Goal: Task Accomplishment & Management: Use online tool/utility

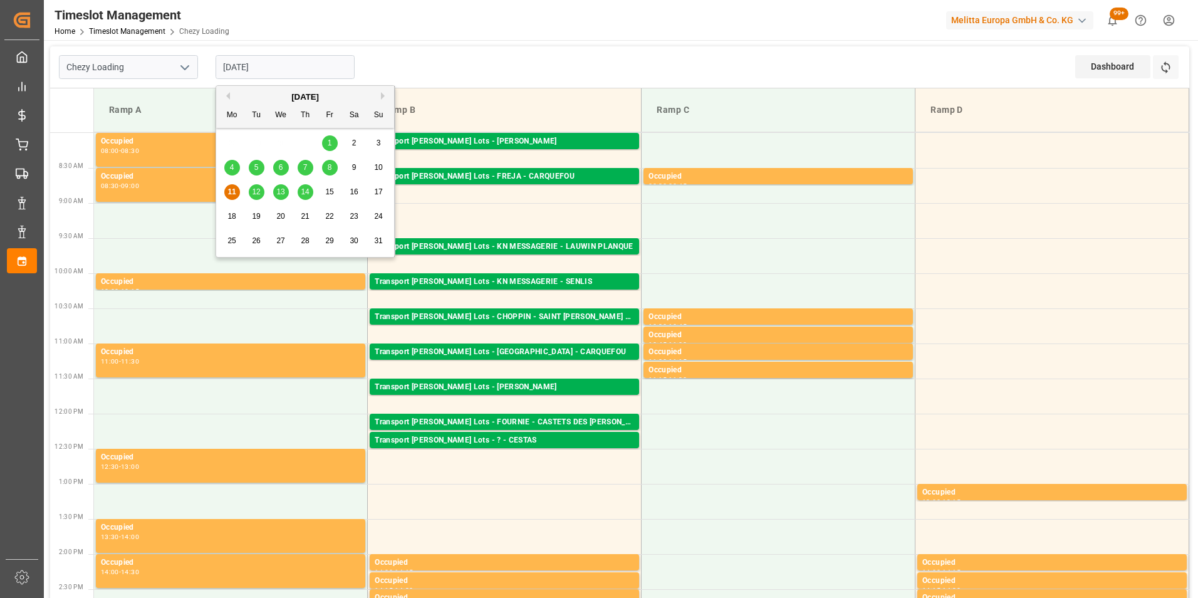
click at [257, 68] on input "[DATE]" at bounding box center [285, 67] width 139 height 24
click at [258, 192] on span "12" at bounding box center [256, 191] width 8 height 9
type input "[DATE]"
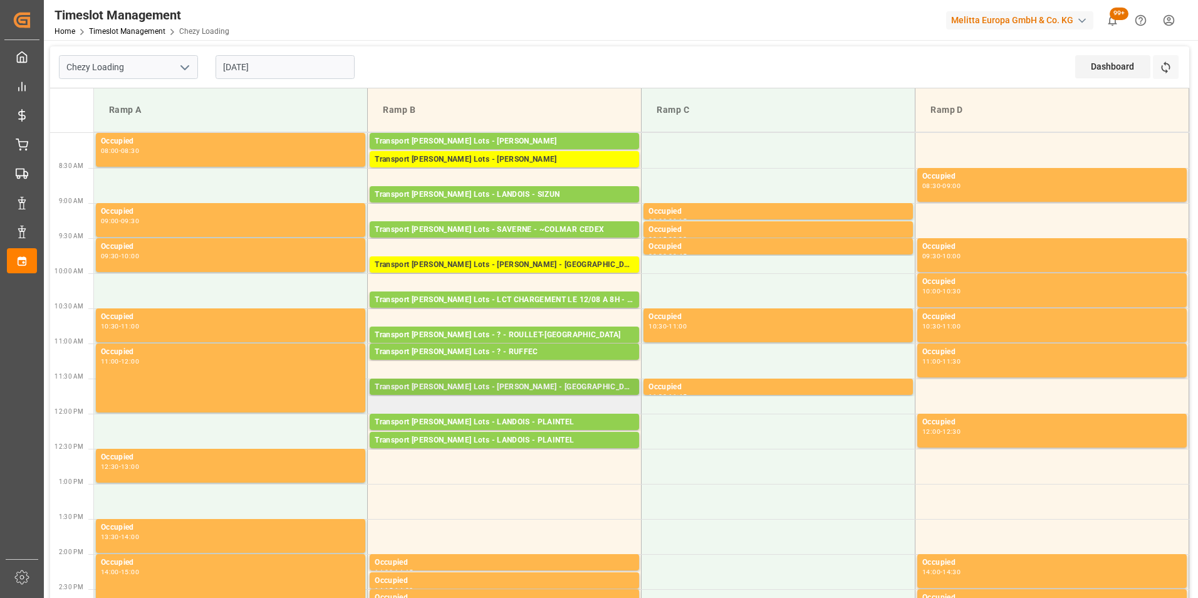
click at [531, 388] on div "Transport [PERSON_NAME] Lots - [PERSON_NAME] - [GEOGRAPHIC_DATA]" at bounding box center [504, 387] width 259 height 13
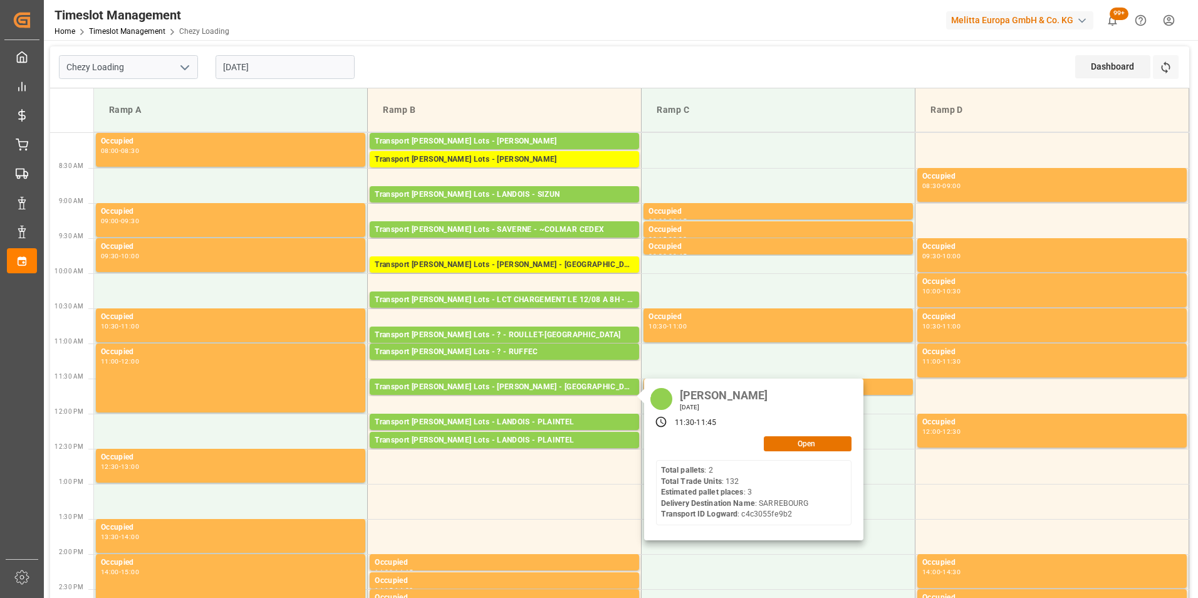
click at [244, 90] on td "Ramp A" at bounding box center [231, 110] width 274 height 44
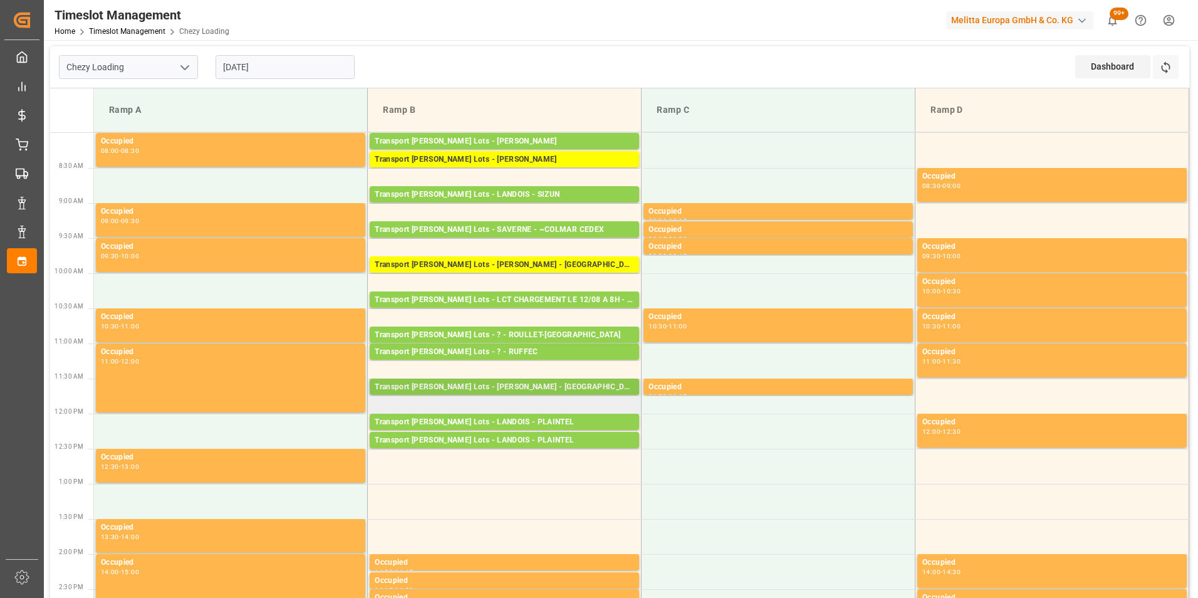
click at [539, 385] on div "Transport [PERSON_NAME] Lots - [PERSON_NAME] - [GEOGRAPHIC_DATA]" at bounding box center [504, 387] width 259 height 13
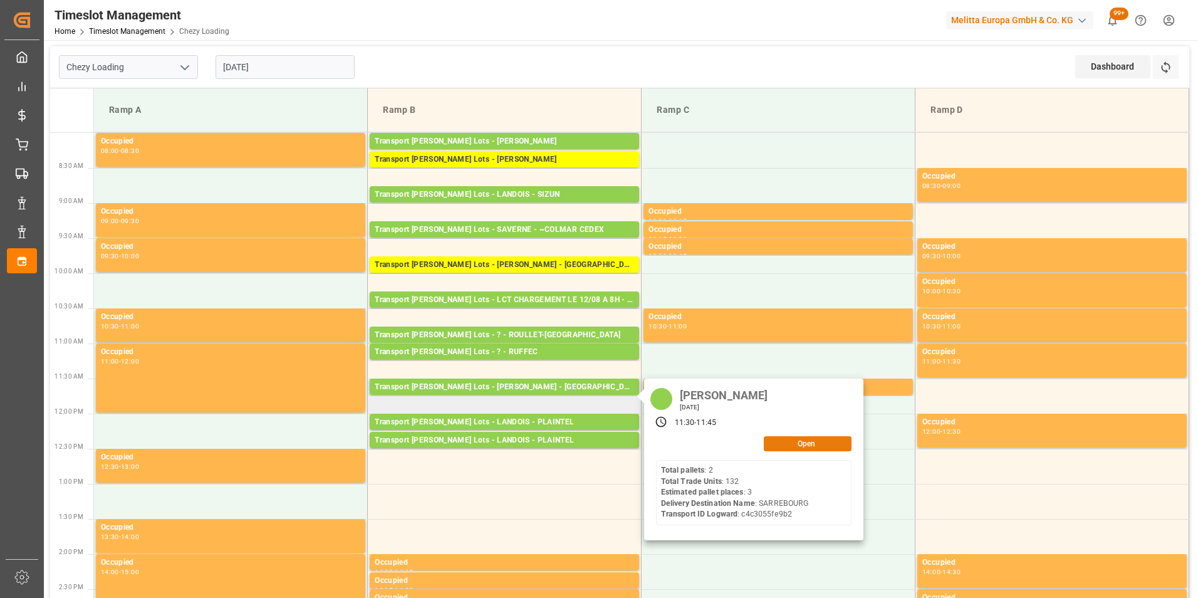
click at [796, 445] on button "Open" at bounding box center [808, 443] width 88 height 15
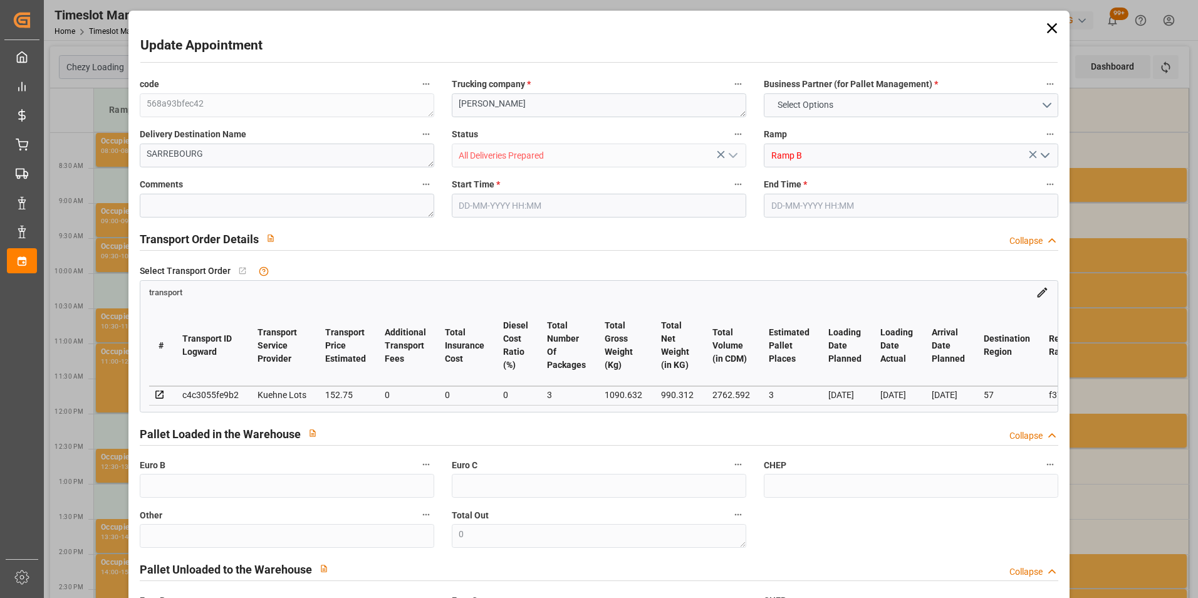
type input "3"
type input "152.75"
type input "0"
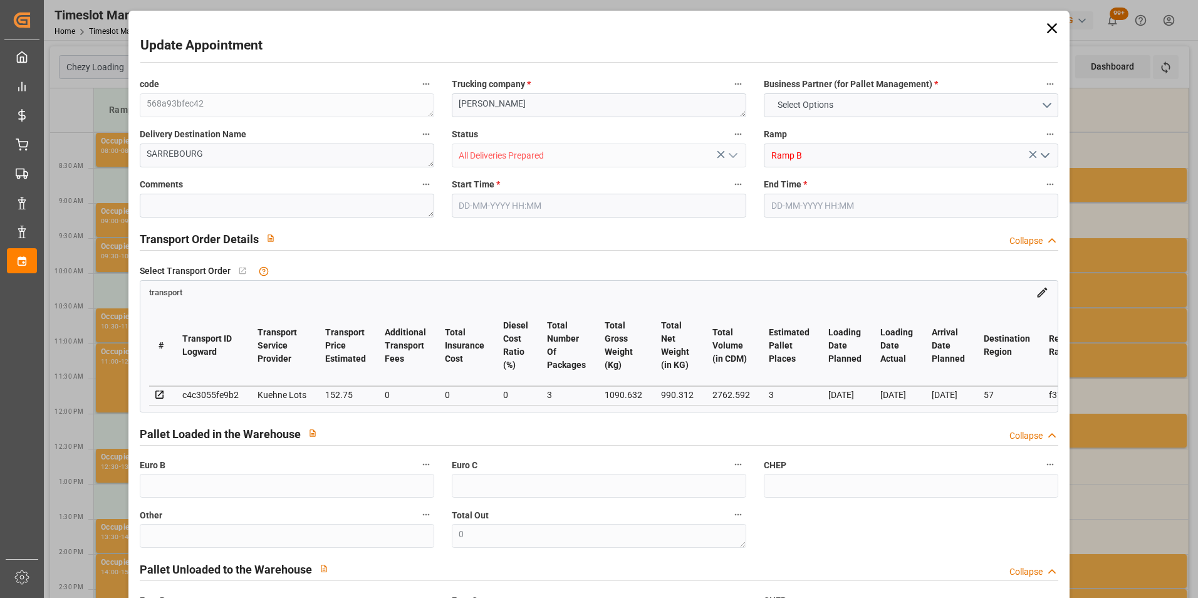
type input "152.75"
type input "0"
type input "3"
type input "990.312"
type input "1196.848"
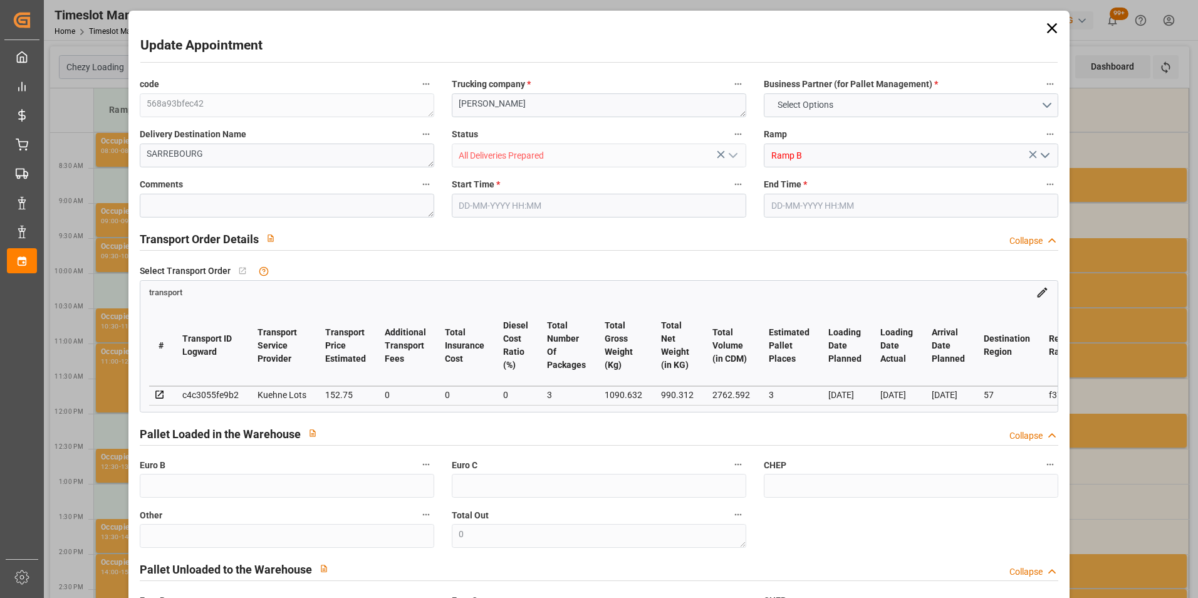
type input "2762.592"
type input "57"
type input "2"
type input "132"
type input "3"
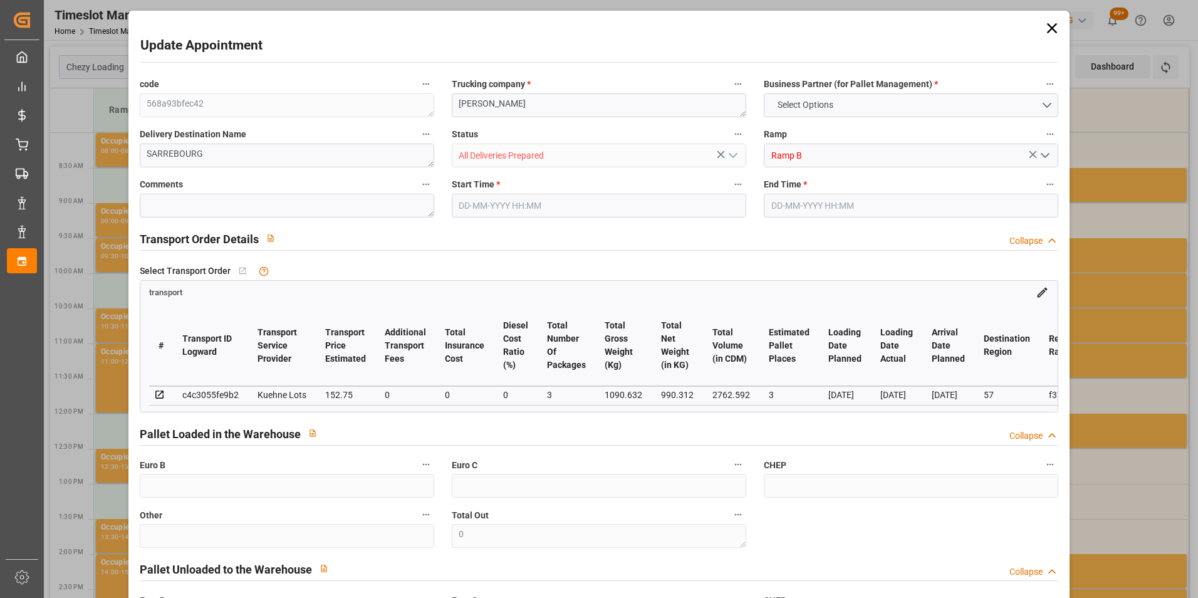
type input "101"
type input "1090.632"
type input "0"
type input "4710.8598"
type input "0"
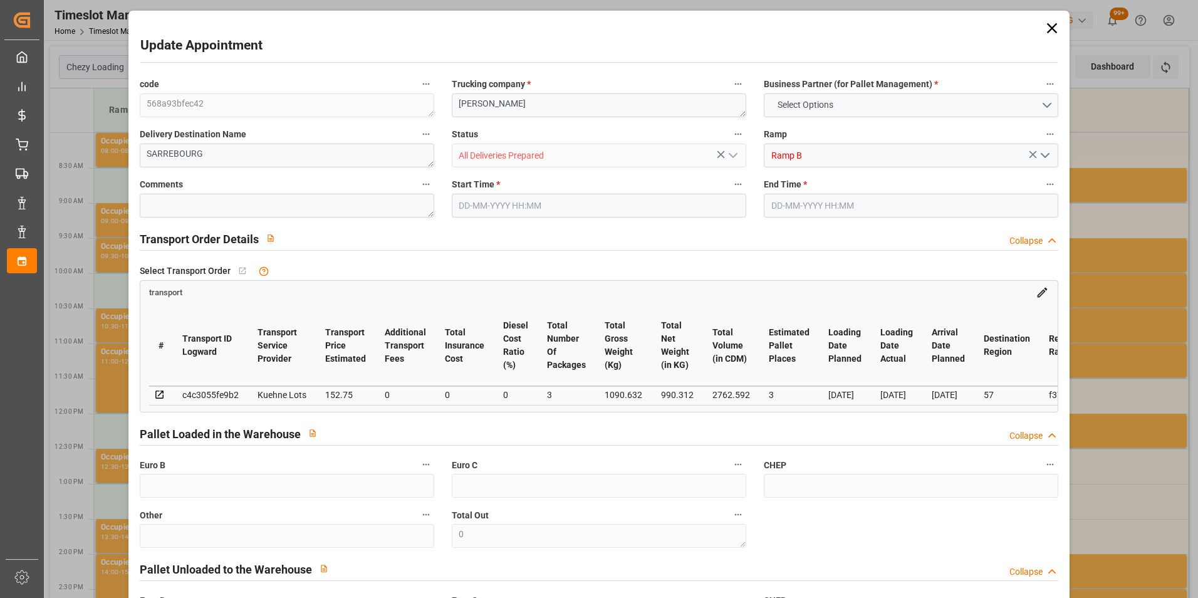
type input "0"
type input "21"
type input "35"
type input "12-08-2025 11:30"
type input "12-08-2025 11:45"
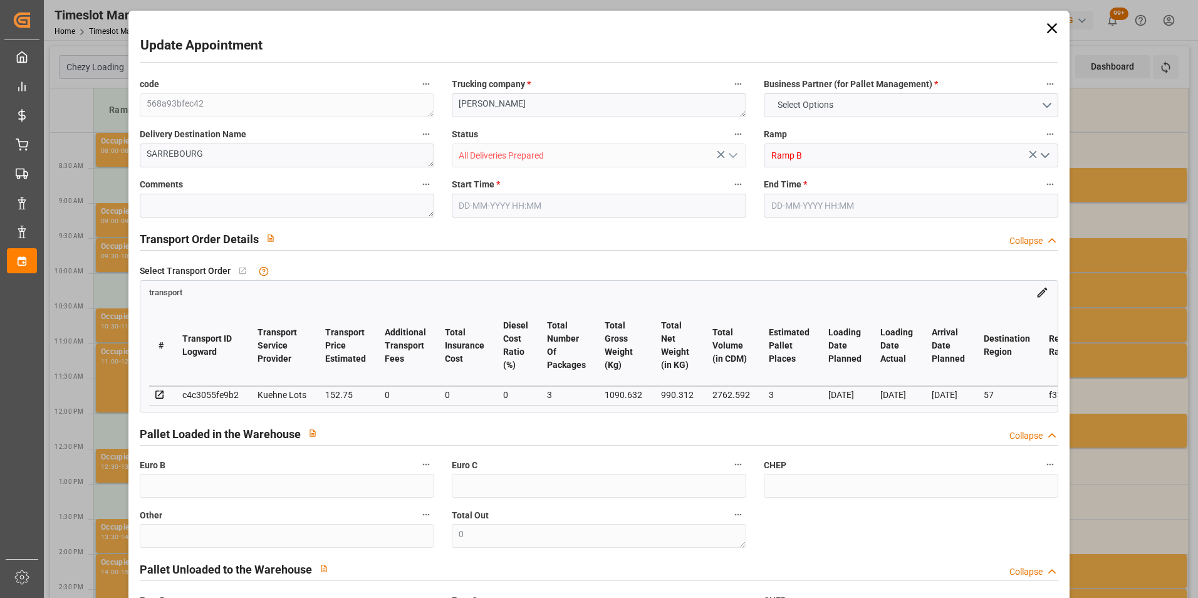
type input "04-08-2025 13:20"
type input "04-08-2025 12:39"
type input "11-08-2025"
type input "08-08-2025"
type input "07-08-2025"
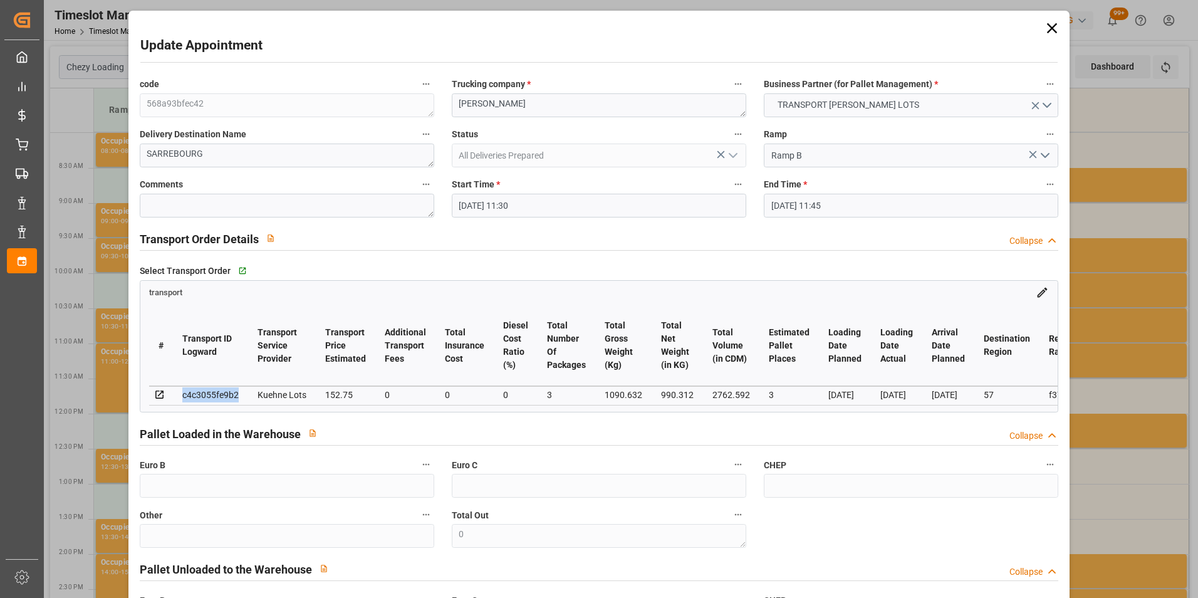
drag, startPoint x: 238, startPoint y: 395, endPoint x: 183, endPoint y: 395, distance: 55.1
click at [183, 395] on td "c4c3055fe9b2" at bounding box center [210, 395] width 75 height 19
drag, startPoint x: 183, startPoint y: 395, endPoint x: 192, endPoint y: 395, distance: 8.8
copy div "c4c3055fe9b2"
click at [1073, 123] on div "Update Appointment code 568a93bfec42 Trucking company * BREGER Business Partner…" at bounding box center [599, 299] width 1198 height 598
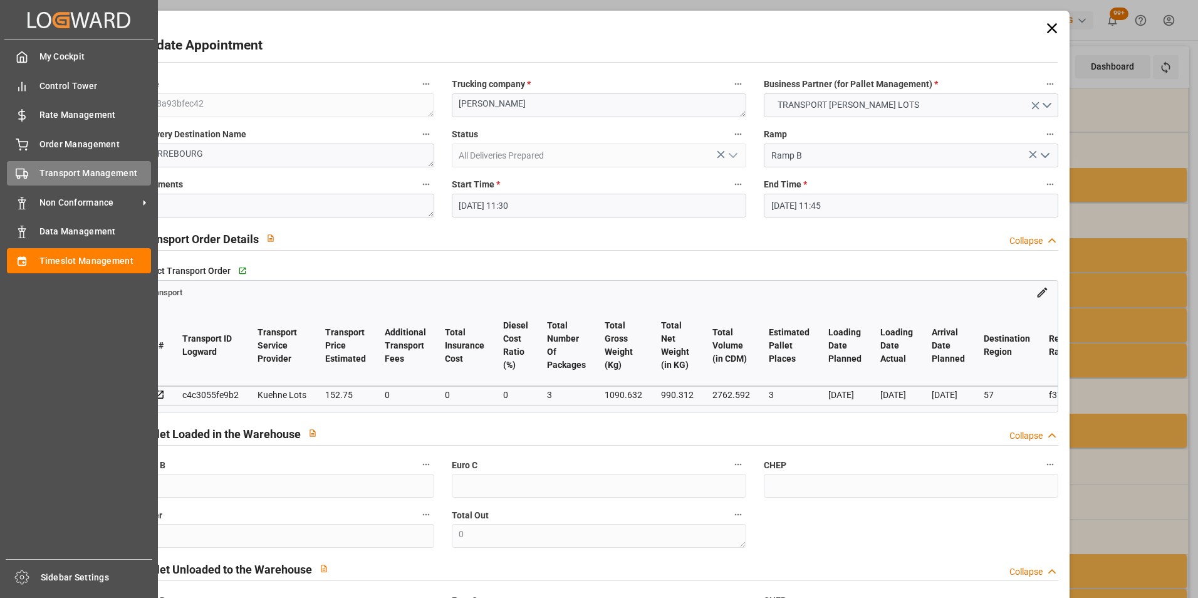
click at [78, 162] on div "Transport Management Transport Management" at bounding box center [79, 173] width 144 height 24
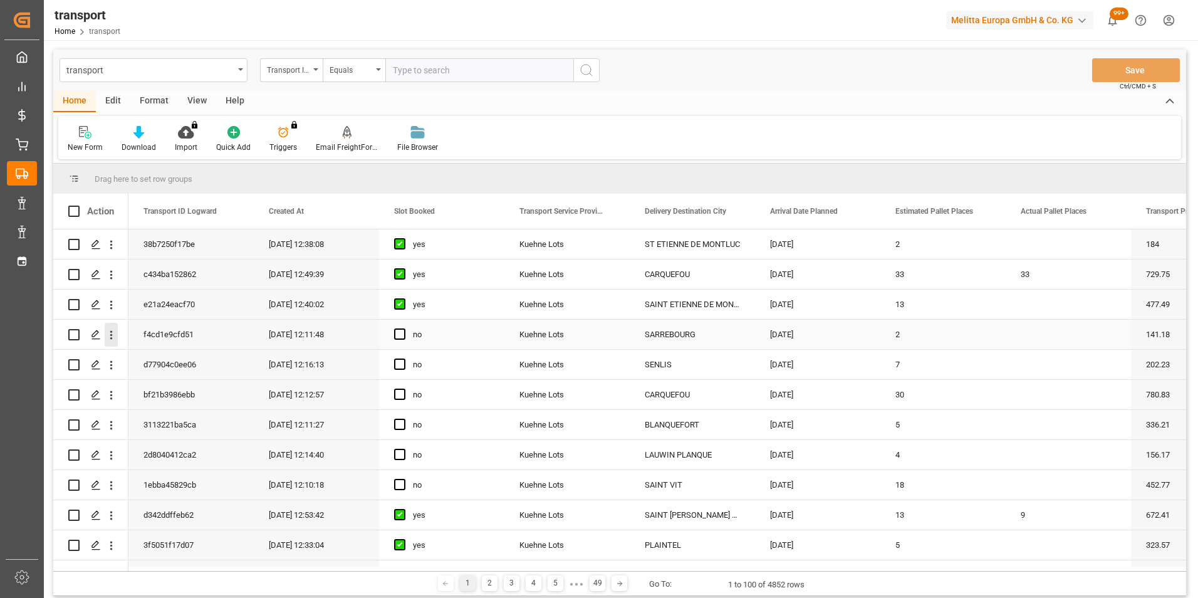
click at [111, 341] on icon "open menu" at bounding box center [111, 334] width 13 height 13
click at [161, 359] on span "Open in new tab" at bounding box center [194, 361] width 114 height 13
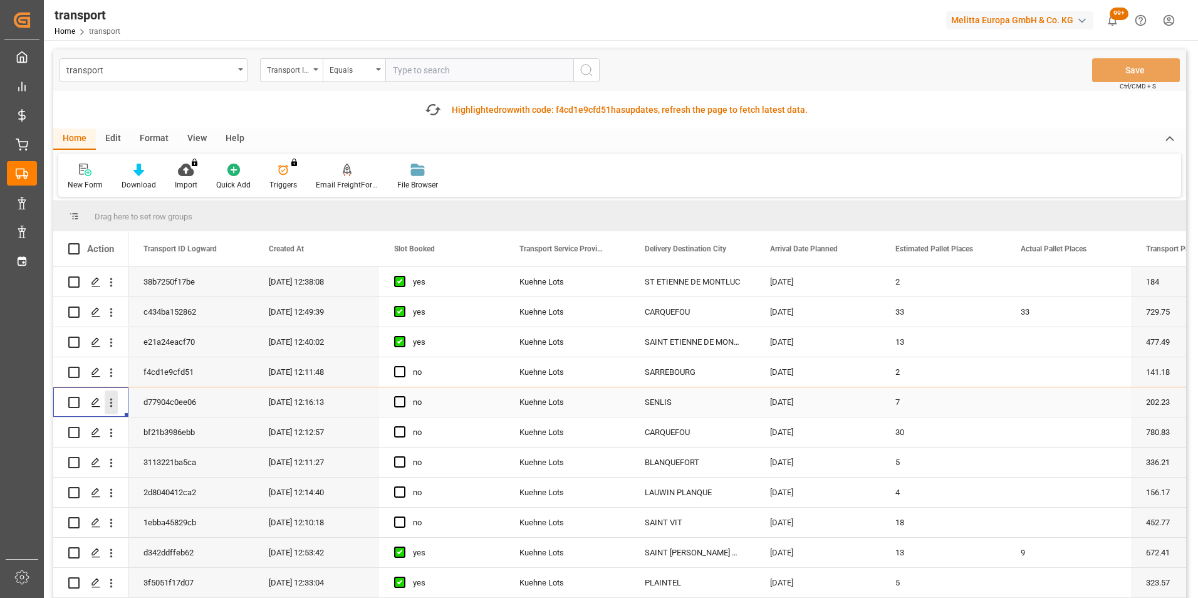
click at [106, 403] on icon "open menu" at bounding box center [111, 402] width 13 height 13
click at [191, 424] on span "Open in new tab" at bounding box center [194, 428] width 114 height 13
click at [107, 432] on icon "open menu" at bounding box center [111, 432] width 13 height 13
click at [177, 463] on span "Open in new tab" at bounding box center [194, 458] width 114 height 13
click at [111, 462] on icon "open menu" at bounding box center [111, 462] width 13 height 13
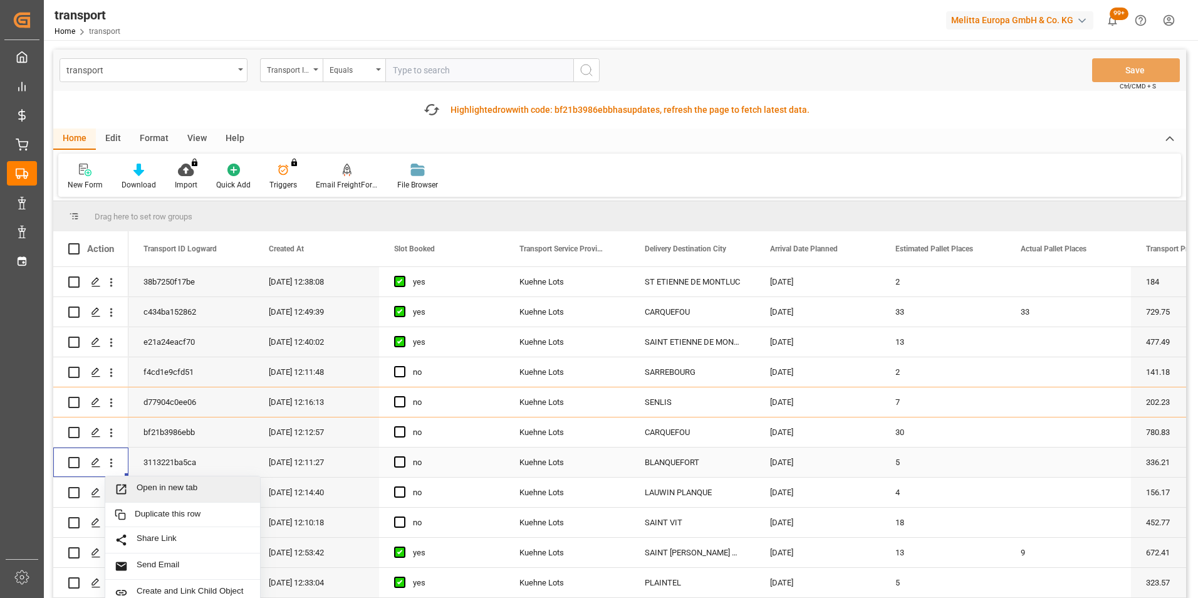
click at [175, 488] on span "Open in new tab" at bounding box center [194, 488] width 114 height 13
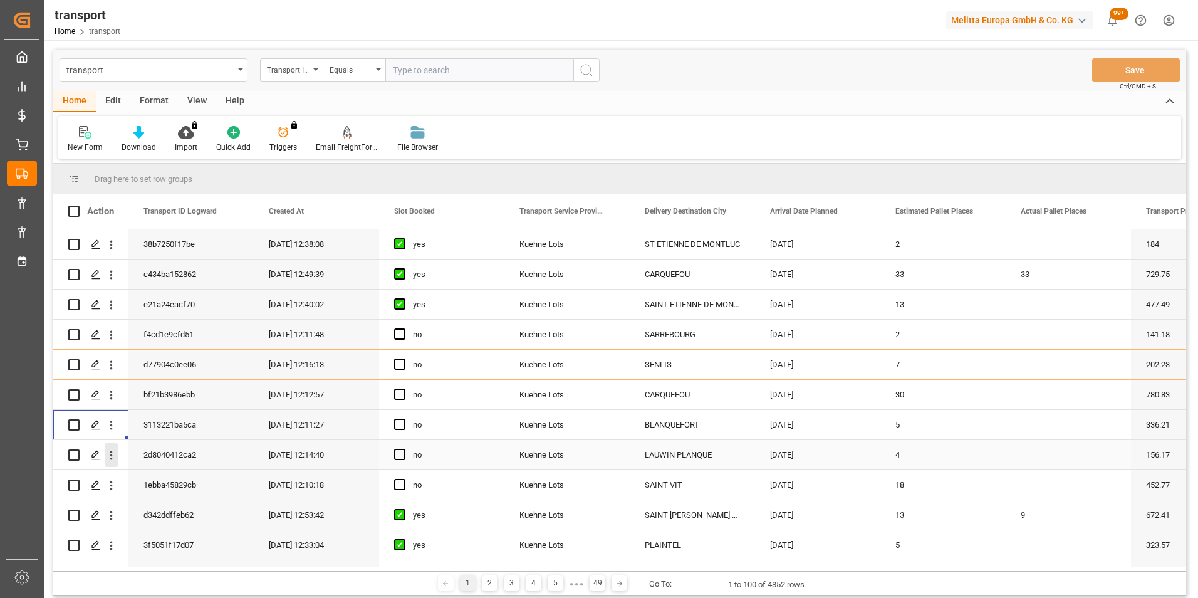
click at [110, 456] on icon "open menu" at bounding box center [111, 455] width 3 height 9
click at [205, 479] on span "Open in new tab" at bounding box center [194, 481] width 114 height 13
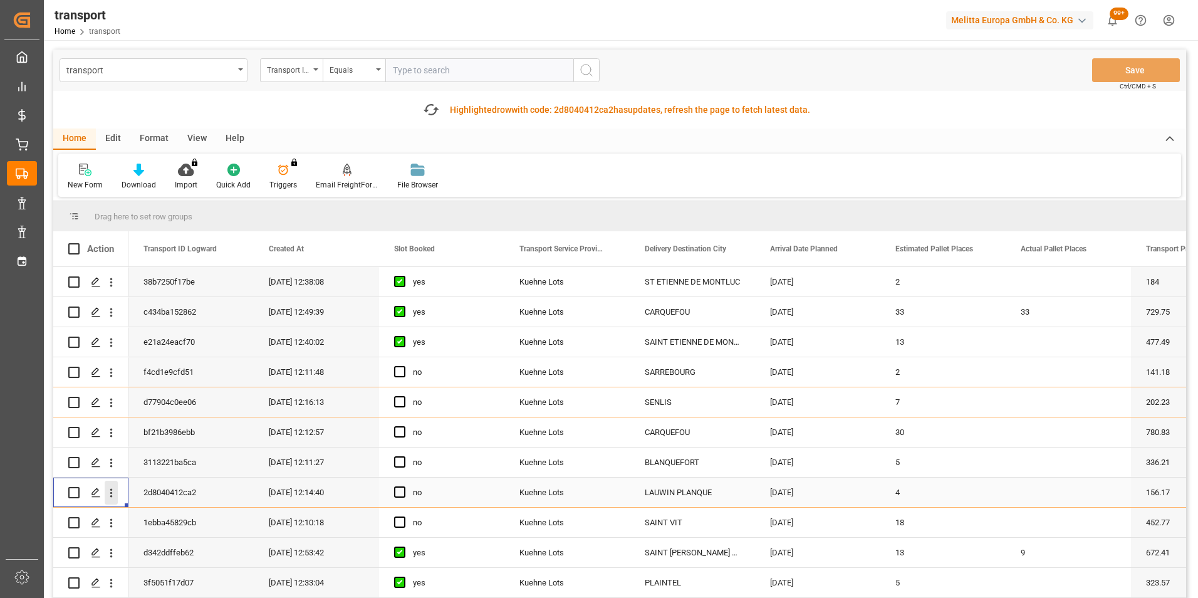
click at [112, 493] on icon "open menu" at bounding box center [111, 493] width 3 height 9
click at [189, 521] on span "Open in new tab" at bounding box center [194, 519] width 114 height 13
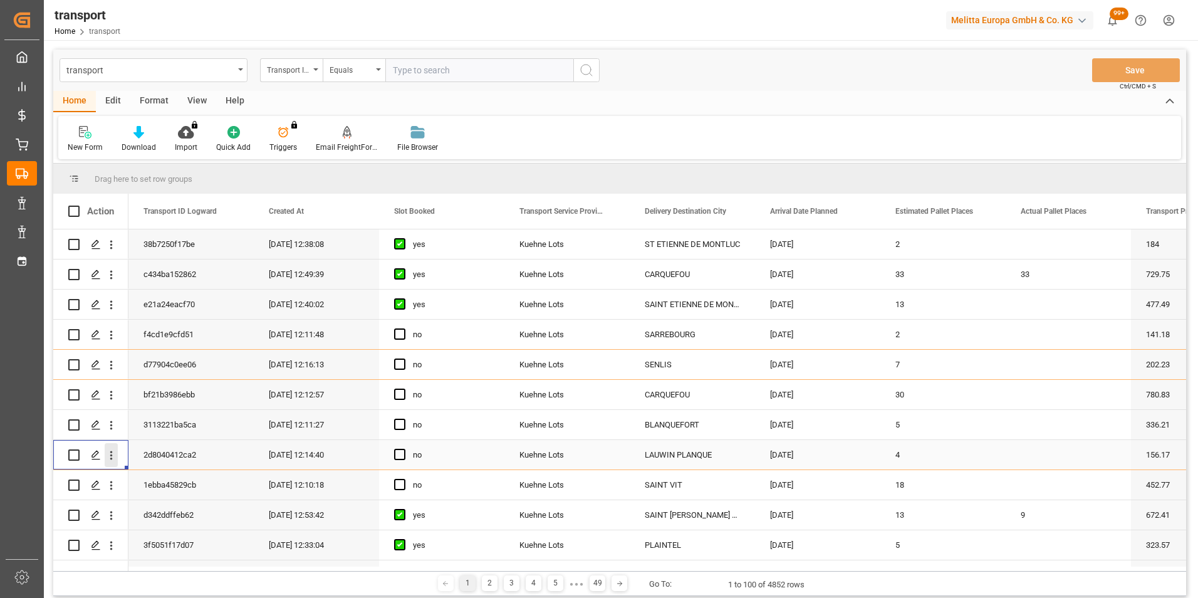
click at [112, 455] on icon "open menu" at bounding box center [111, 455] width 3 height 9
click at [181, 481] on span "Open in new tab" at bounding box center [194, 481] width 114 height 13
click at [107, 363] on icon "open menu" at bounding box center [111, 364] width 13 height 13
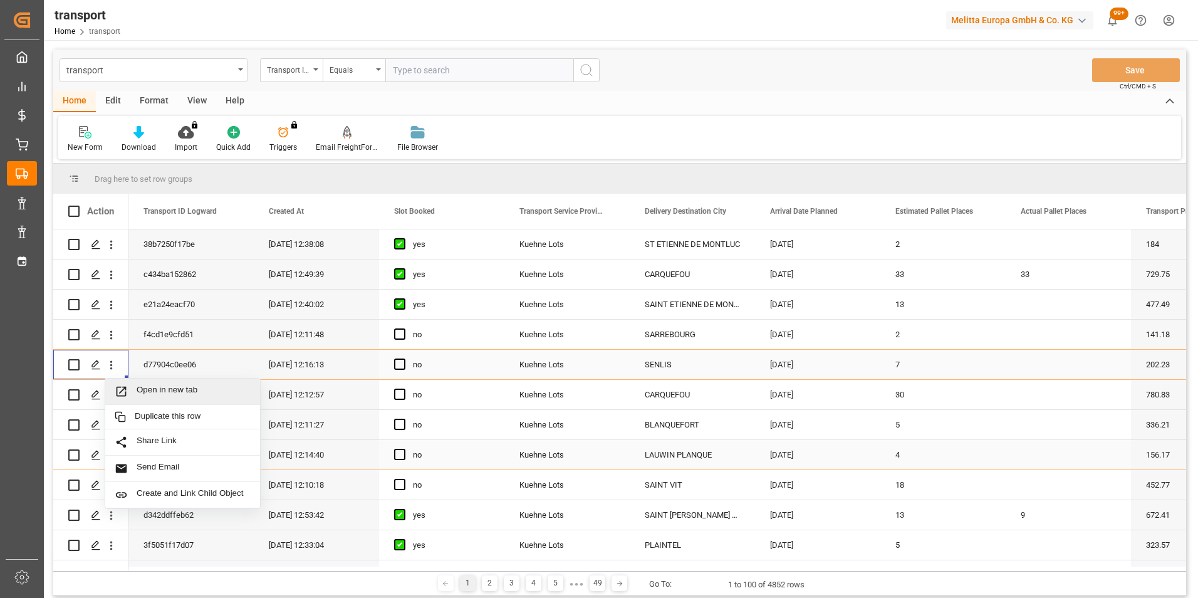
click at [185, 385] on span "Open in new tab" at bounding box center [194, 391] width 114 height 13
click at [112, 359] on icon "open menu" at bounding box center [111, 364] width 13 height 13
click at [51, 430] on main "transport Transport ID Logward Equals Save Ctrl/CMD + S Home Edit Format View H…" at bounding box center [620, 325] width 1152 height 551
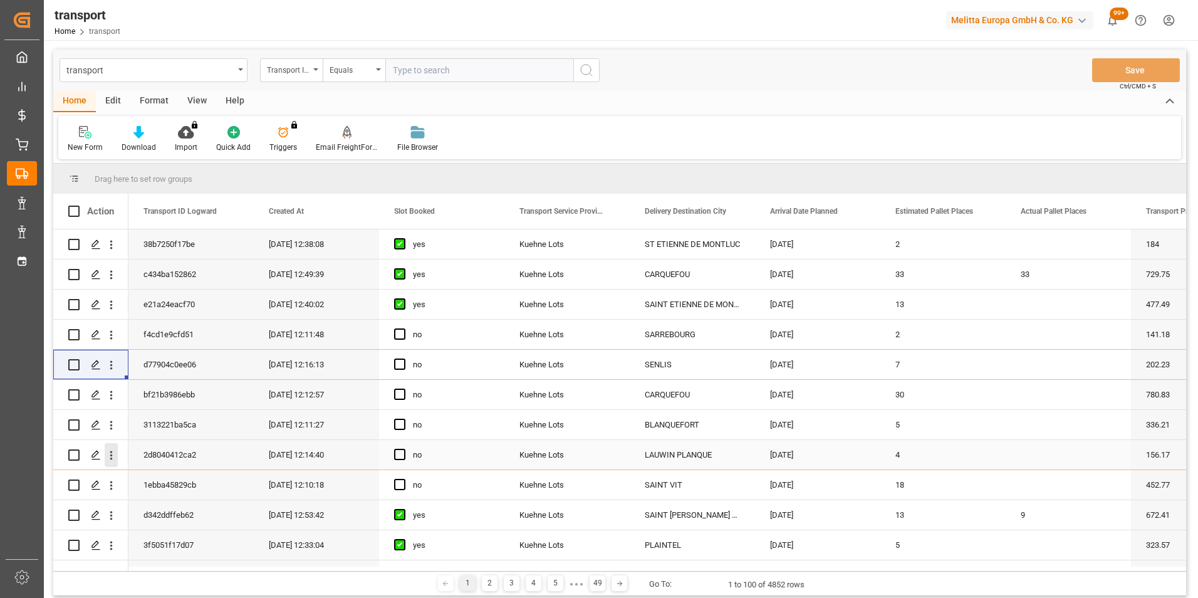
click at [112, 453] on icon "open menu" at bounding box center [111, 455] width 13 height 13
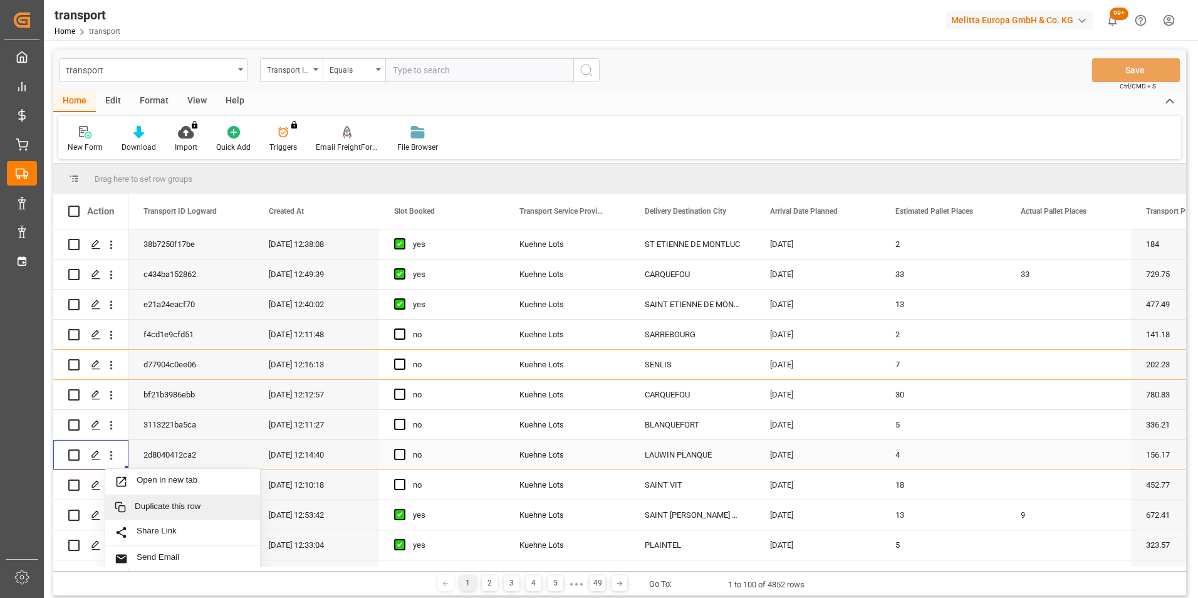
click at [180, 502] on span "Duplicate this row" at bounding box center [193, 506] width 116 height 11
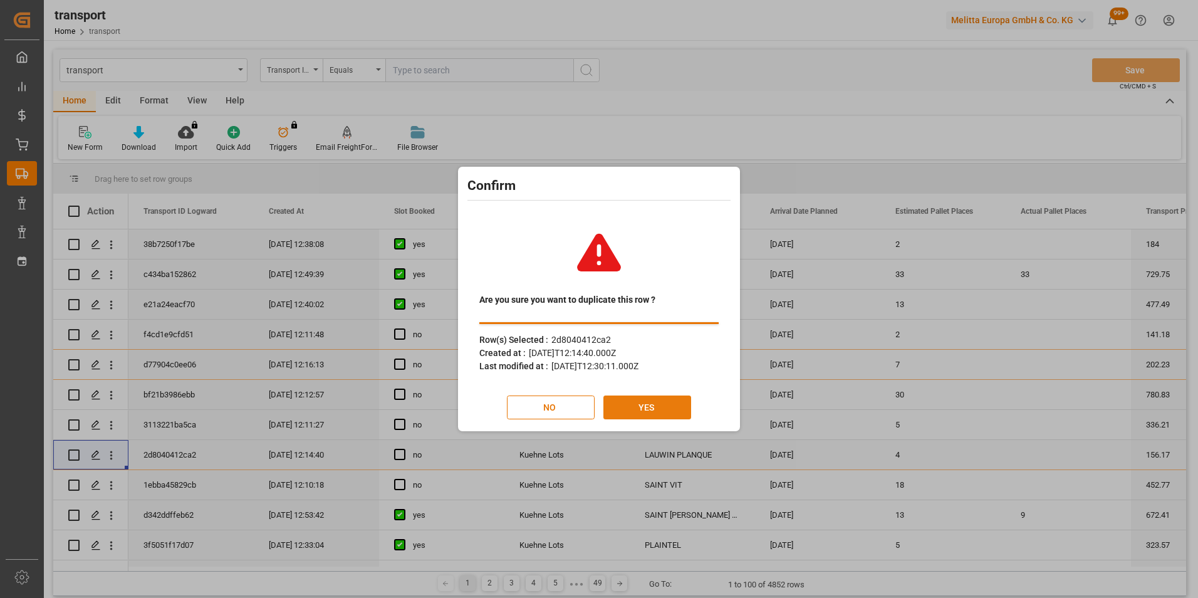
click at [641, 406] on button "YES" at bounding box center [647, 407] width 88 height 24
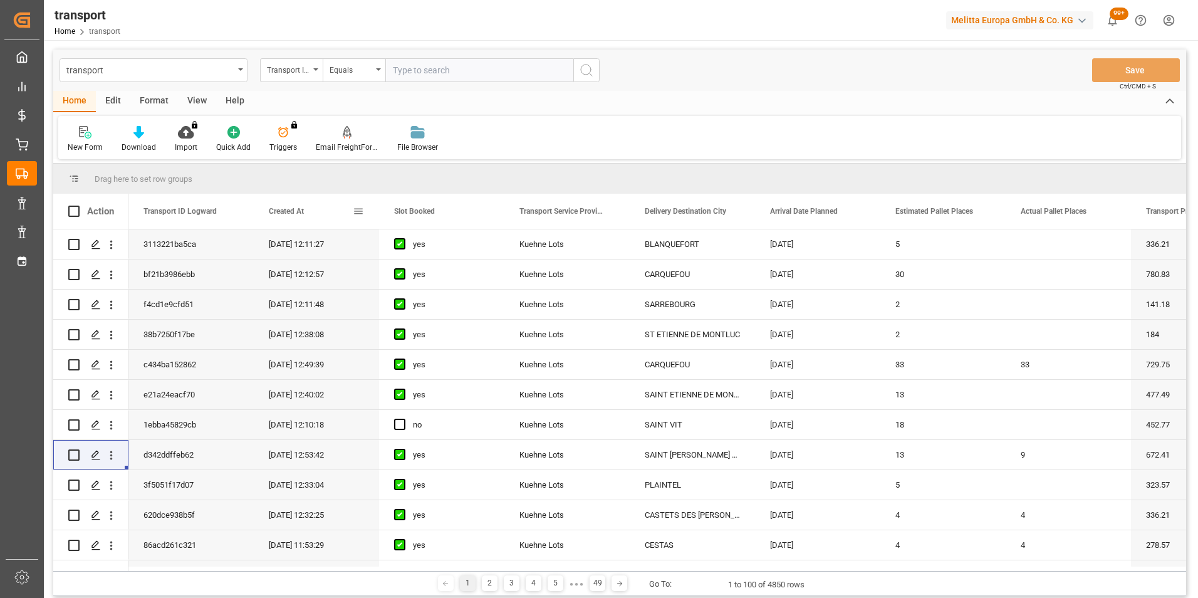
click at [359, 210] on span at bounding box center [358, 211] width 11 height 11
click at [292, 212] on span "Created At" at bounding box center [286, 211] width 35 height 9
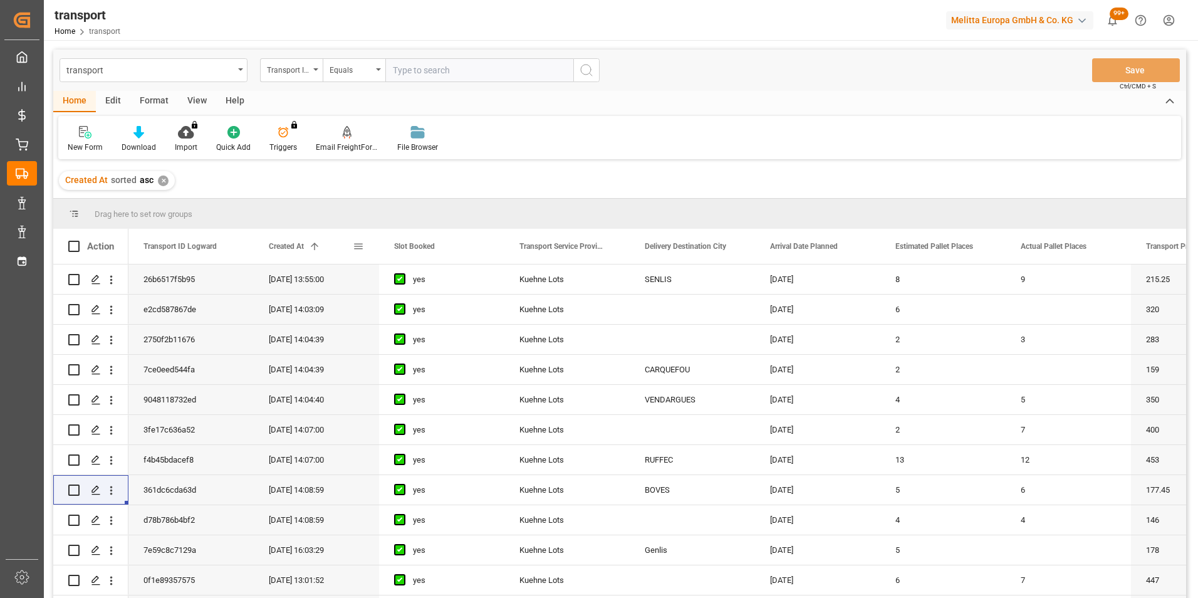
click at [300, 244] on span "Created At" at bounding box center [286, 246] width 35 height 9
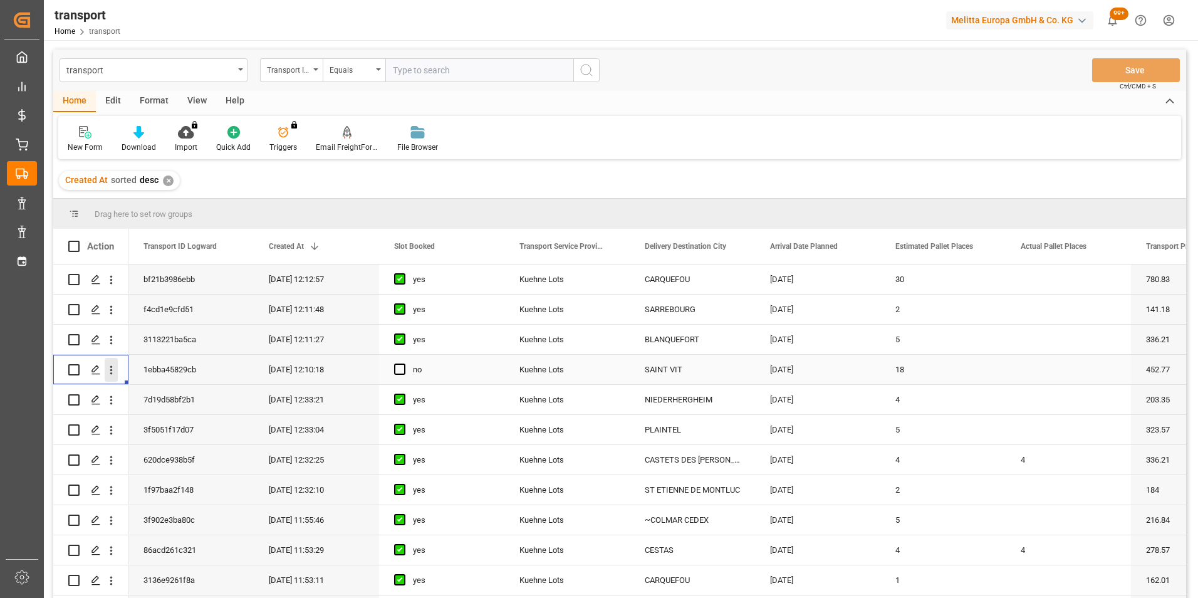
click at [109, 367] on icon "open menu" at bounding box center [111, 369] width 13 height 13
click at [177, 392] on span "Open in new tab" at bounding box center [194, 396] width 114 height 13
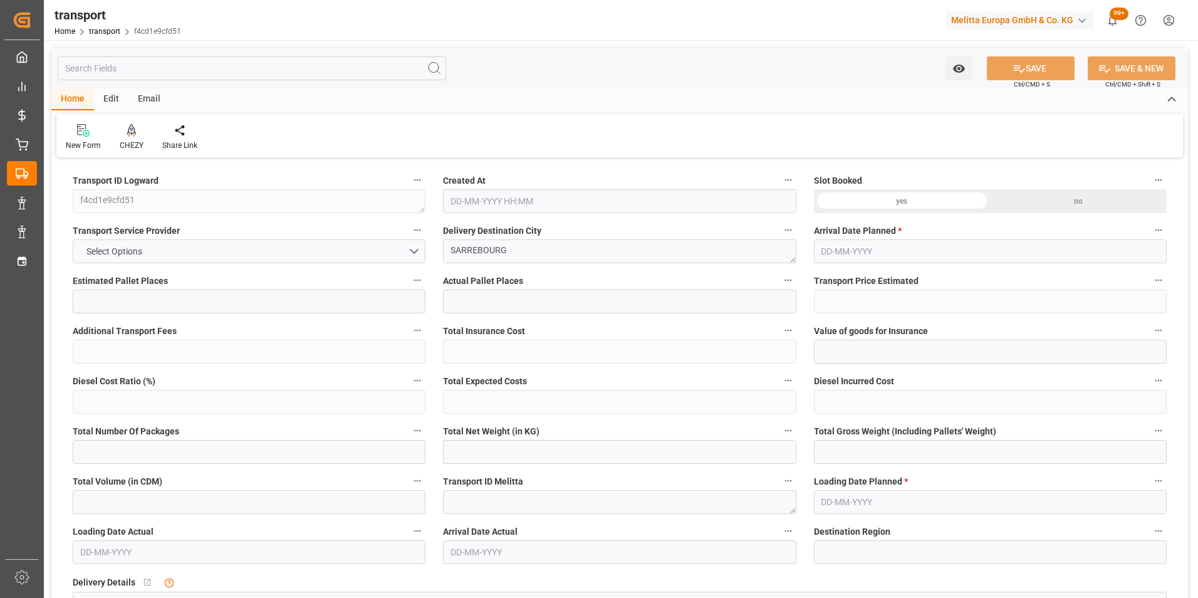
type input "2"
type input "141.18"
type input "0"
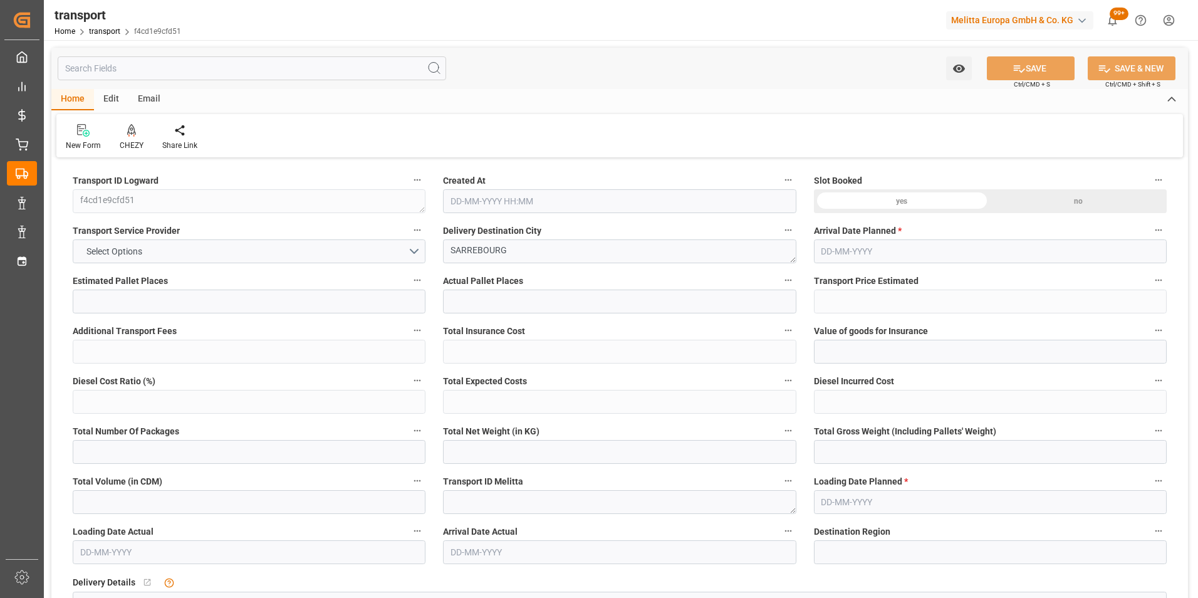
type input "141.18"
type input "0"
type input "865.728"
type input "970"
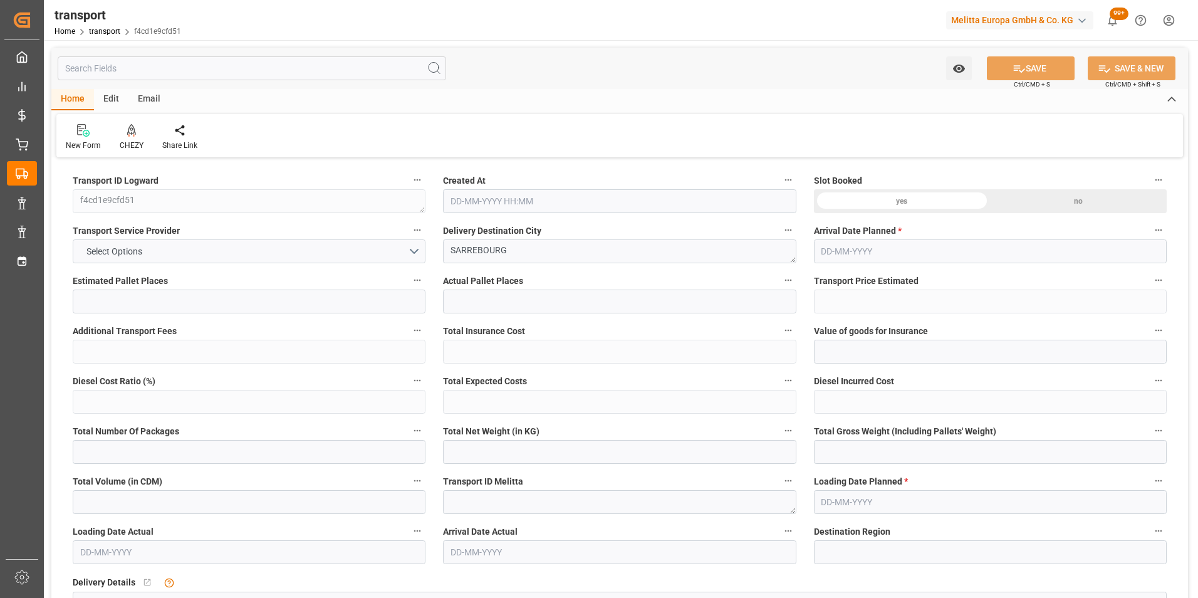
type input "2515.2"
type input "57"
type input "2"
type input "0"
type input "2"
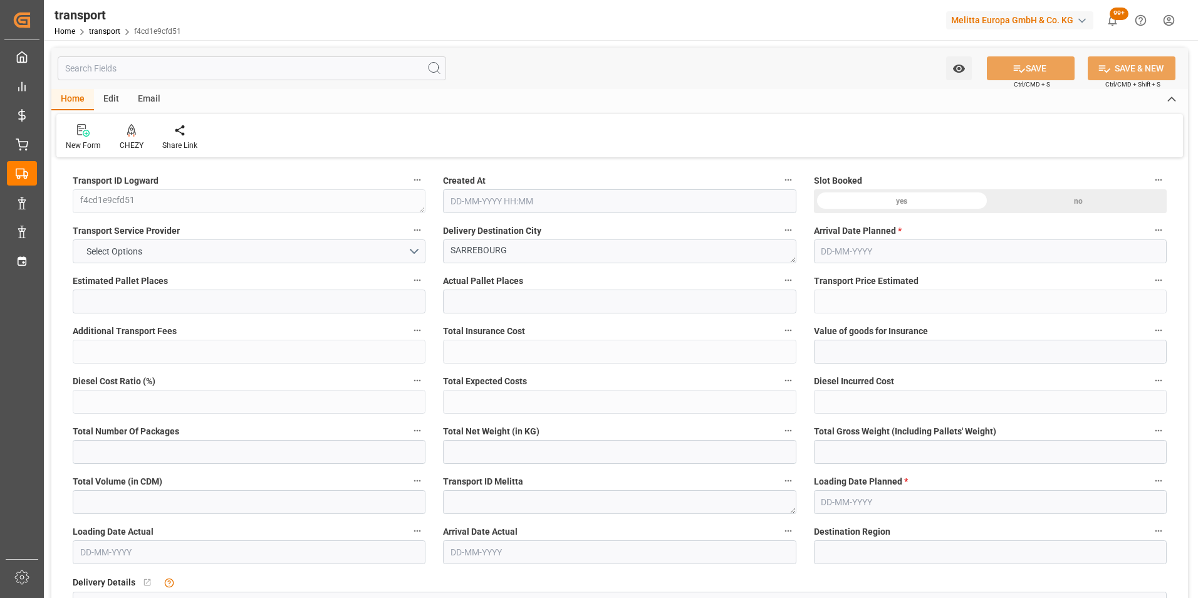
type input "101"
type input "874.176"
type input "0"
type input "4710.8598"
type input "0"
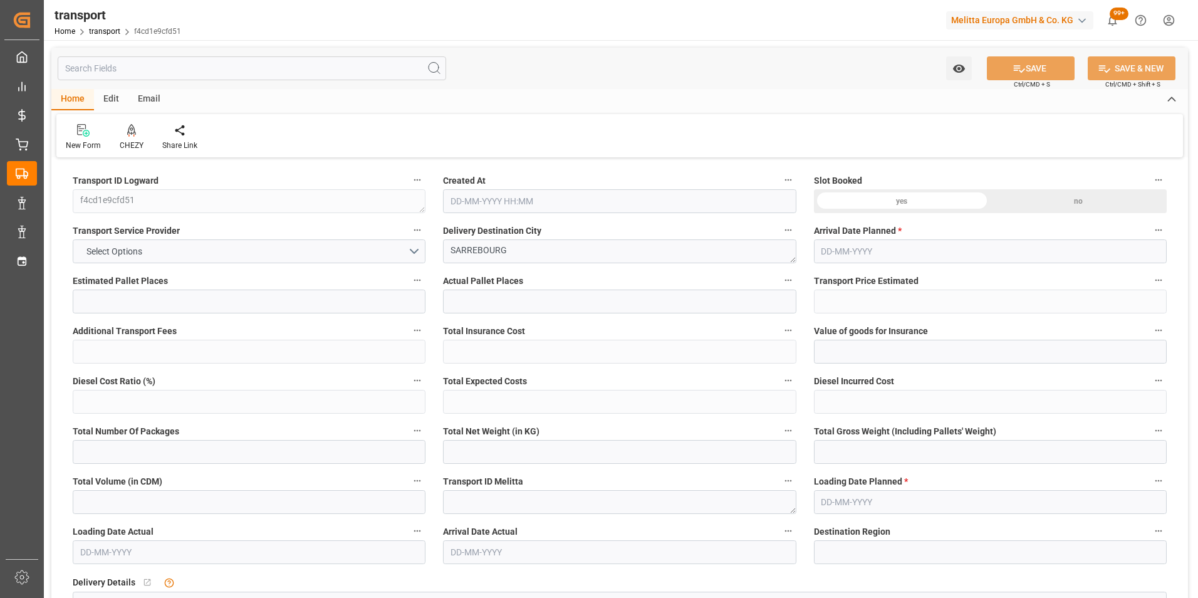
type input "0"
type input "21"
type input "35"
type input "11-08-2025 12:11"
type input "20-08-2025"
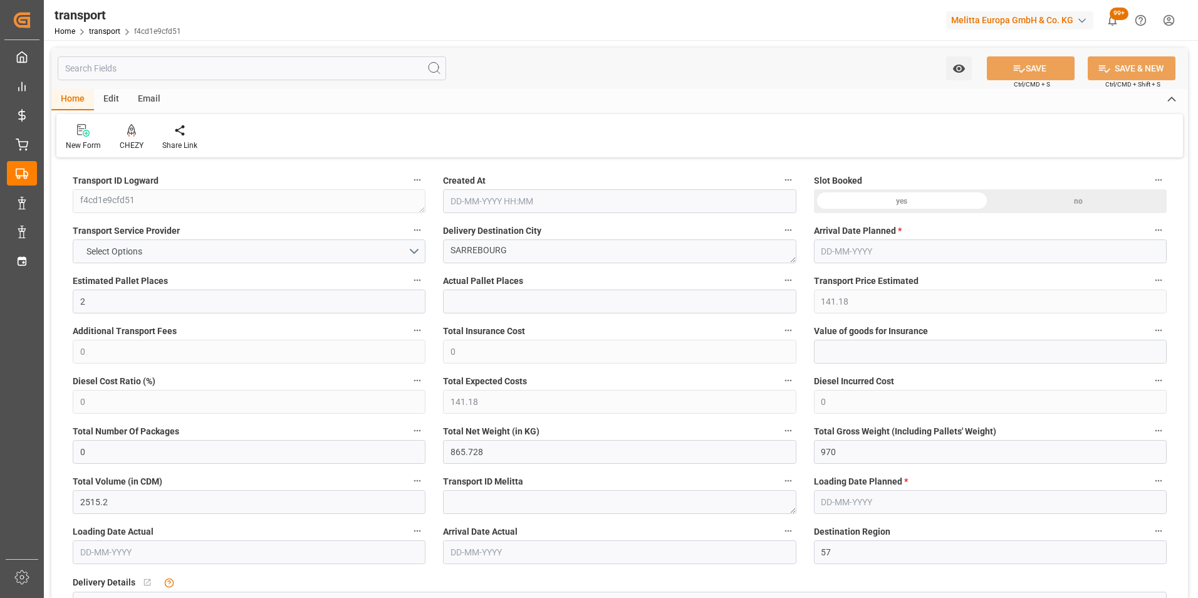
type input "19-08-2025"
click at [133, 128] on icon at bounding box center [131, 129] width 9 height 11
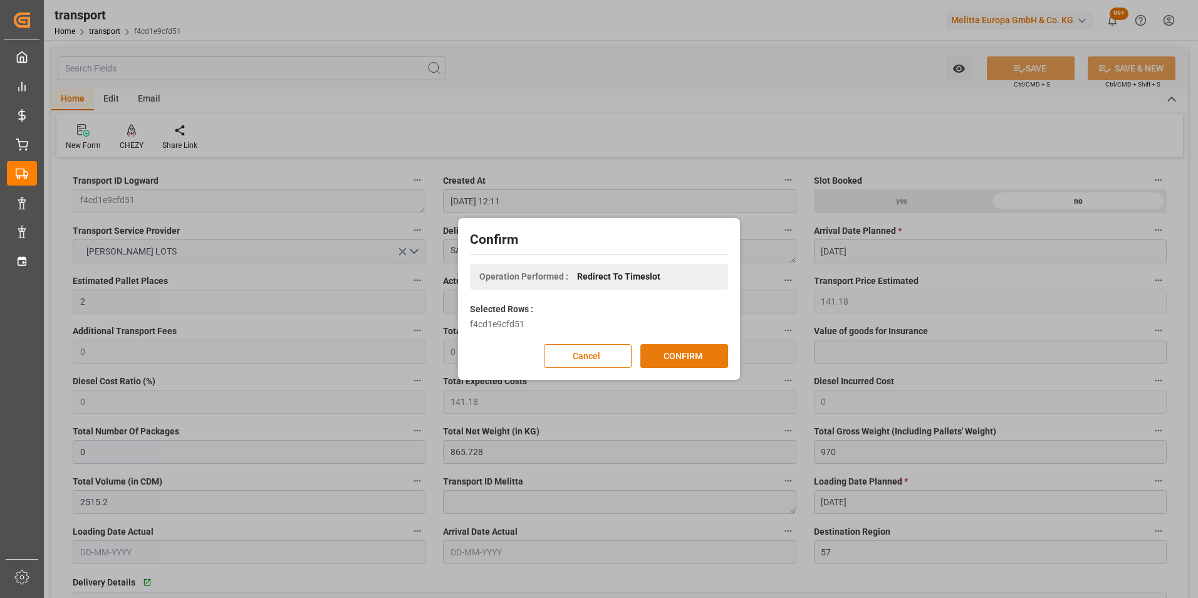
click at [687, 352] on button "CONFIRM" at bounding box center [684, 356] width 88 height 24
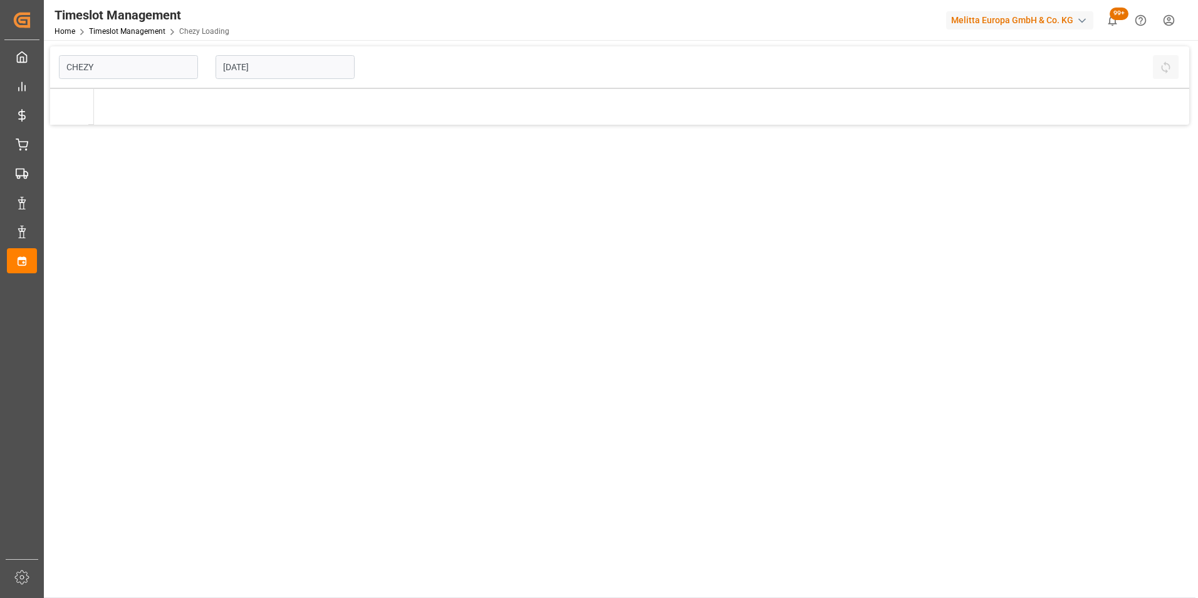
type input "Chezy Loading"
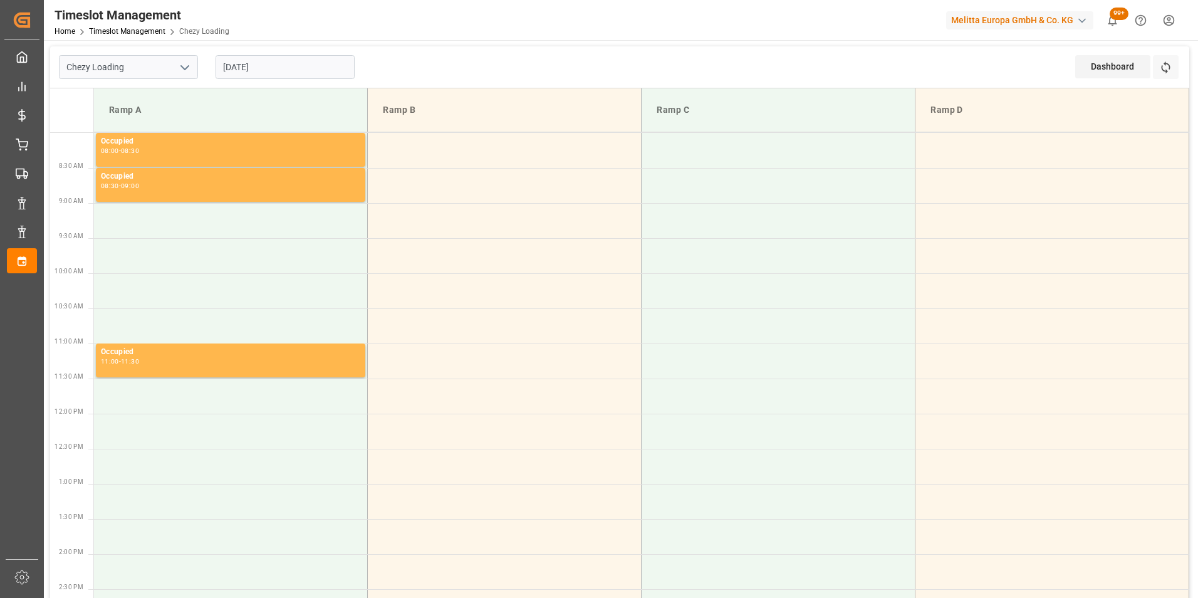
click at [230, 70] on input "[DATE]" at bounding box center [285, 67] width 139 height 24
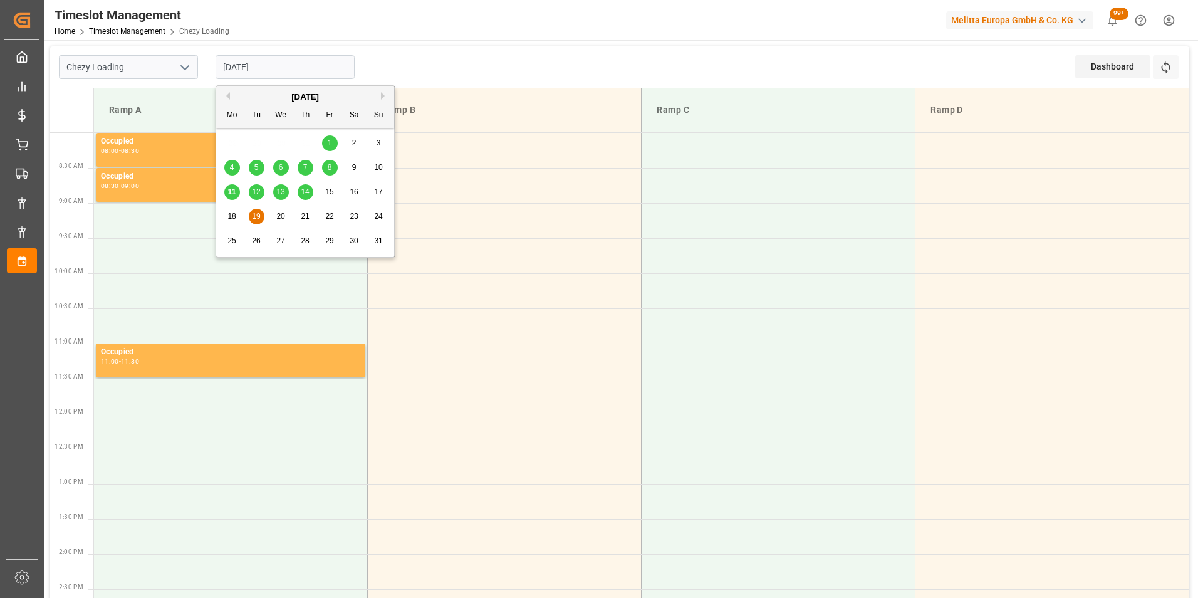
click at [234, 212] on span "18" at bounding box center [231, 216] width 8 height 9
type input "[DATE]"
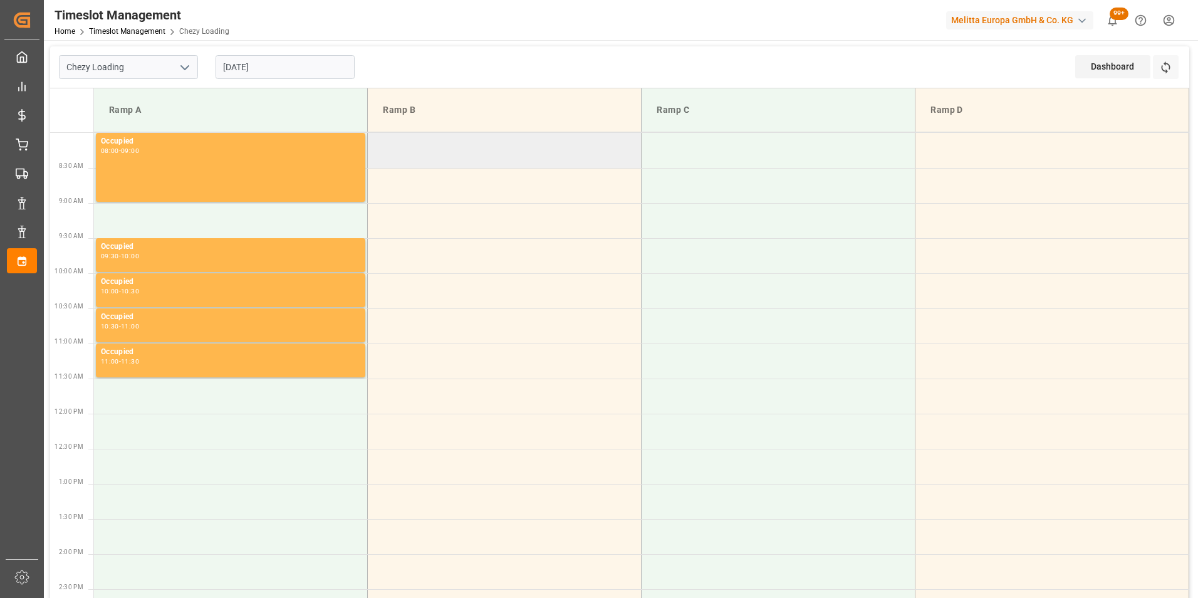
click at [499, 137] on td at bounding box center [505, 150] width 274 height 35
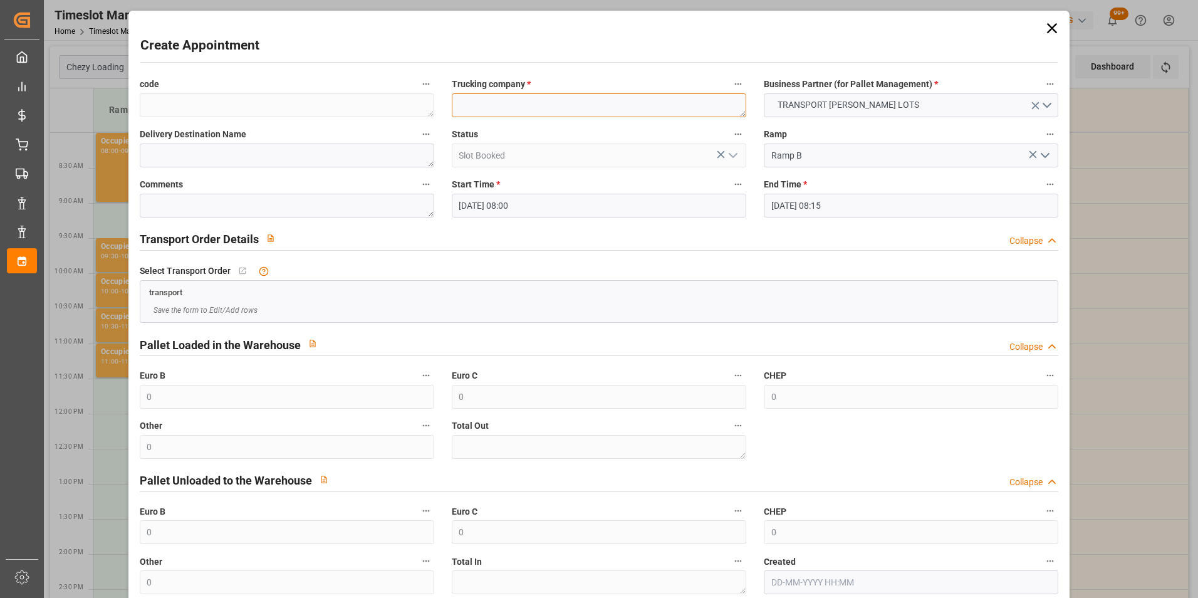
click at [494, 108] on textarea at bounding box center [599, 105] width 295 height 24
type textarea "SAVERNE"
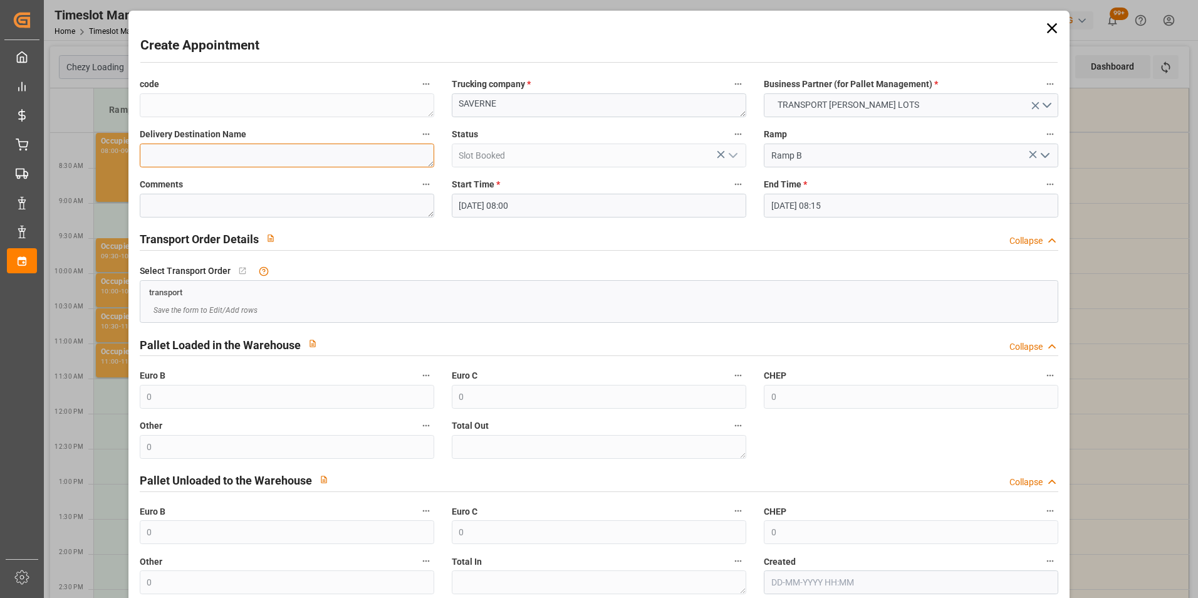
click at [402, 154] on textarea at bounding box center [287, 155] width 295 height 24
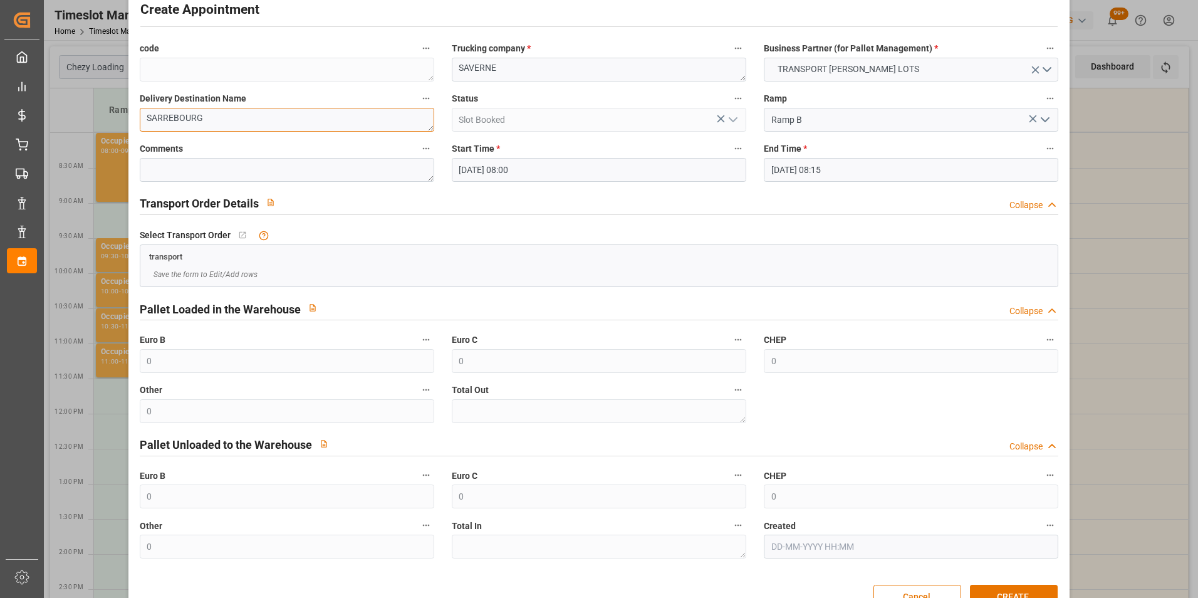
scroll to position [69, 0]
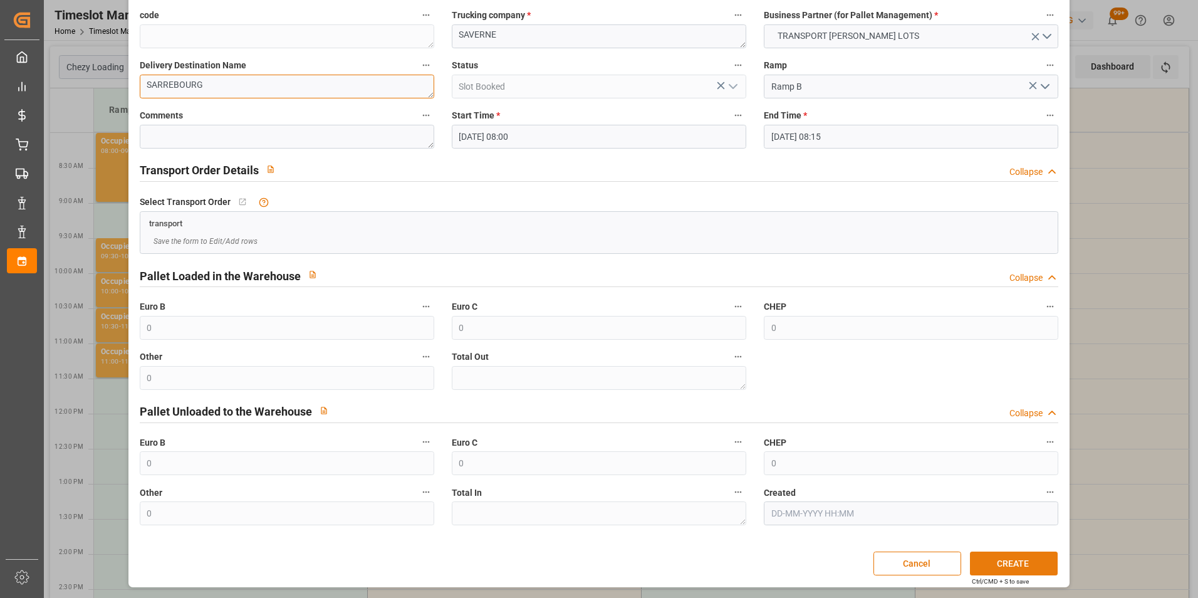
type textarea "SARREBOURG"
click at [1001, 568] on button "CREATE" at bounding box center [1014, 563] width 88 height 24
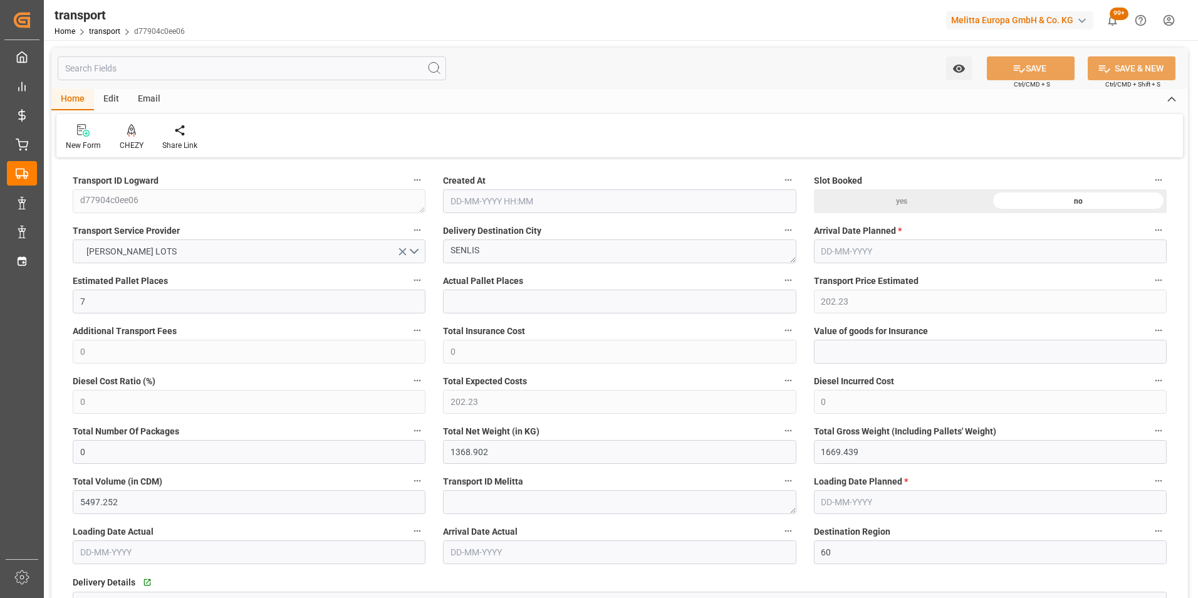
type input "11-08-2025 12:16"
type input "[DATE]"
click at [126, 137] on div "CHEZY" at bounding box center [131, 137] width 43 height 28
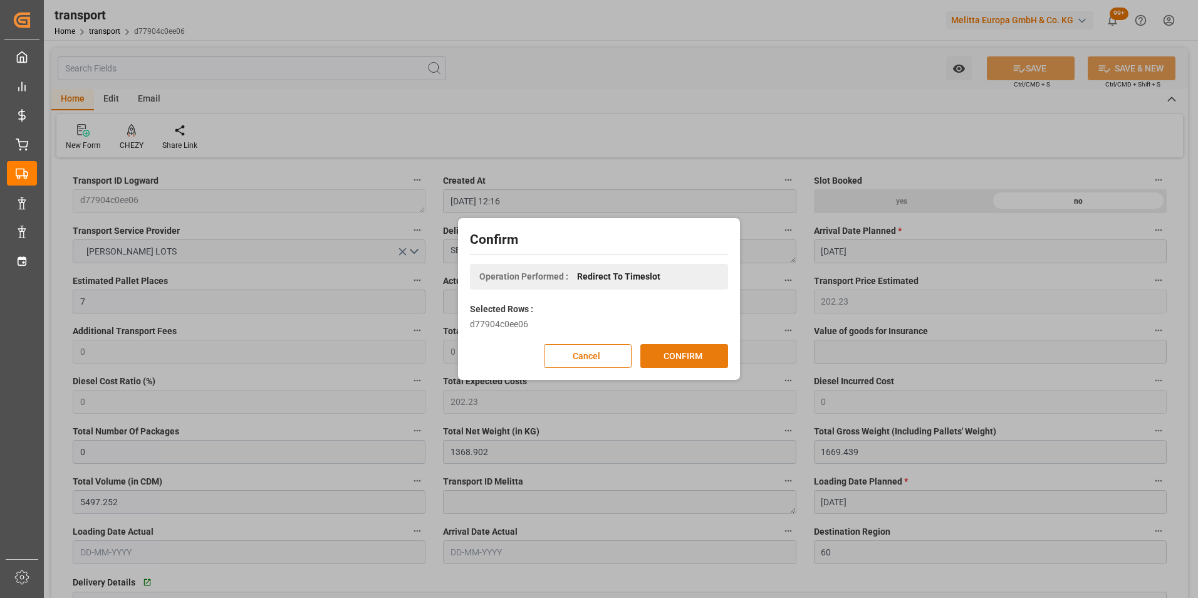
click at [704, 350] on button "CONFIRM" at bounding box center [684, 356] width 88 height 24
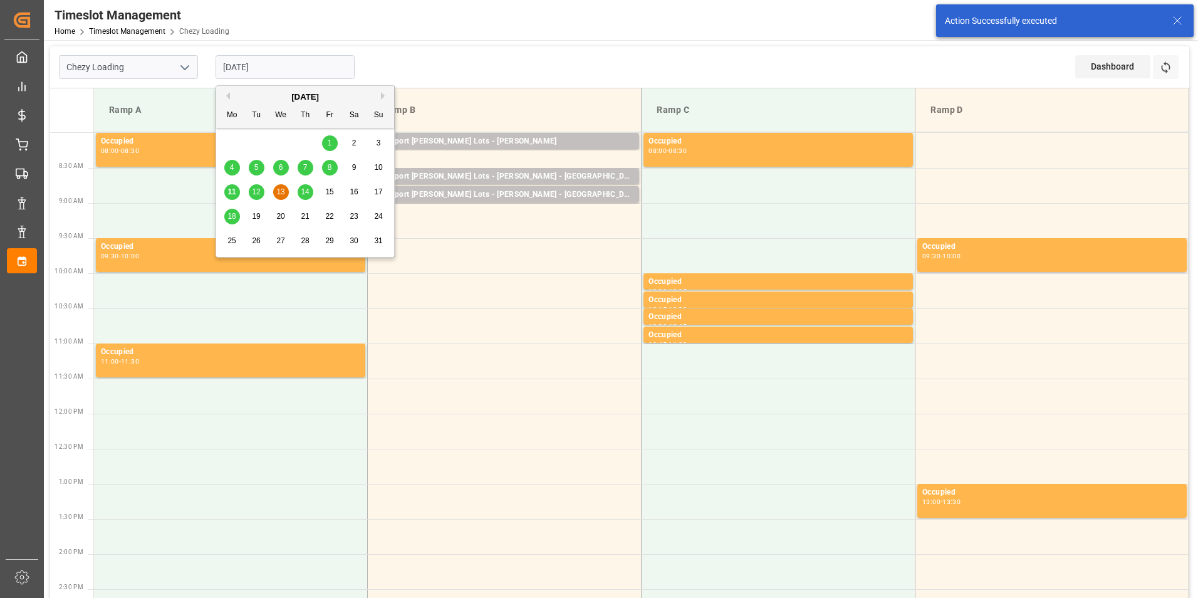
click at [265, 69] on input "13-08-2025" at bounding box center [285, 67] width 139 height 24
click at [300, 193] on div "14" at bounding box center [306, 192] width 16 height 15
type input "[DATE]"
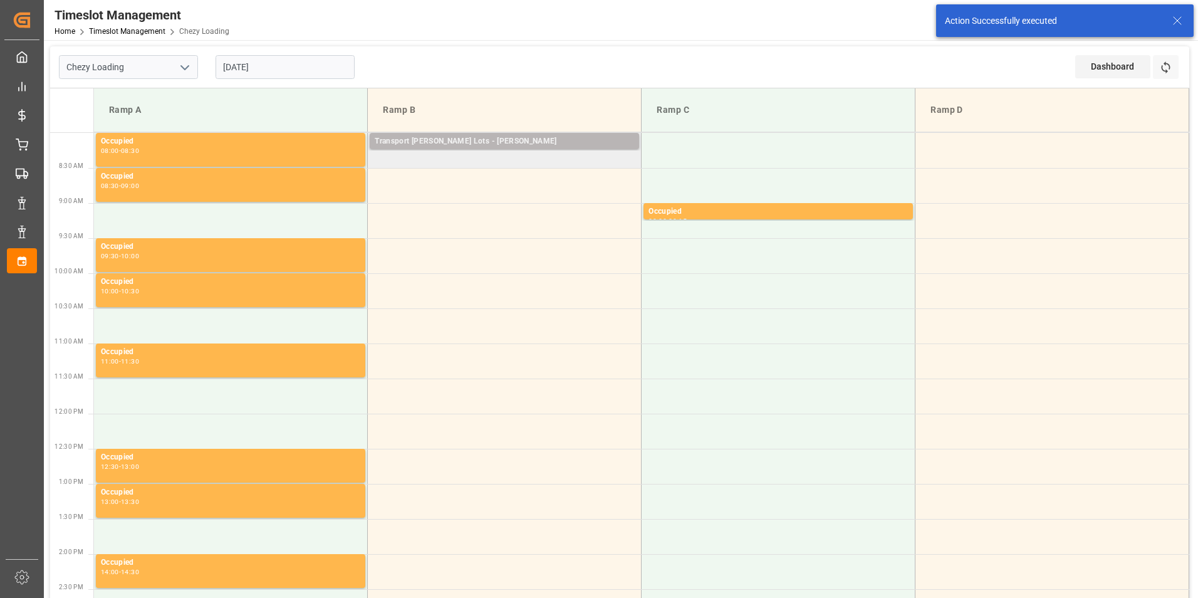
click at [558, 143] on div "Transport Kuehne Lots - LEBLANC - HENIN BEAUMONT" at bounding box center [504, 141] width 259 height 13
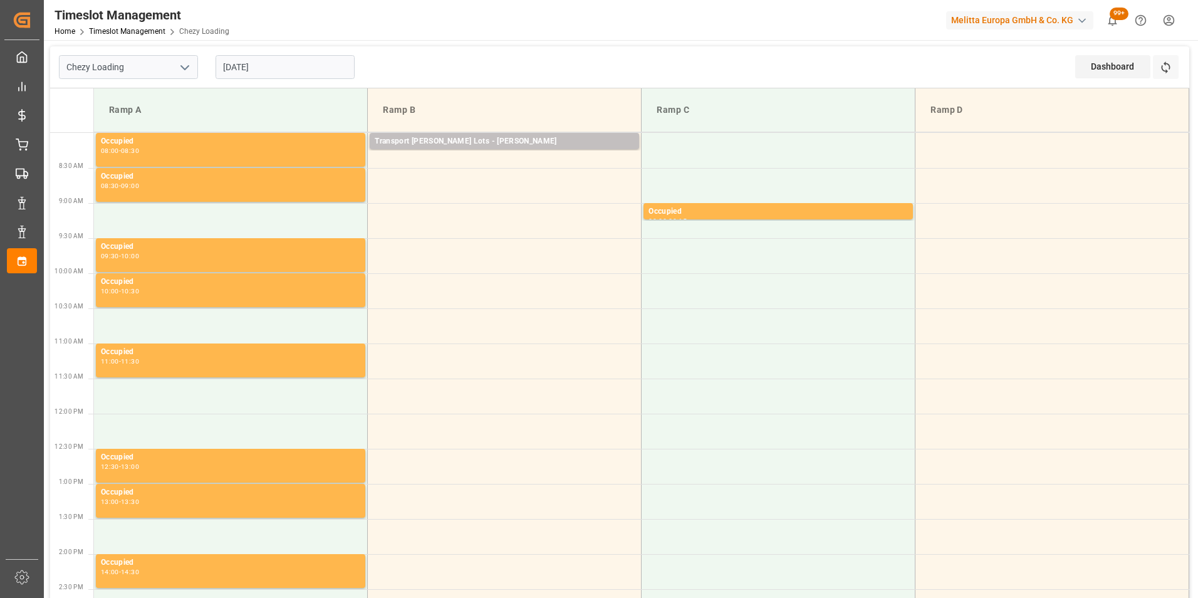
click at [557, 159] on td "Transport Kuehne Lots - LEBLANC - HENIN BEAUMONT Pallets: 4,TU: 128,City: HENIN…" at bounding box center [505, 150] width 274 height 35
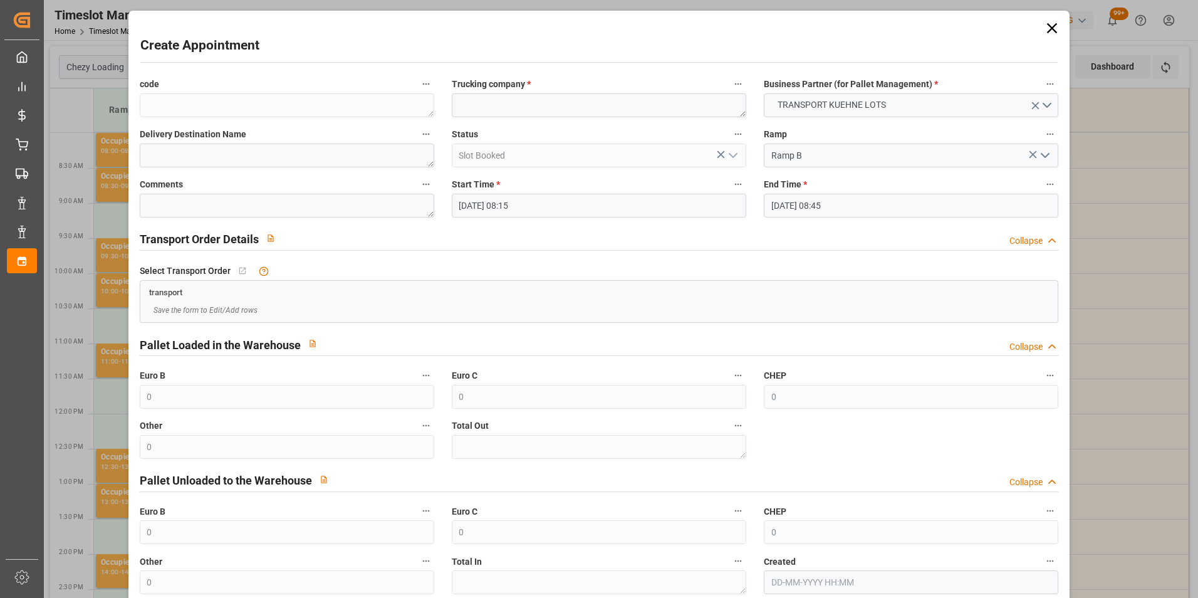
click at [547, 208] on input "14-08-2025 08:15" at bounding box center [599, 206] width 295 height 24
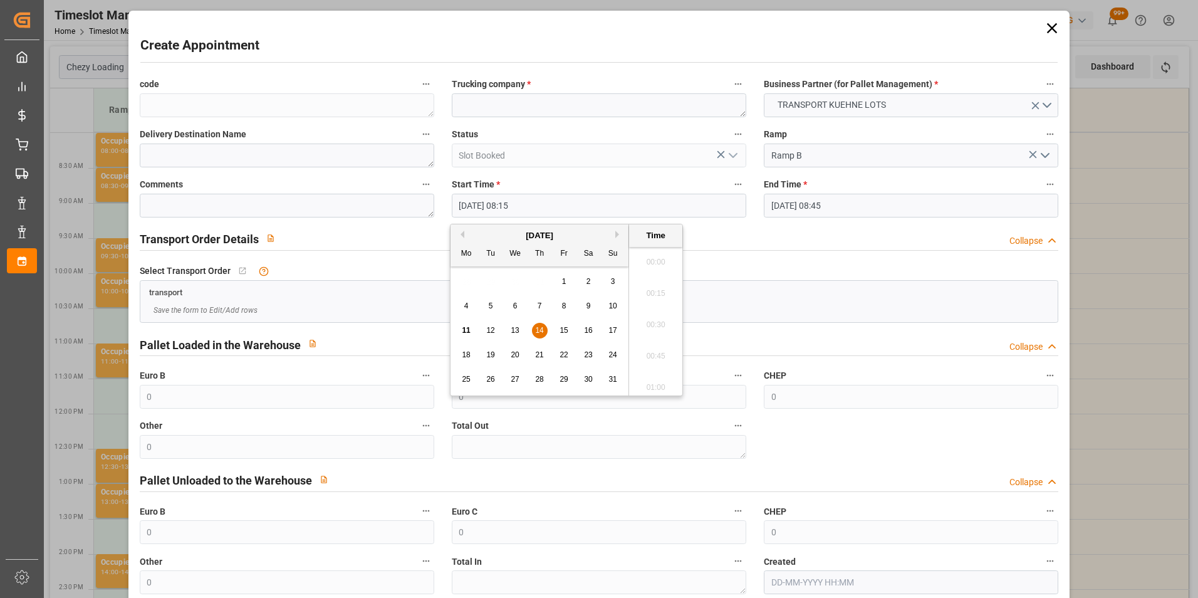
scroll to position [976, 0]
click at [538, 335] on span "14" at bounding box center [539, 330] width 8 height 9
click at [654, 349] on li "08:30" at bounding box center [655, 351] width 53 height 31
type input "14-08-2025 08:30"
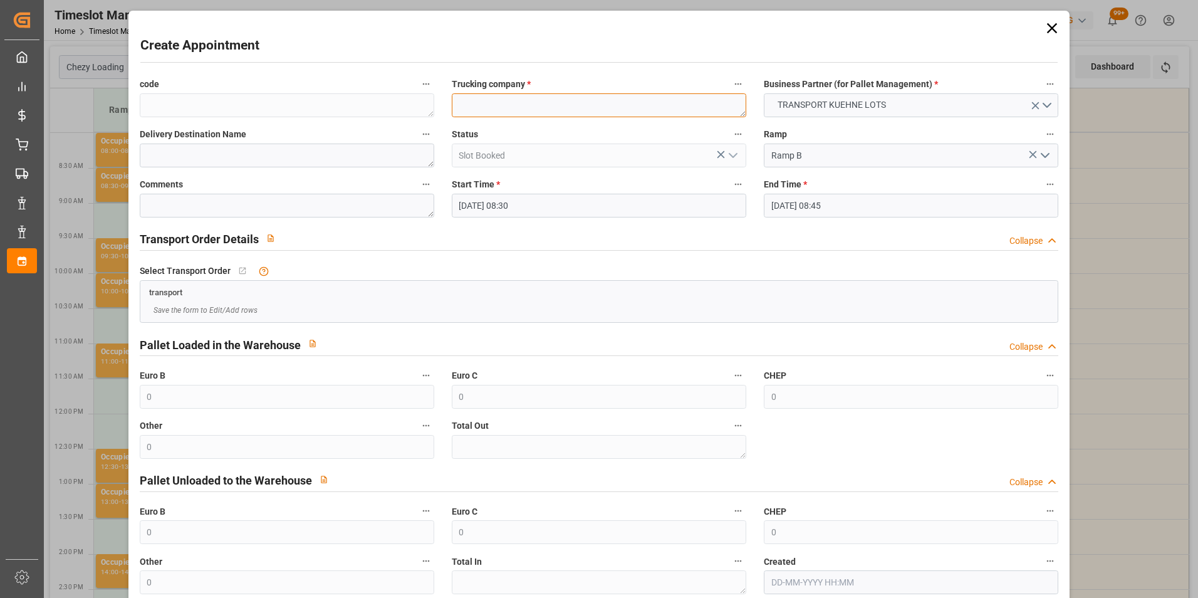
click at [480, 106] on textarea at bounding box center [599, 105] width 295 height 24
type textarea "DERE"
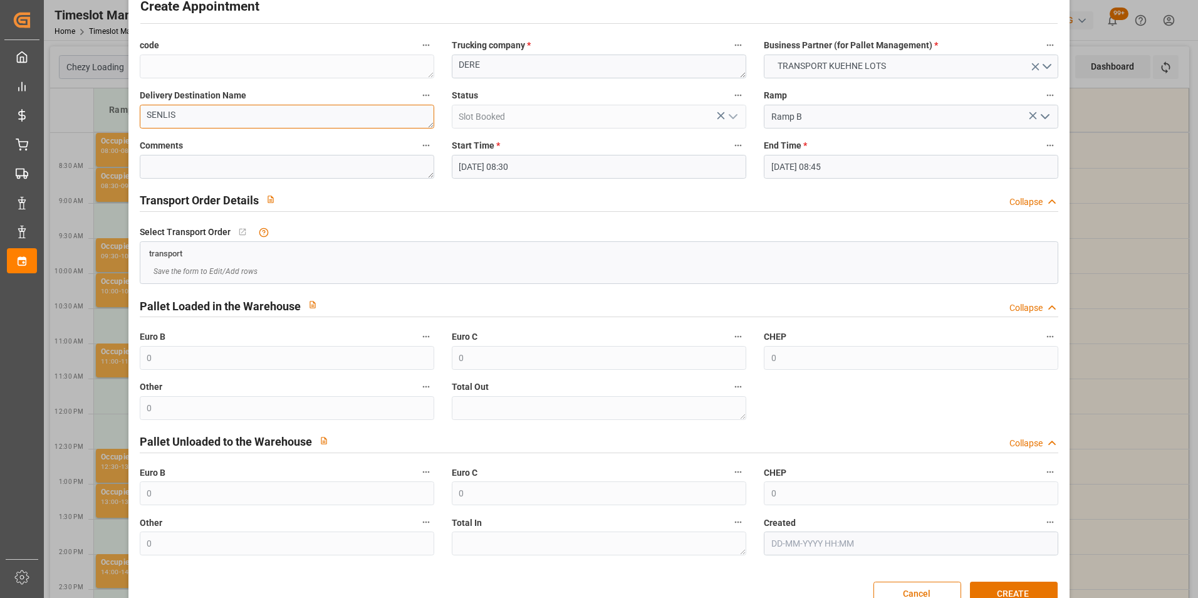
scroll to position [69, 0]
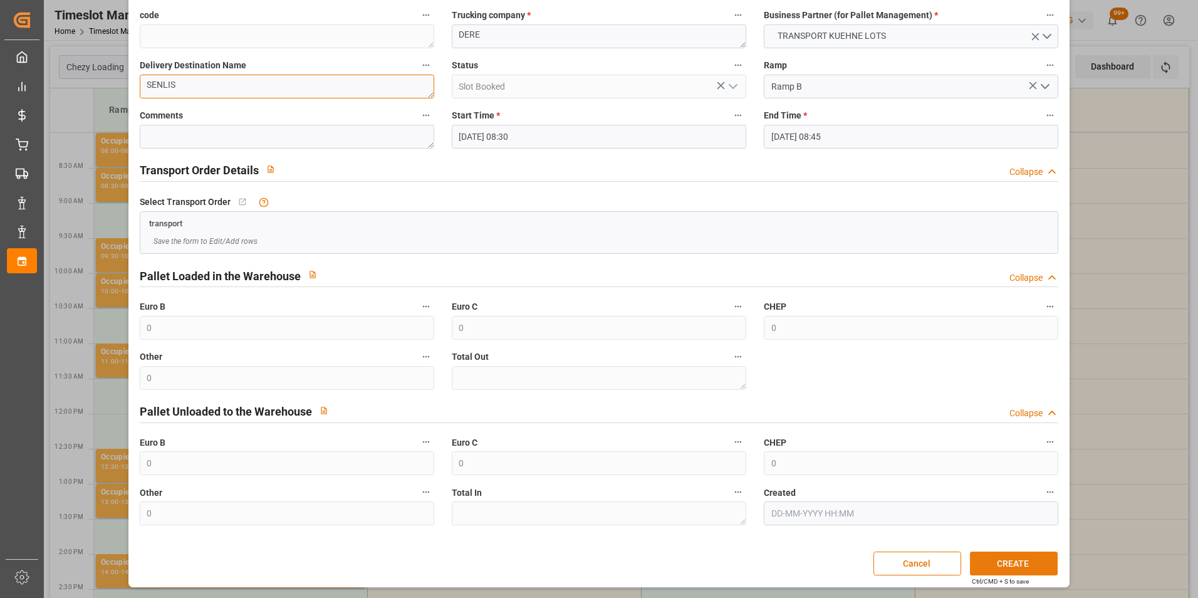
type textarea "SENLIS"
click at [1026, 565] on button "CREATE" at bounding box center [1014, 563] width 88 height 24
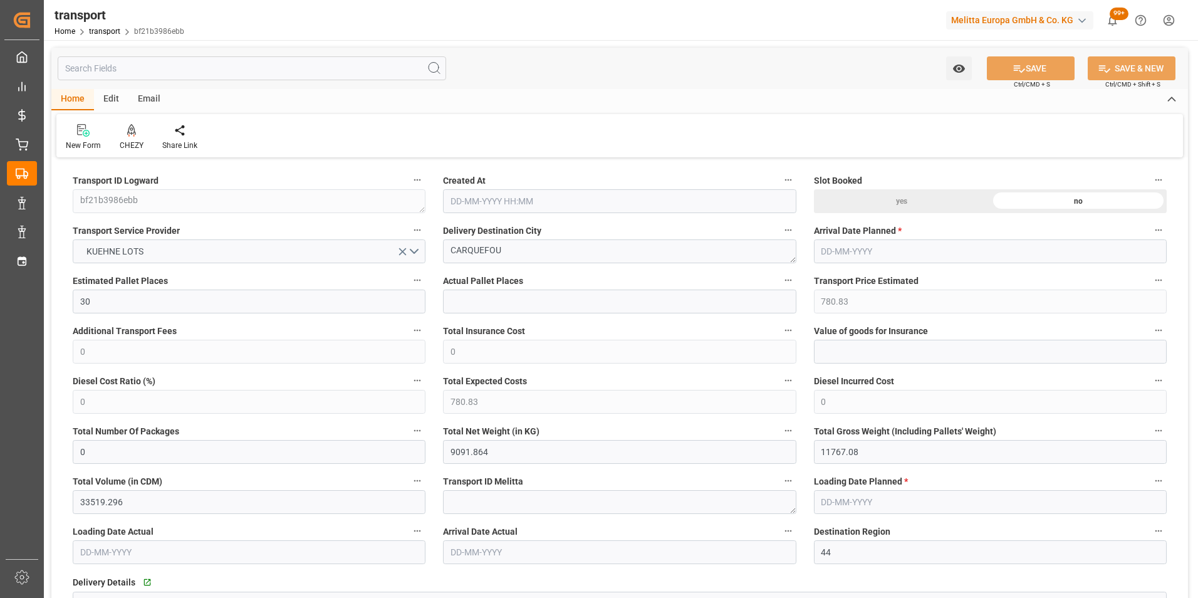
type input "[DATE] 12:12"
type input "[DATE]"
click at [135, 133] on div at bounding box center [132, 129] width 24 height 13
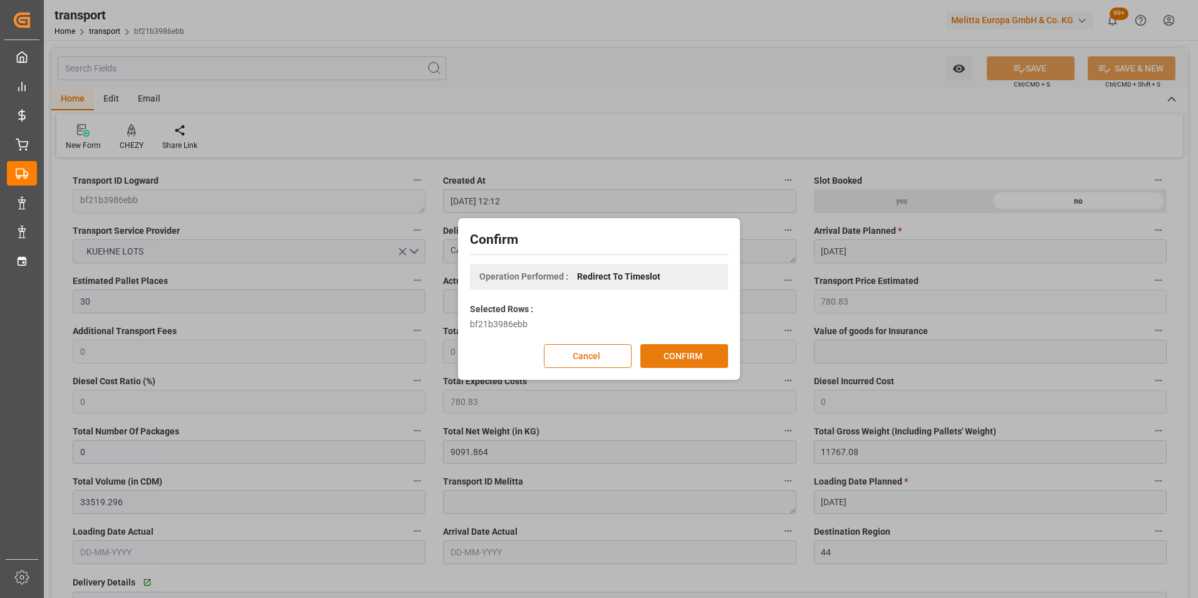
click at [695, 355] on button "CONFIRM" at bounding box center [684, 356] width 88 height 24
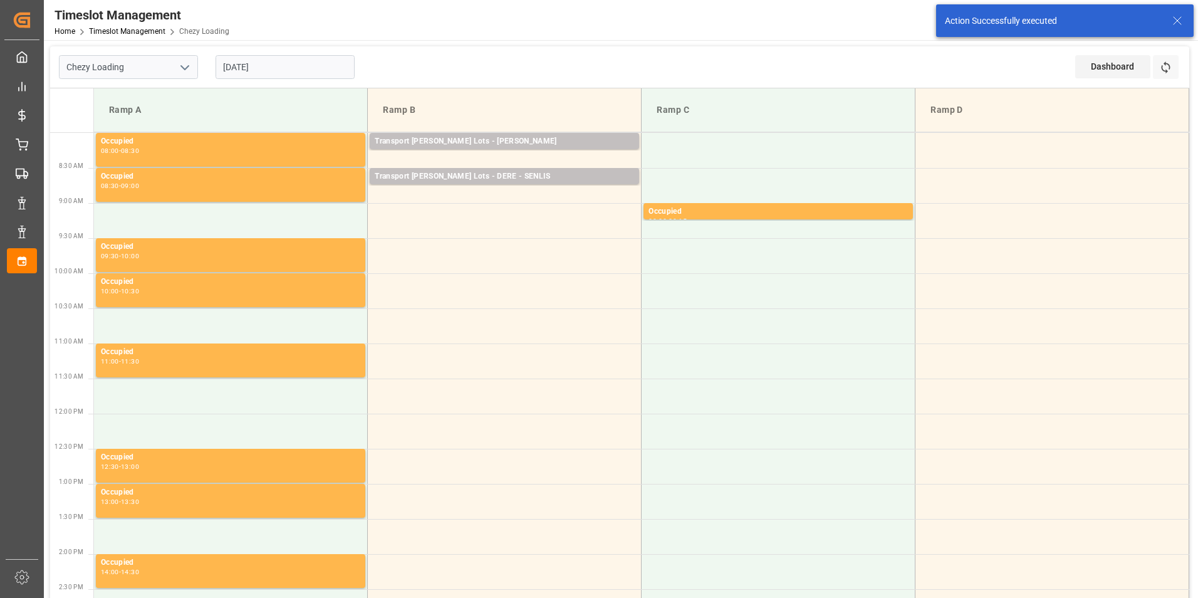
click at [237, 59] on input "[DATE]" at bounding box center [285, 67] width 139 height 24
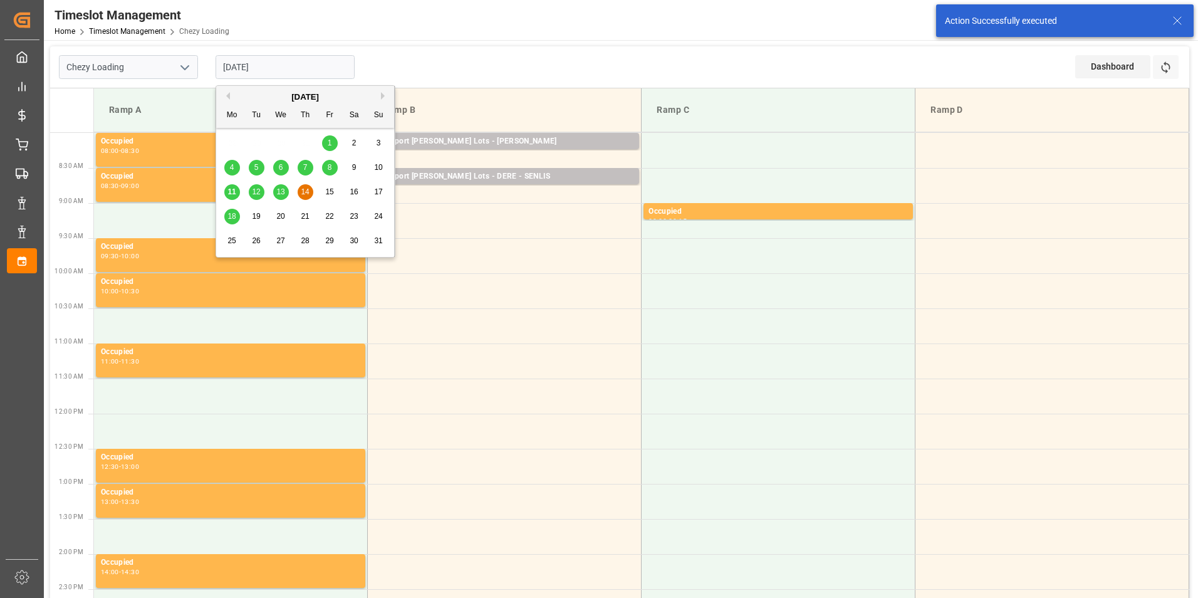
click at [231, 215] on span "18" at bounding box center [231, 216] width 8 height 9
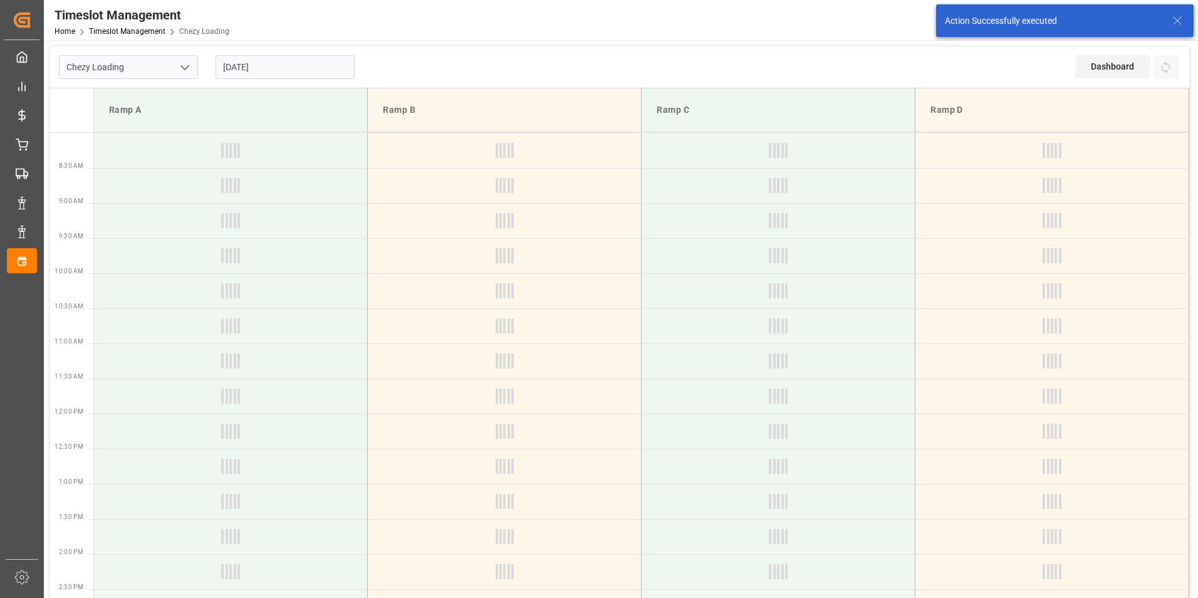
type input "18-08-2025"
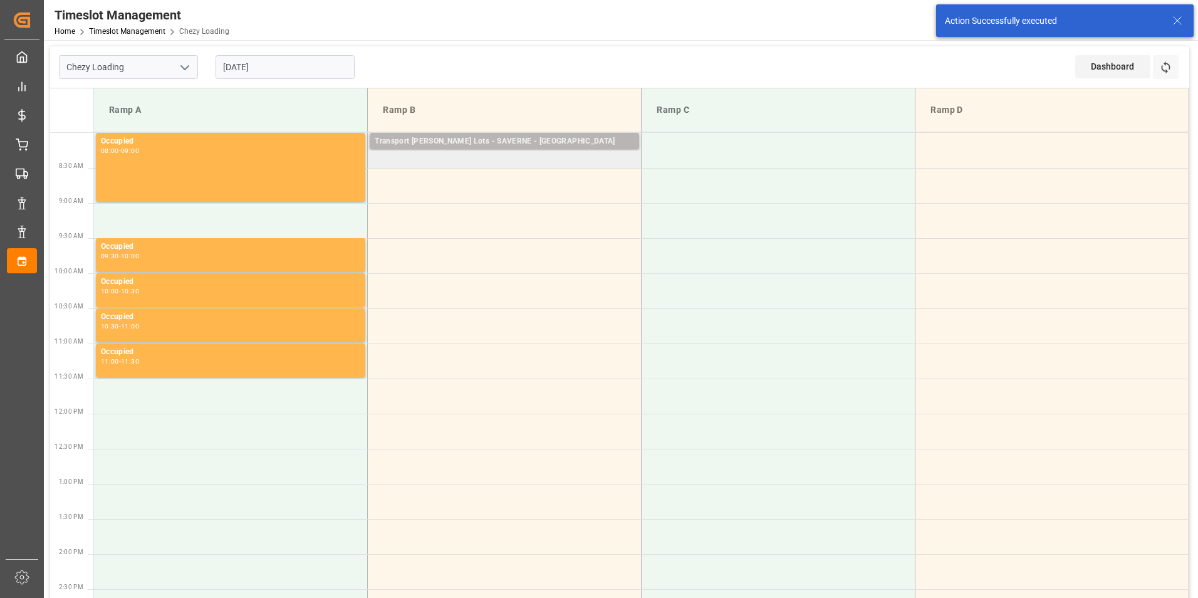
click at [504, 141] on div "Transport Kuehne Lots - SAVERNE - SARREBOURG" at bounding box center [504, 141] width 259 height 13
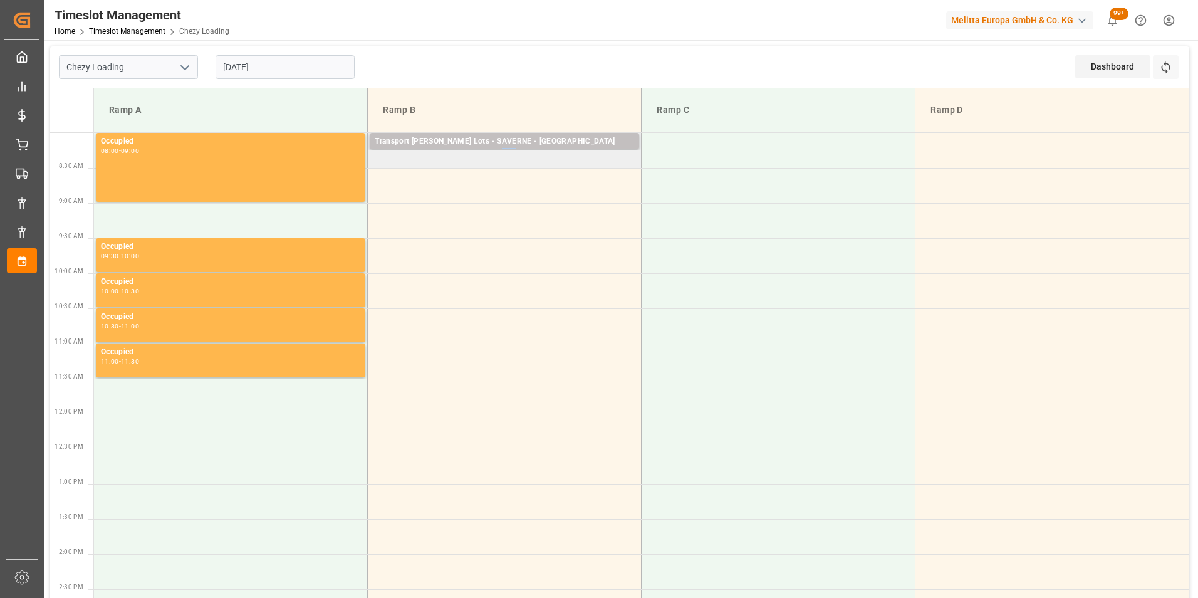
click at [503, 155] on td "Transport Kuehne Lots - SAVERNE - SARREBOURG Pallets: 2,TU: ,City: SARREBOURG,A…" at bounding box center [505, 150] width 274 height 35
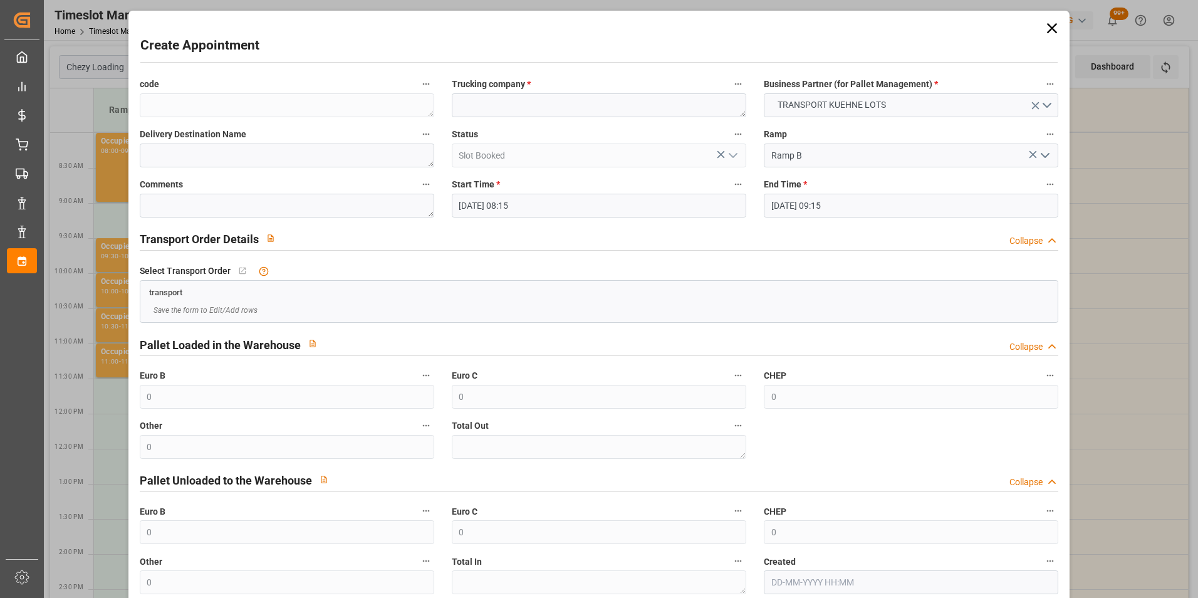
drag, startPoint x: 503, startPoint y: 155, endPoint x: 536, endPoint y: 198, distance: 54.4
click at [536, 198] on input "18-08-2025 08:15" at bounding box center [599, 206] width 295 height 24
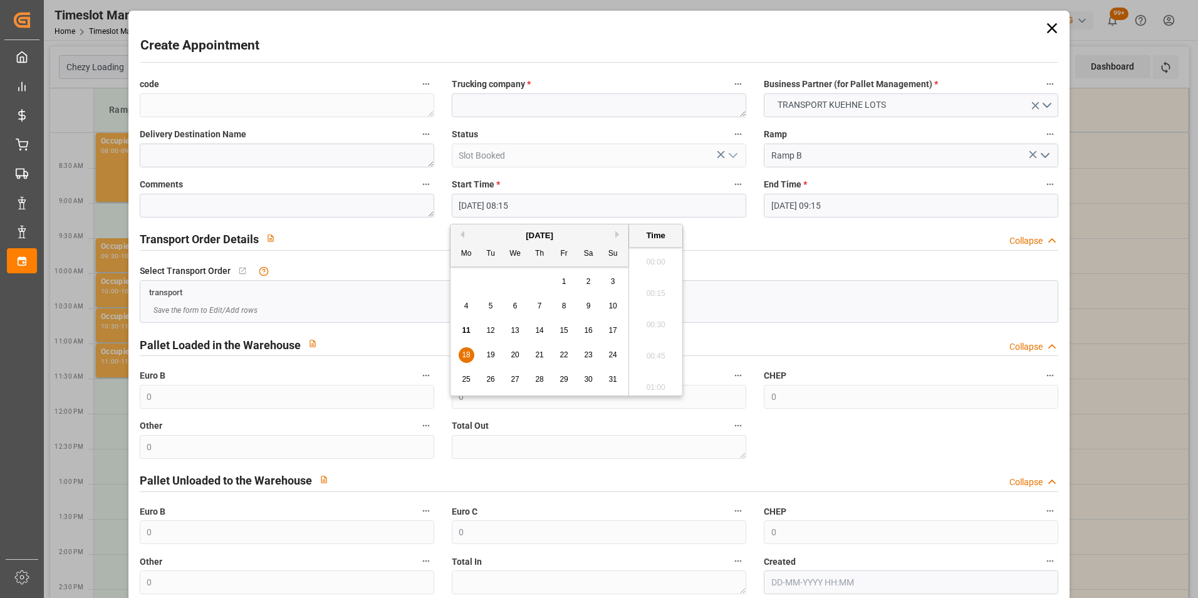
scroll to position [976, 0]
click at [464, 351] on span "18" at bounding box center [466, 354] width 8 height 9
click at [652, 353] on li "08:30" at bounding box center [655, 351] width 53 height 31
type input "18-08-2025 08:30"
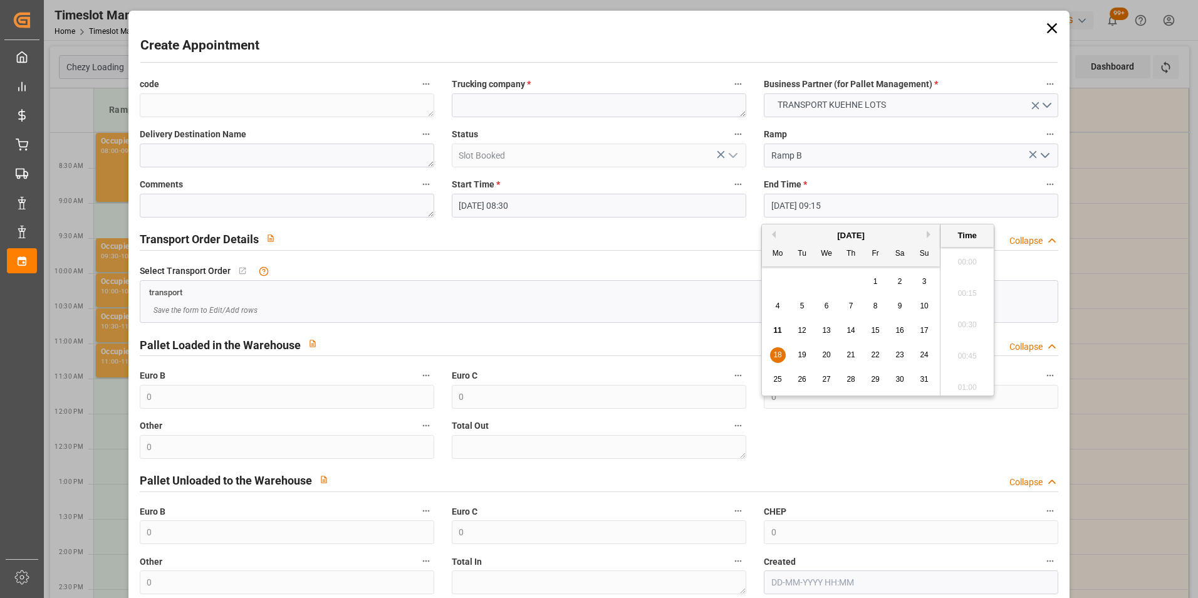
click at [792, 208] on input "18-08-2025 09:15" at bounding box center [911, 206] width 295 height 24
click at [778, 354] on span "18" at bounding box center [777, 354] width 8 height 9
click at [965, 259] on li "08:45" at bounding box center [967, 258] width 53 height 31
type input "18-08-2025 08:45"
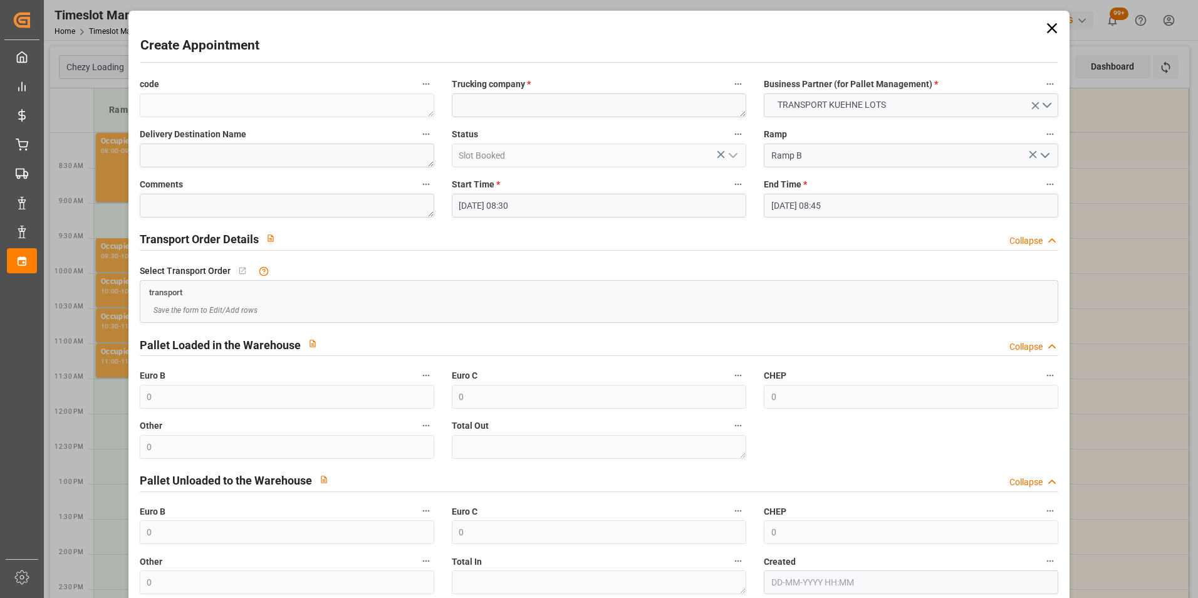
click at [529, 120] on div "Trucking company *" at bounding box center [599, 96] width 312 height 50
click at [514, 113] on textarea at bounding box center [599, 105] width 295 height 24
type textarea "ANTOINE"
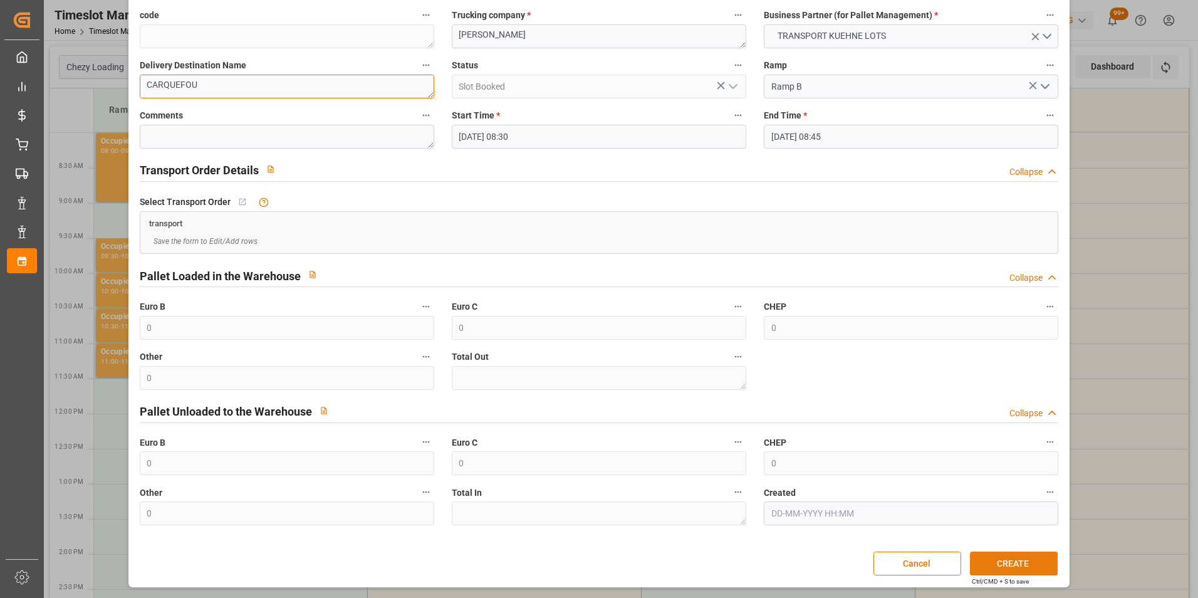
type textarea "CARQUEFOU"
click at [998, 564] on button "CREATE" at bounding box center [1014, 563] width 88 height 24
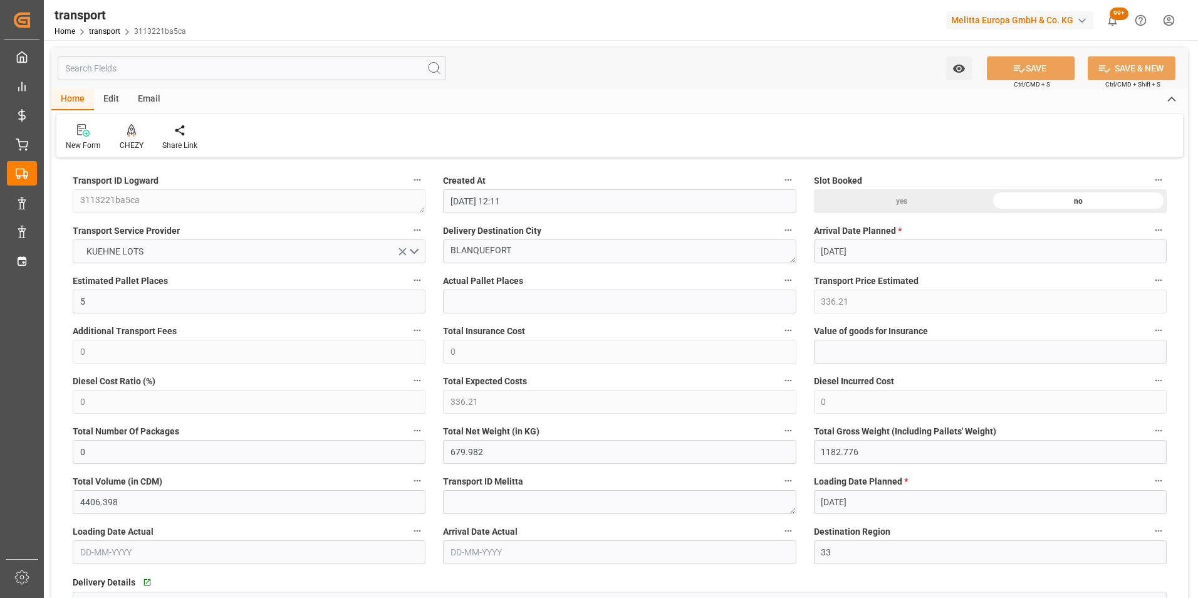
click at [129, 136] on icon at bounding box center [131, 130] width 9 height 13
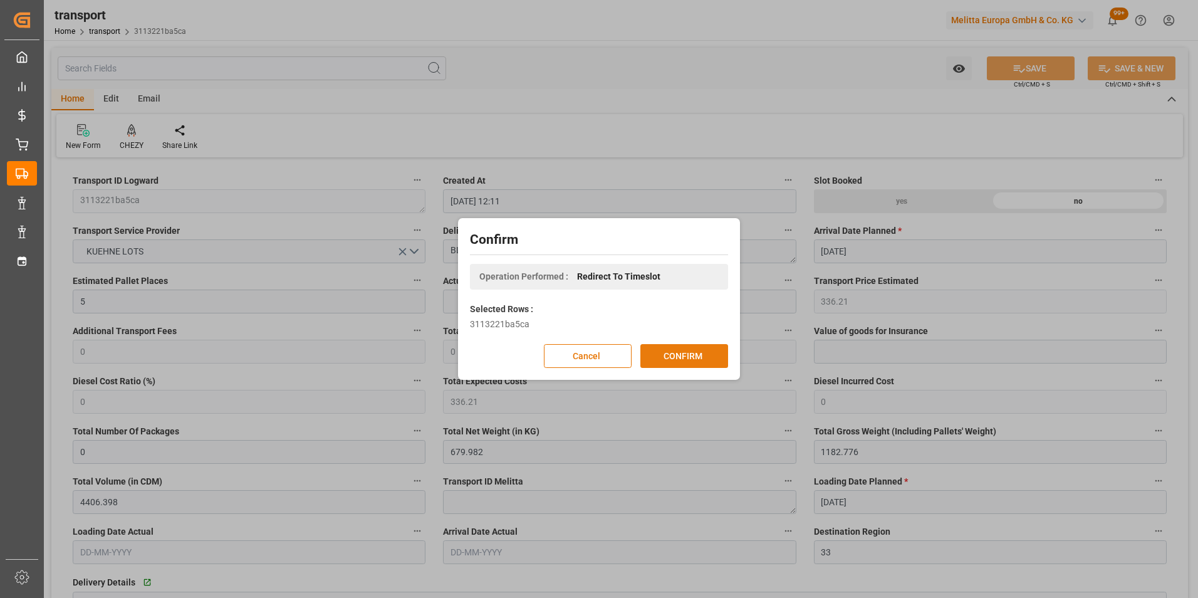
click at [669, 357] on button "CONFIRM" at bounding box center [684, 356] width 88 height 24
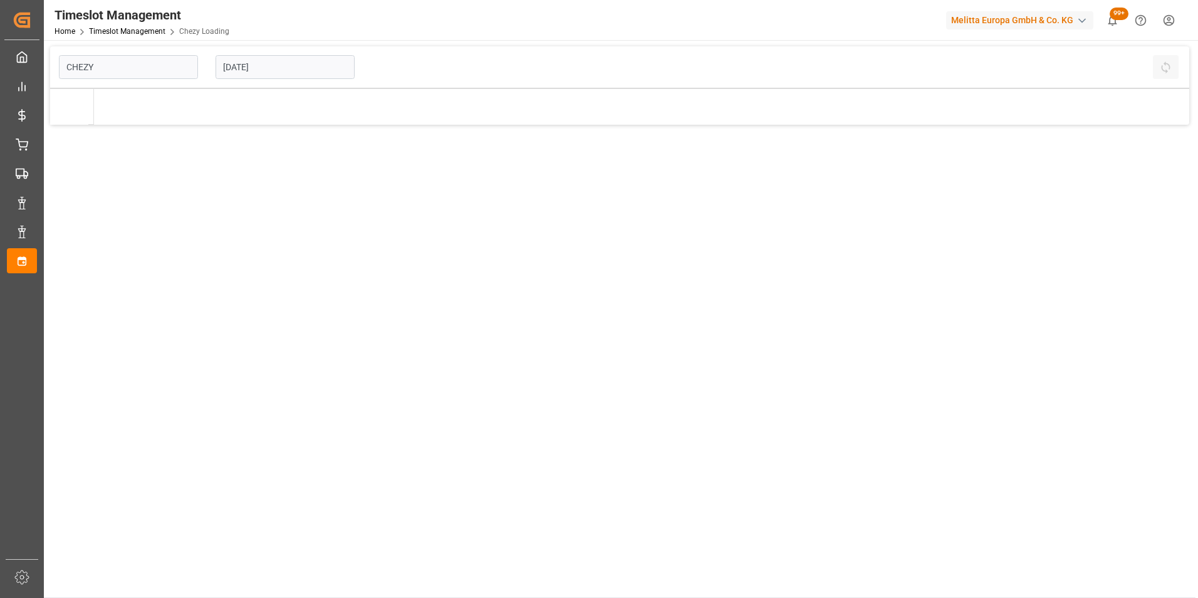
type input "Chezy Loading"
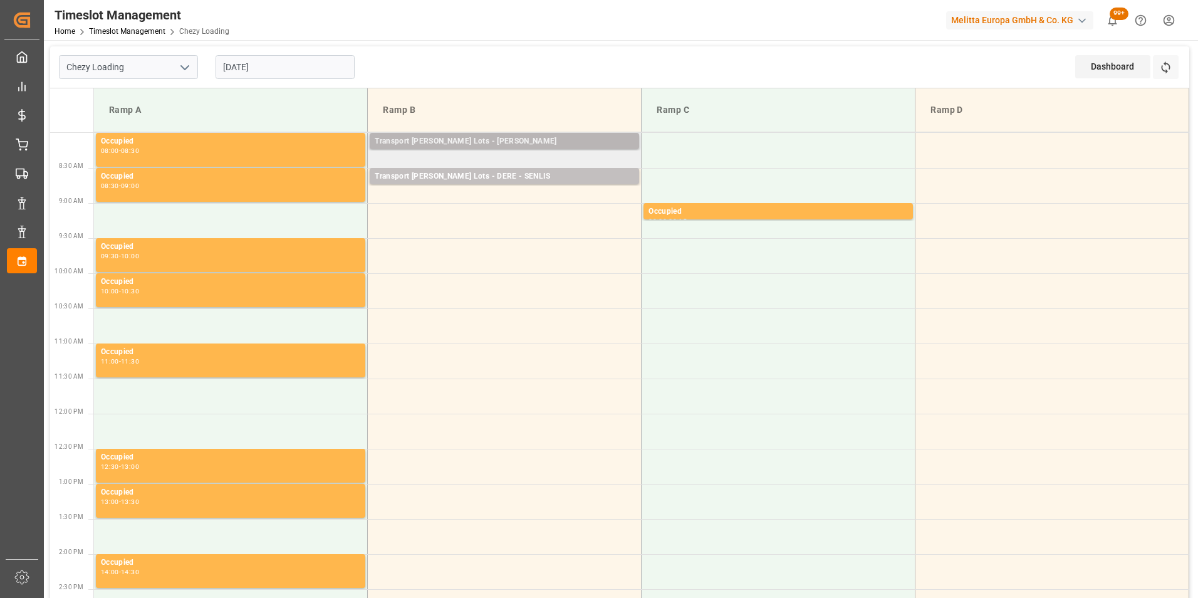
click at [546, 146] on div "Transport [PERSON_NAME] Lots - [PERSON_NAME]" at bounding box center [504, 141] width 259 height 13
click at [544, 157] on td "Transport [PERSON_NAME] Lots - [PERSON_NAME] BEAUMONT Pallets: 4,TU: 128,City: …" at bounding box center [505, 150] width 274 height 35
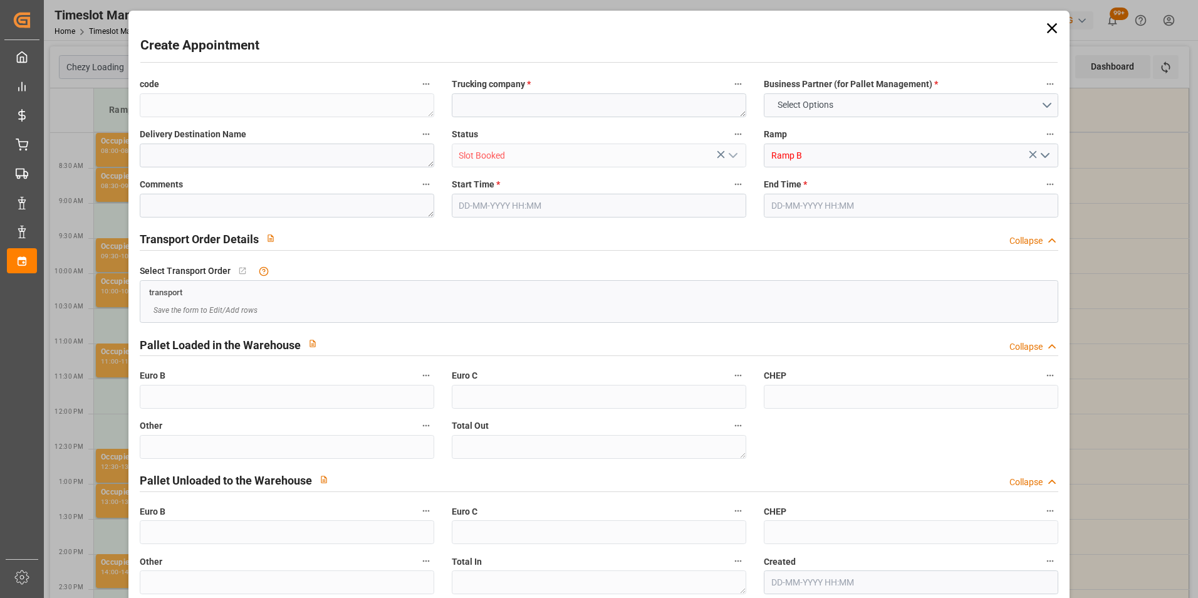
type input "0"
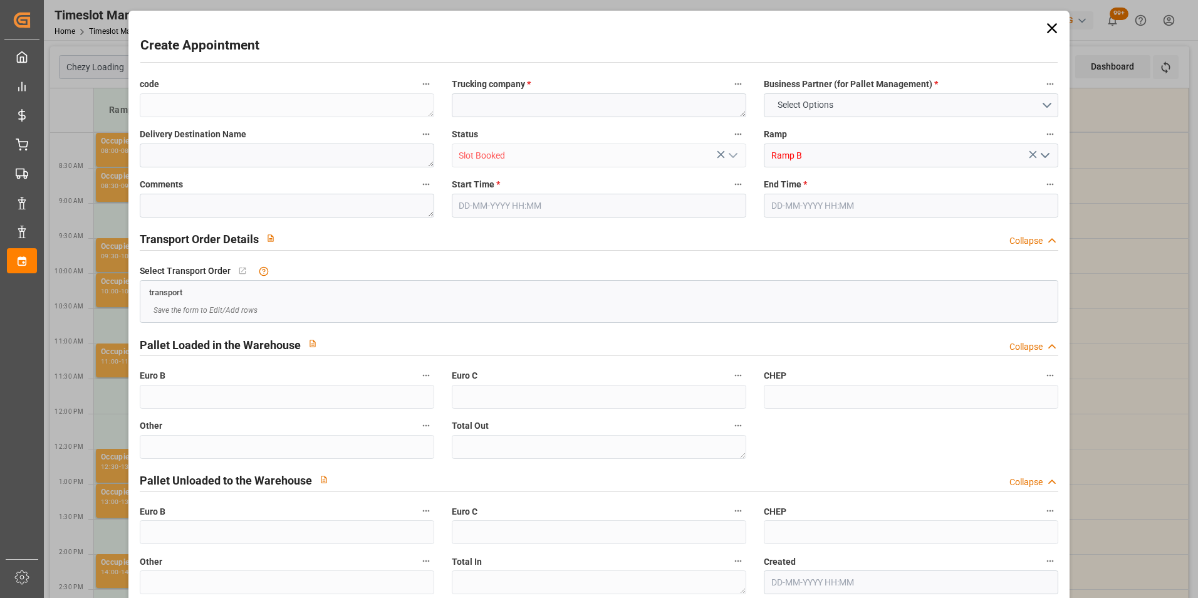
type input "0"
type input "[DATE] 08:15"
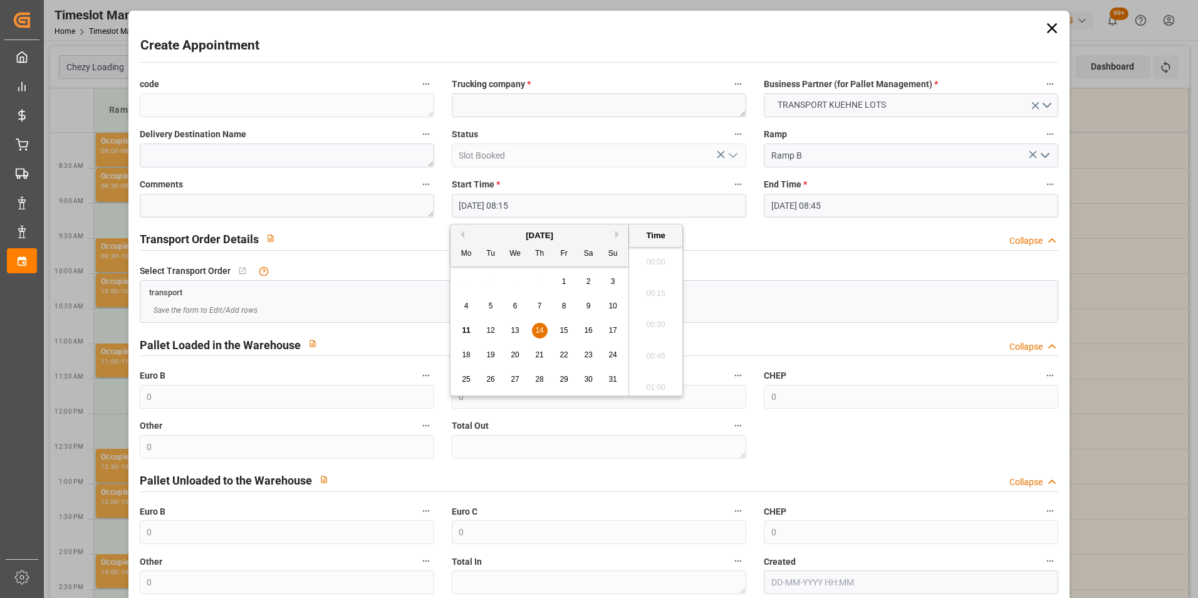
drag, startPoint x: 544, startPoint y: 157, endPoint x: 522, endPoint y: 204, distance: 52.4
click at [522, 204] on input "[DATE] 08:15" at bounding box center [599, 206] width 295 height 24
click at [821, 208] on input "[DATE] 08:45" at bounding box center [911, 206] width 295 height 24
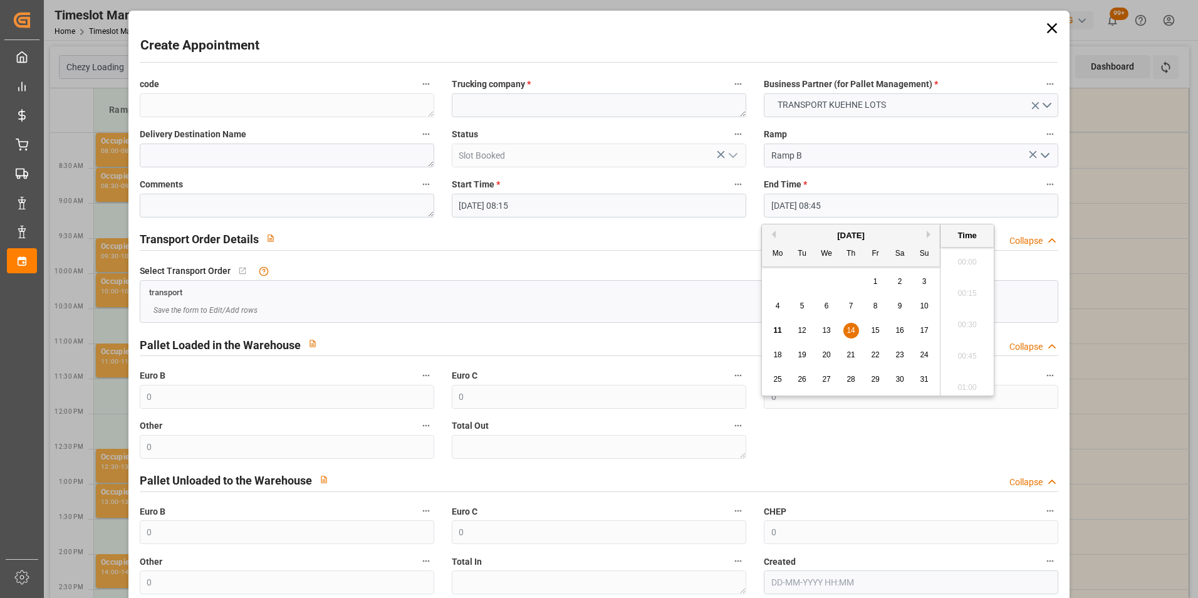
scroll to position [1038, 0]
click at [852, 331] on span "14" at bounding box center [851, 330] width 8 height 9
click at [966, 286] on li "08:30" at bounding box center [967, 289] width 53 height 31
type input "14-08-2025 08:30"
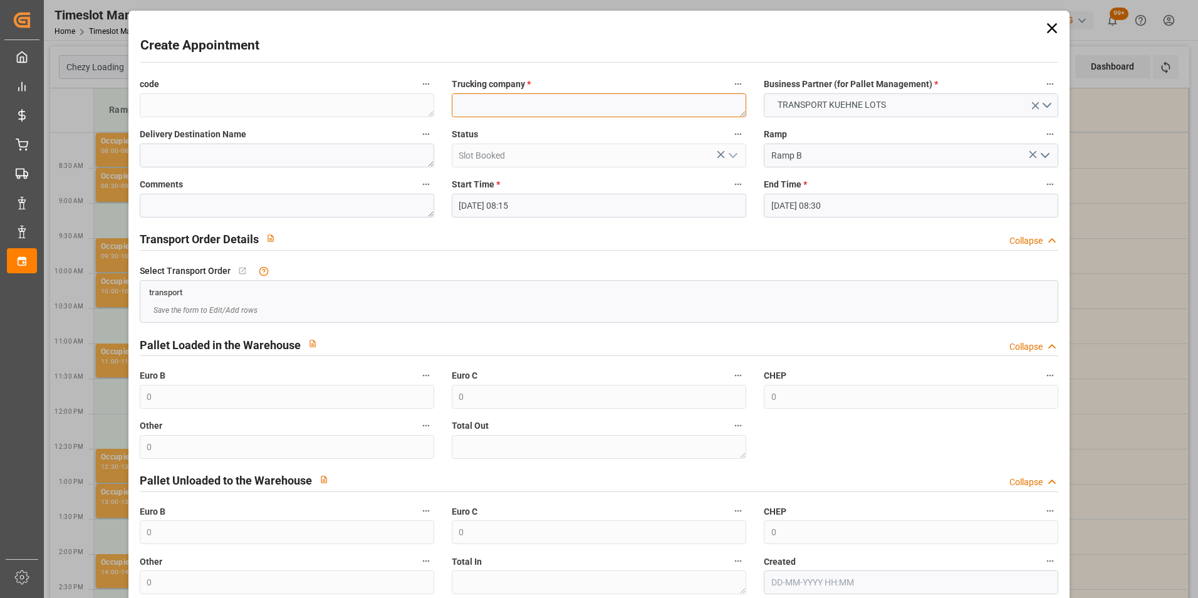
click at [528, 105] on textarea at bounding box center [599, 105] width 295 height 24
type textarea "[PERSON_NAME]"
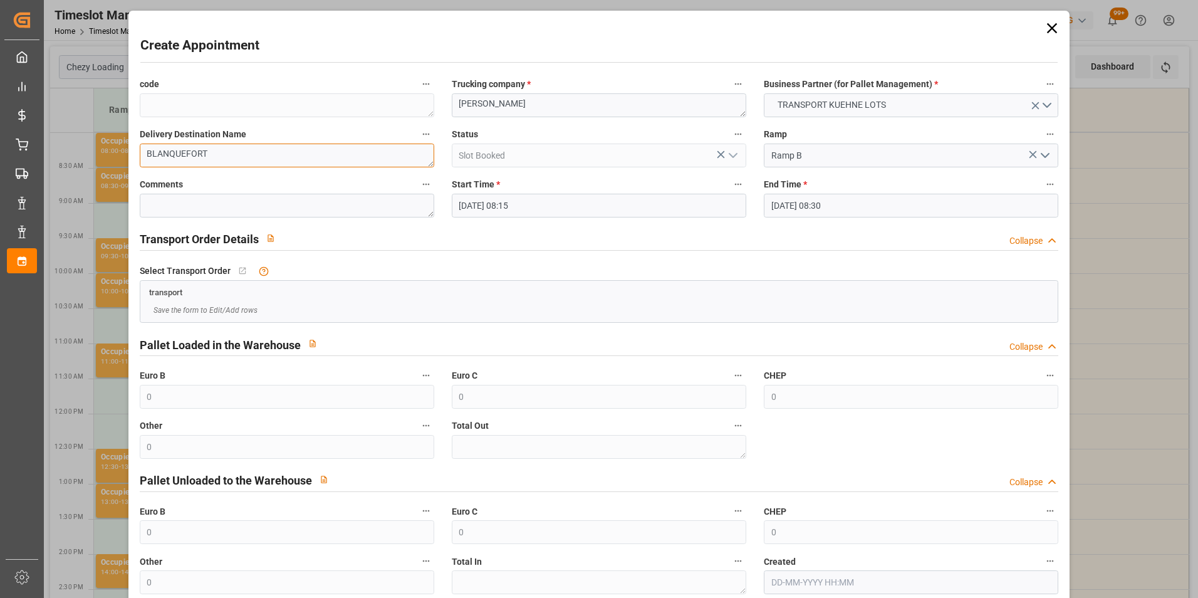
scroll to position [69, 0]
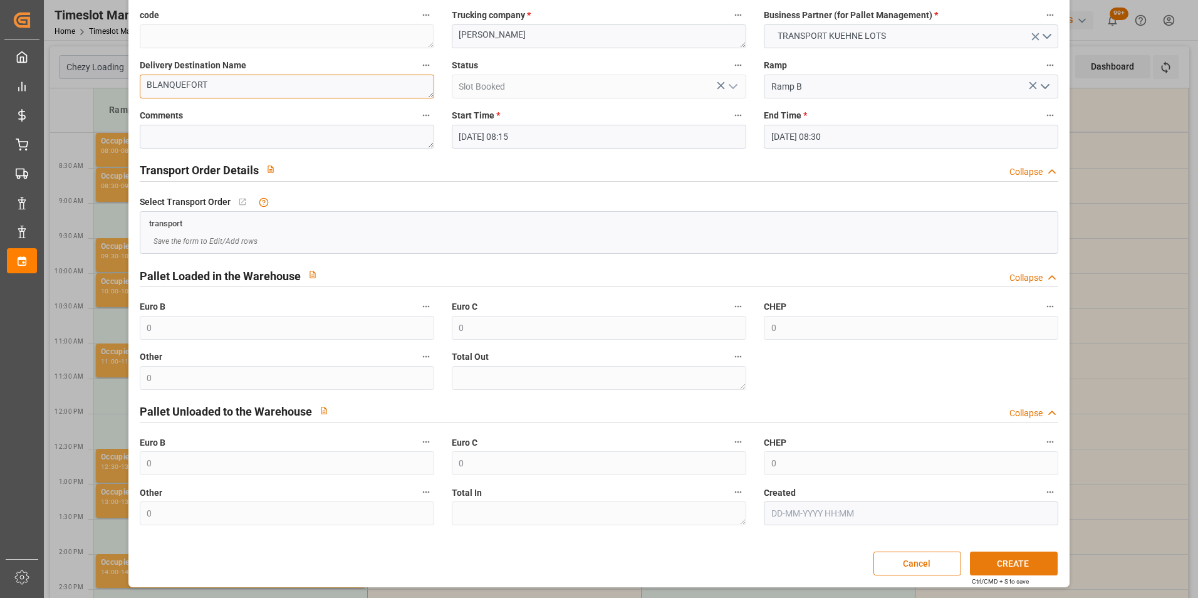
type textarea "BLANQUEFORT"
click at [1003, 567] on button "CREATE" at bounding box center [1014, 563] width 88 height 24
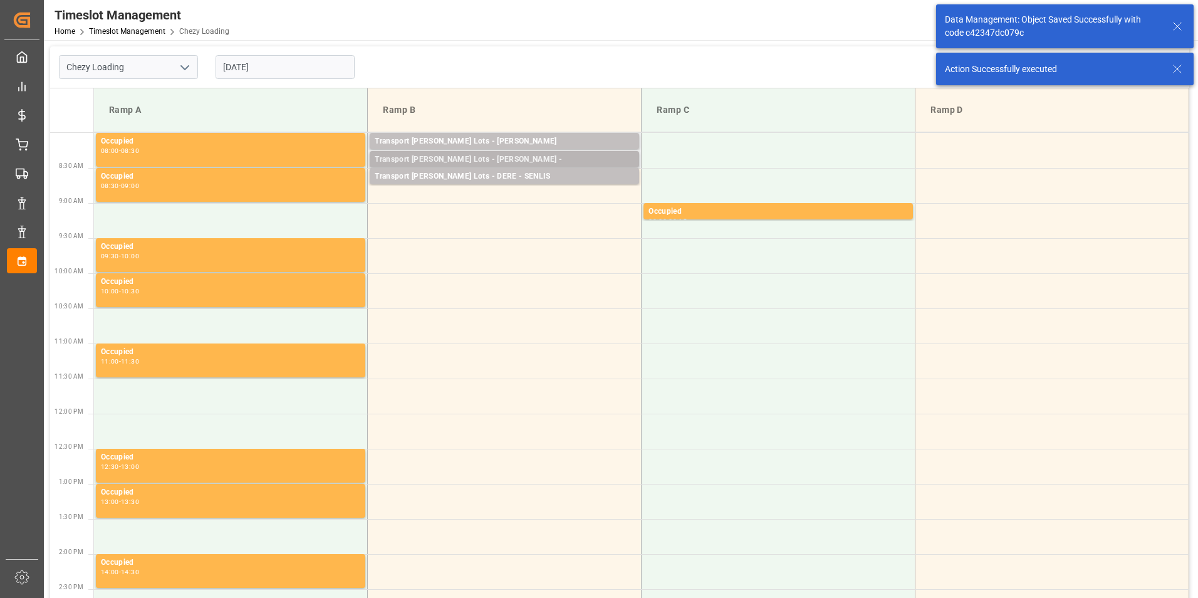
click at [515, 156] on div "Transport Kuehne Lots - LEBLANC -" at bounding box center [504, 160] width 259 height 13
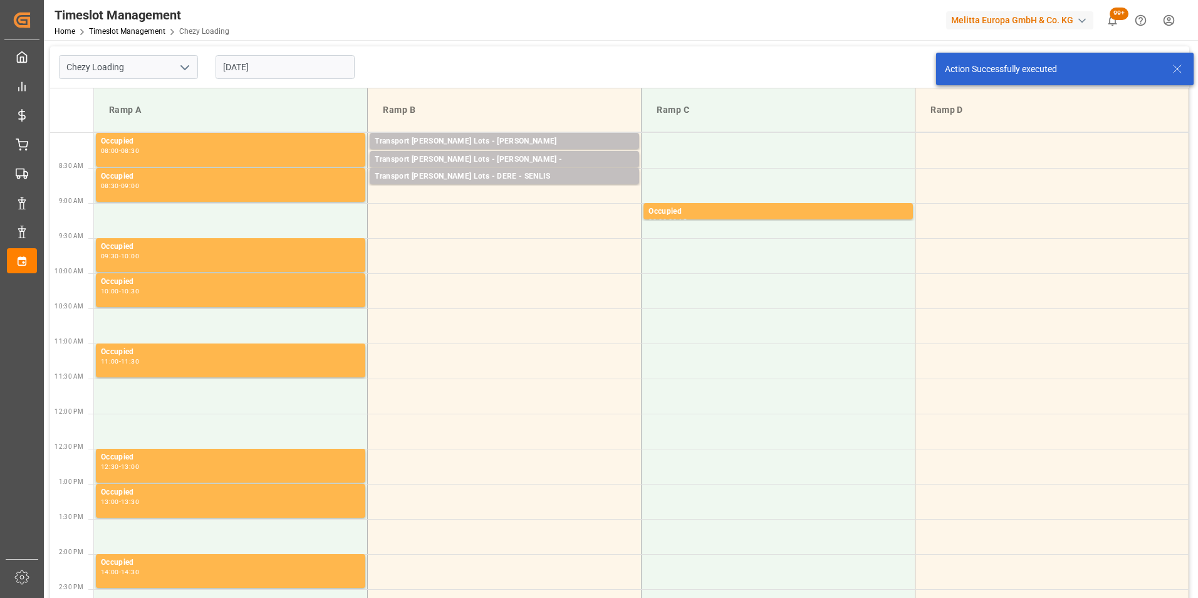
click at [522, 173] on div "Transport [PERSON_NAME] Lots - DERE - SENLIS" at bounding box center [504, 176] width 259 height 13
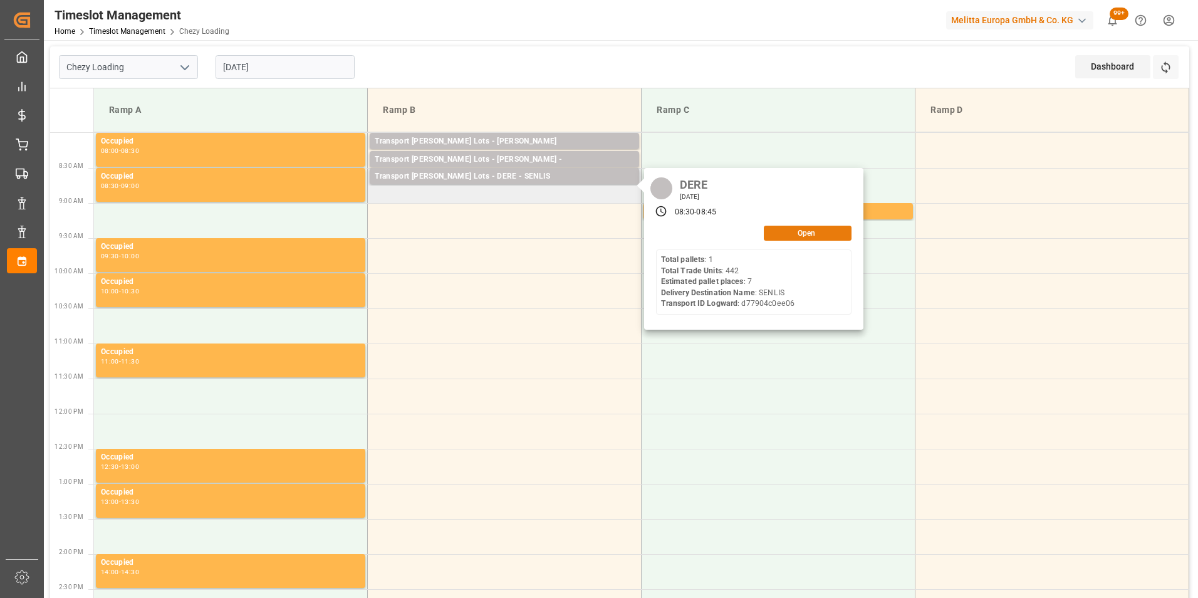
click at [789, 233] on button "Open" at bounding box center [808, 233] width 88 height 15
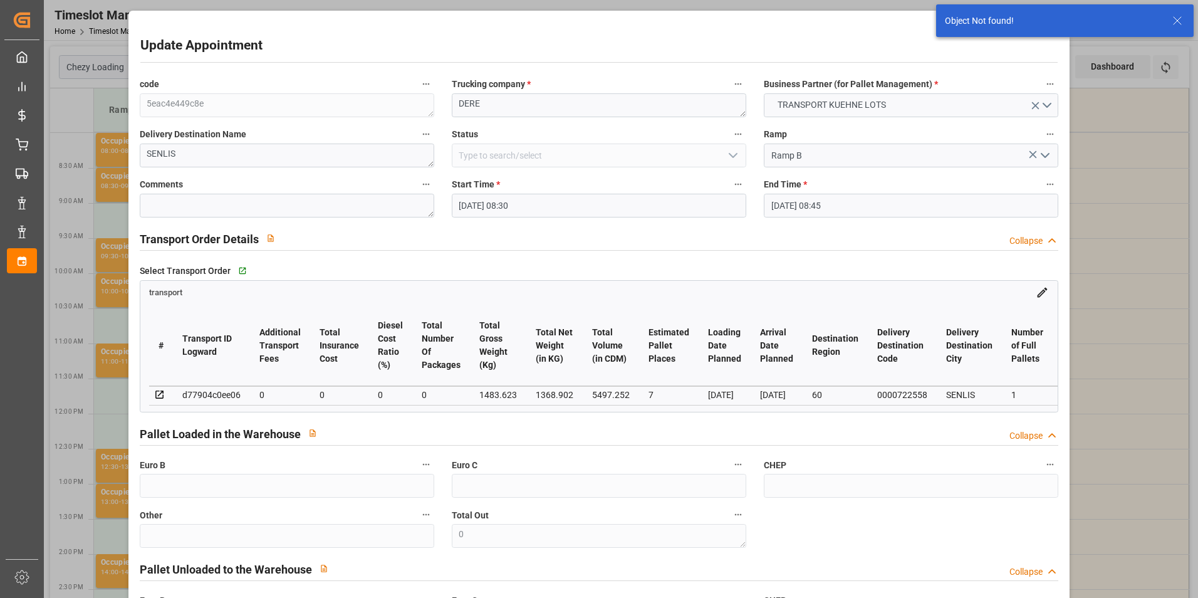
click at [525, 198] on input "14-08-2025 08:30" at bounding box center [599, 206] width 295 height 24
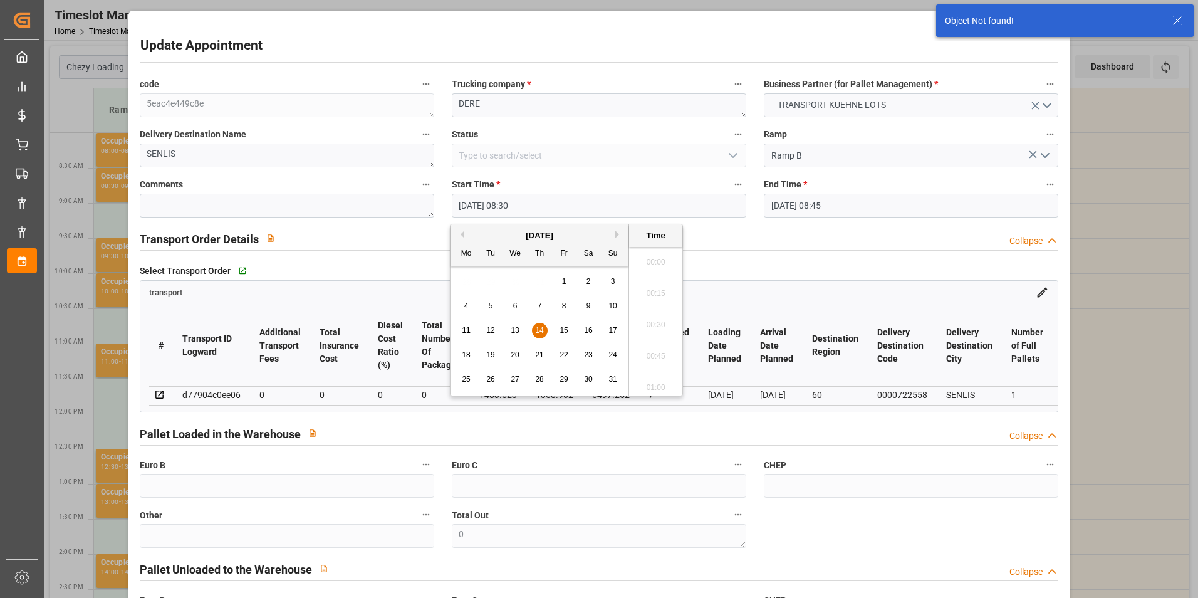
scroll to position [1007, 0]
click at [536, 331] on span "14" at bounding box center [539, 330] width 8 height 9
click at [660, 356] on li "08:45" at bounding box center [655, 351] width 53 height 31
type input "[DATE] 08:45"
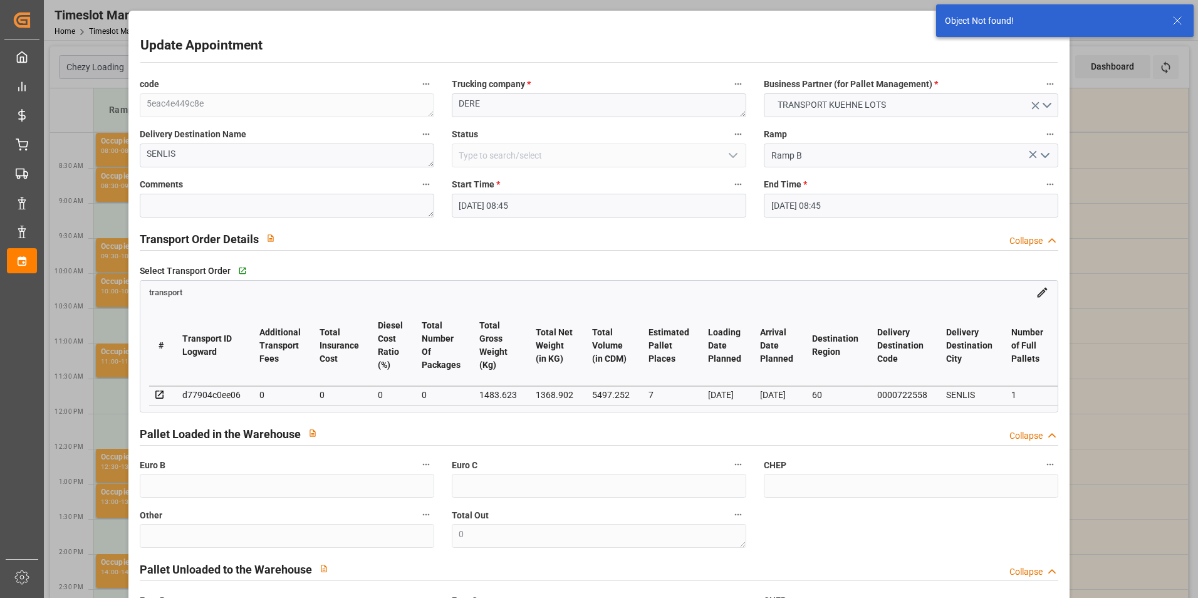
click at [837, 198] on input "[DATE] 08:45" at bounding box center [911, 206] width 295 height 24
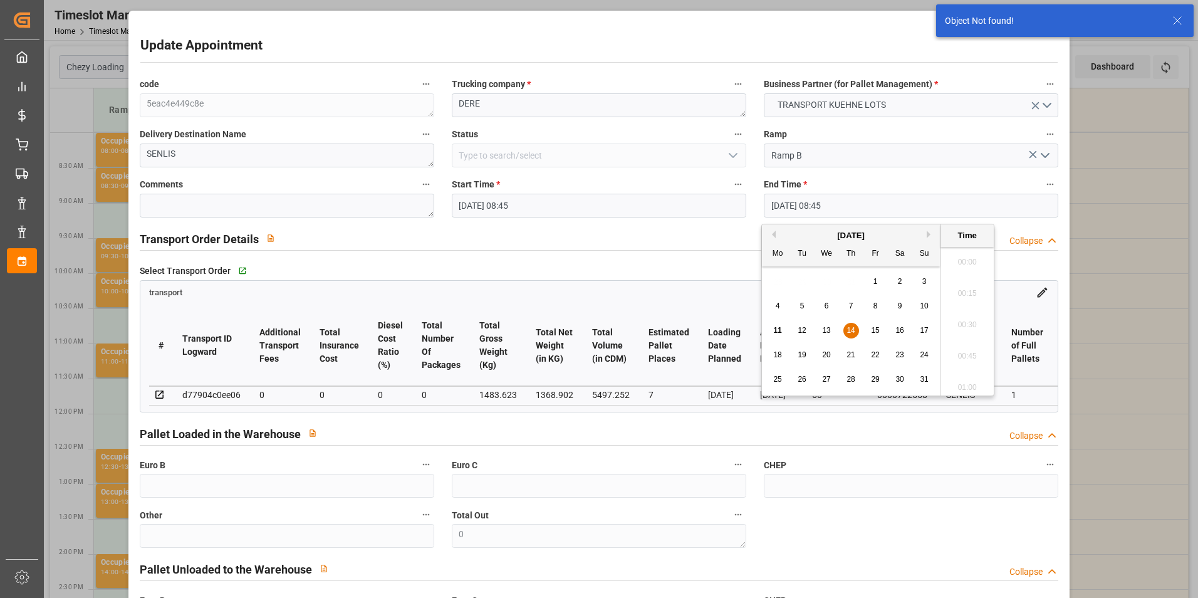
scroll to position [1038, 0]
click at [854, 331] on span "14" at bounding box center [851, 330] width 8 height 9
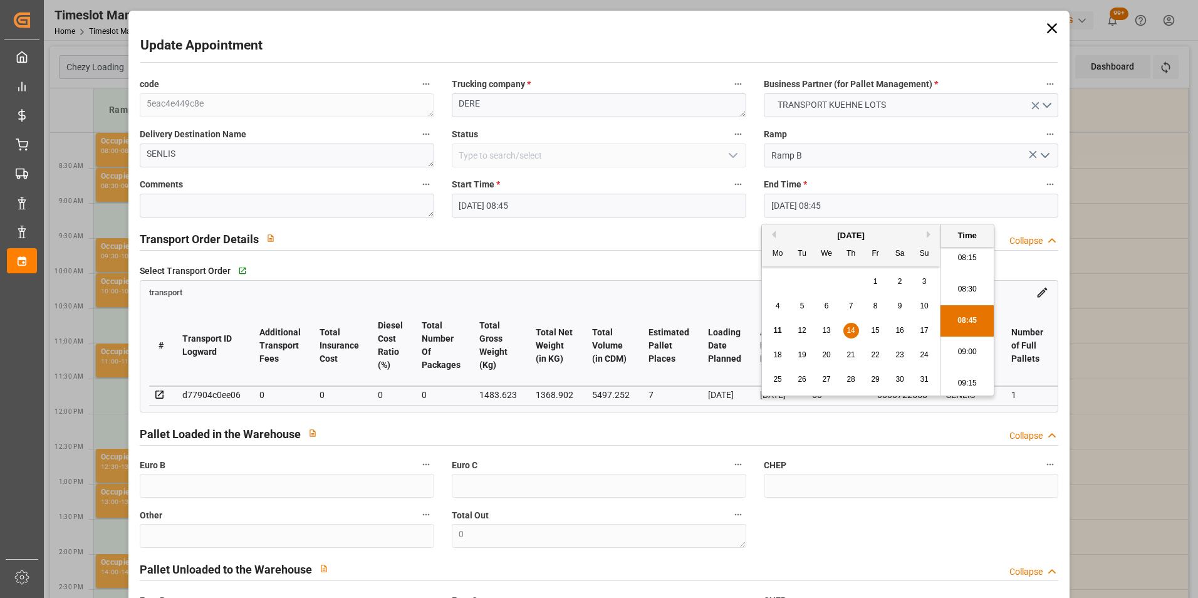
click at [949, 350] on li "09:00" at bounding box center [967, 351] width 53 height 31
type input "14-08-2025 09:00"
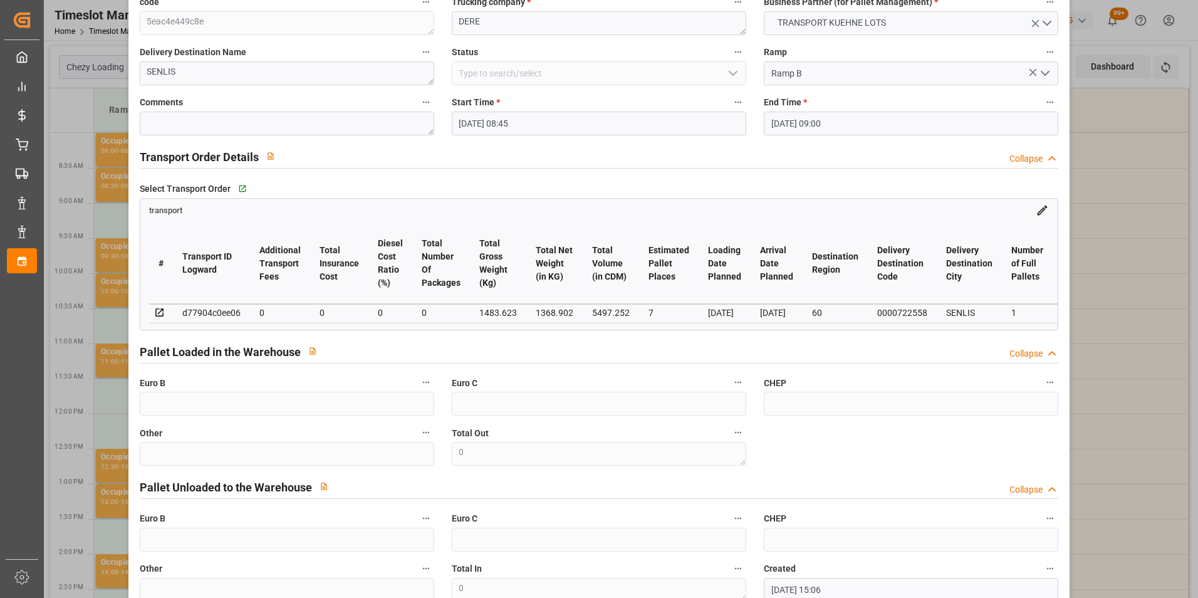
scroll to position [162, 0]
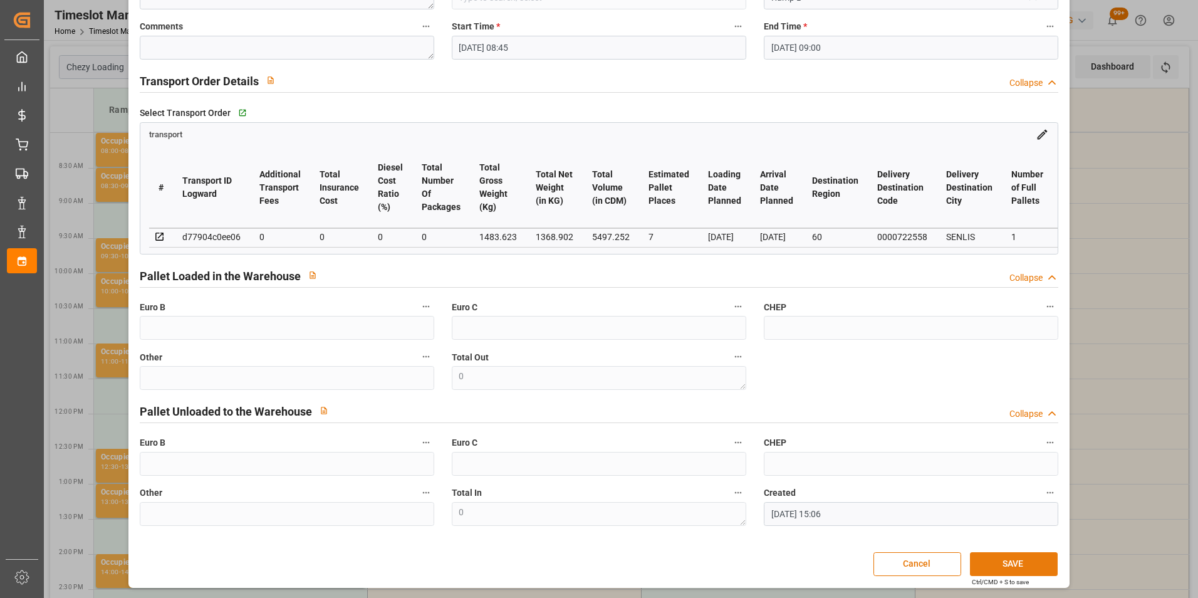
click at [1001, 570] on button "SAVE" at bounding box center [1014, 564] width 88 height 24
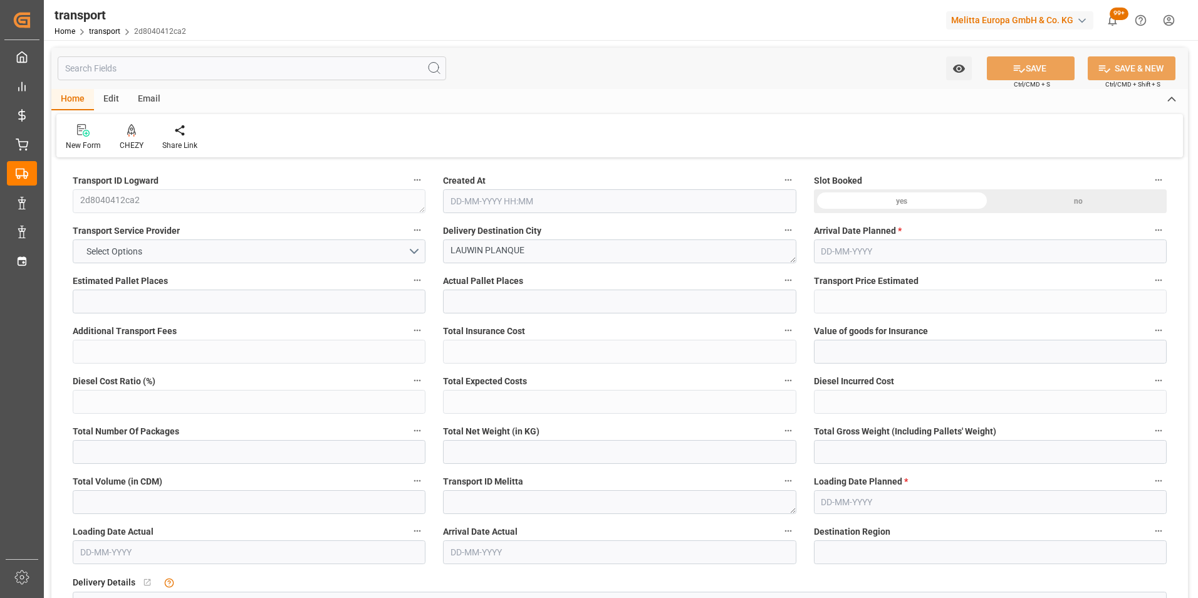
type input "4"
type input "156.17"
type input "0"
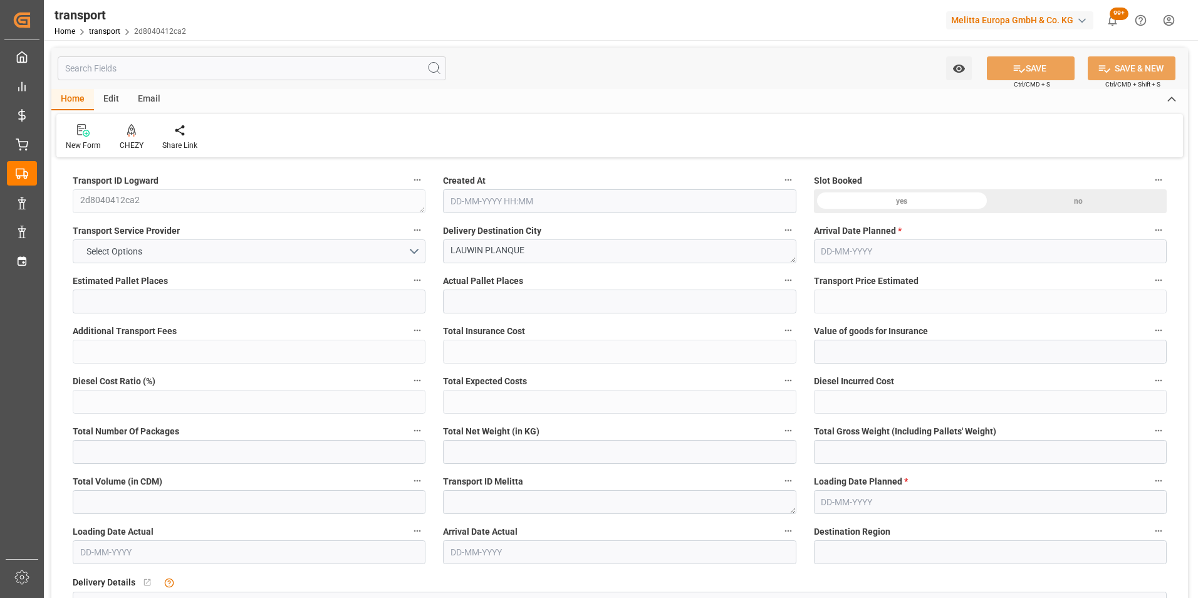
type input "156.17"
type input "0"
type input "147.074"
type input "252.932"
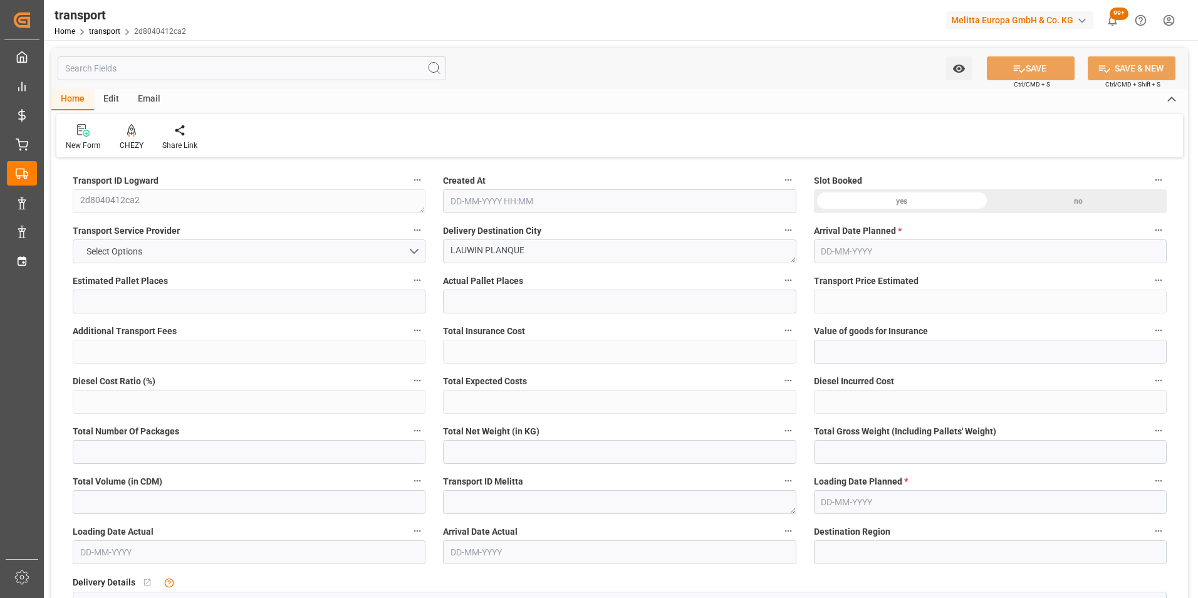
type input "600.042"
type input "59"
type input "0"
type input "58"
type input "4"
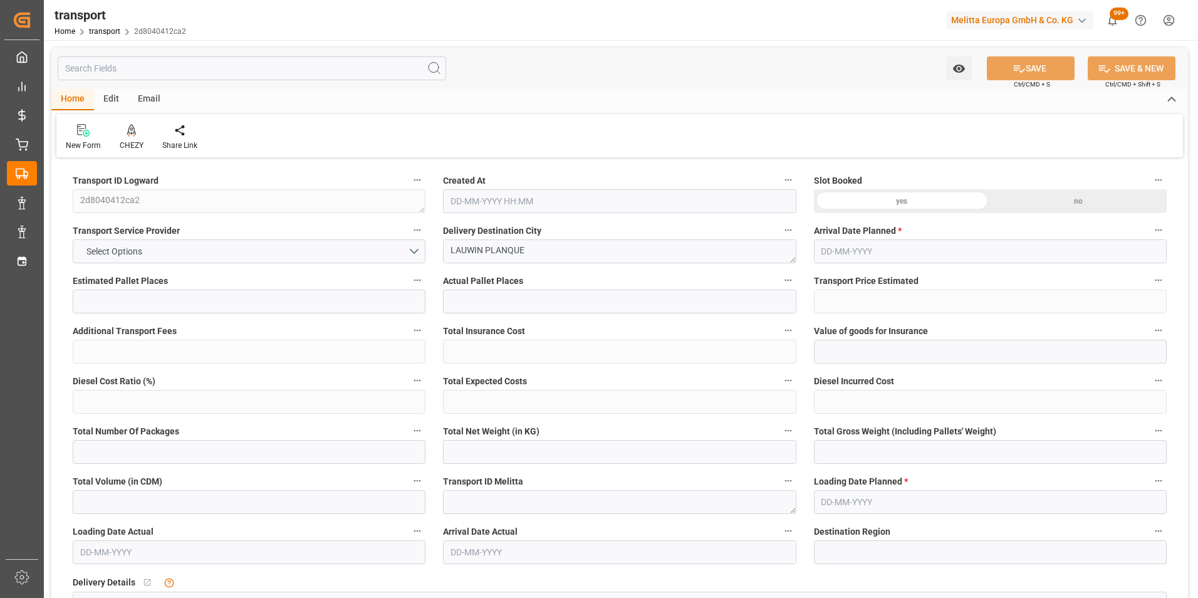
type input "101"
type input "160.932"
type input "0"
type input "4710.8598"
type input "0"
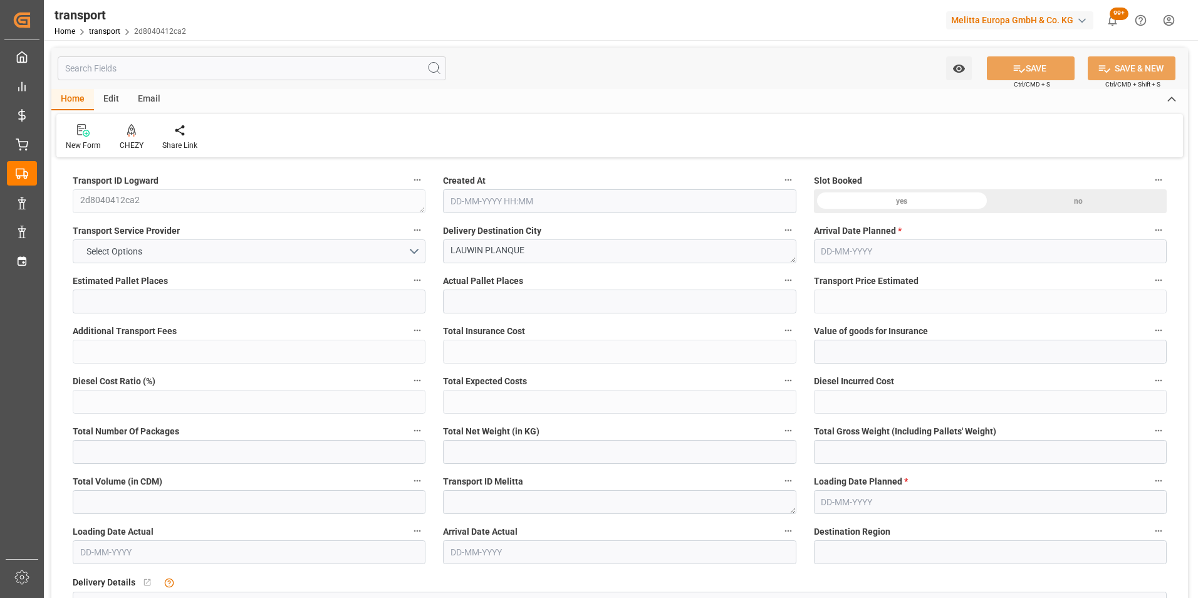
type input "0"
type input "21"
type input "35"
type input "11-08-2025 12:14"
type input "18-08-2025"
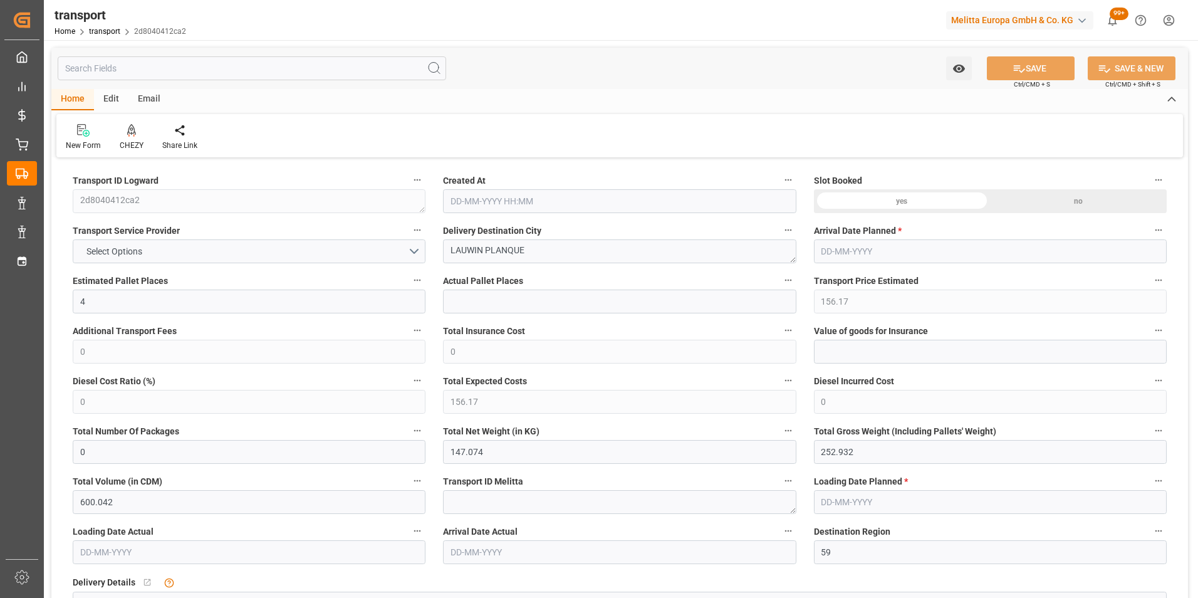
type input "14-08-2025"
click at [131, 134] on icon at bounding box center [131, 129] width 9 height 11
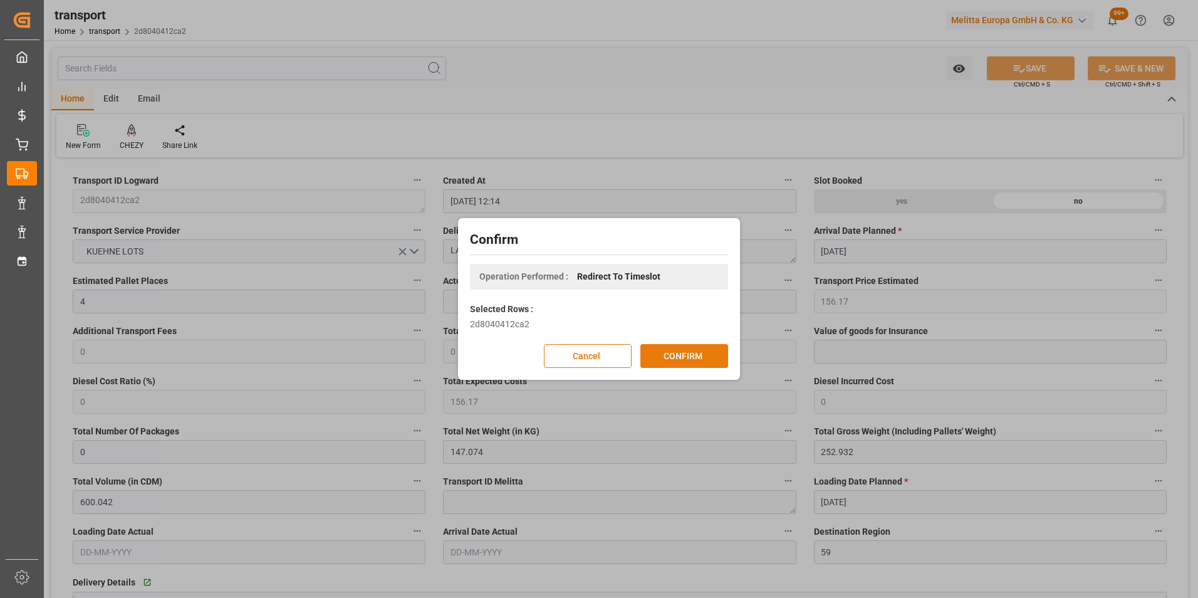
click at [699, 350] on button "CONFIRM" at bounding box center [684, 356] width 88 height 24
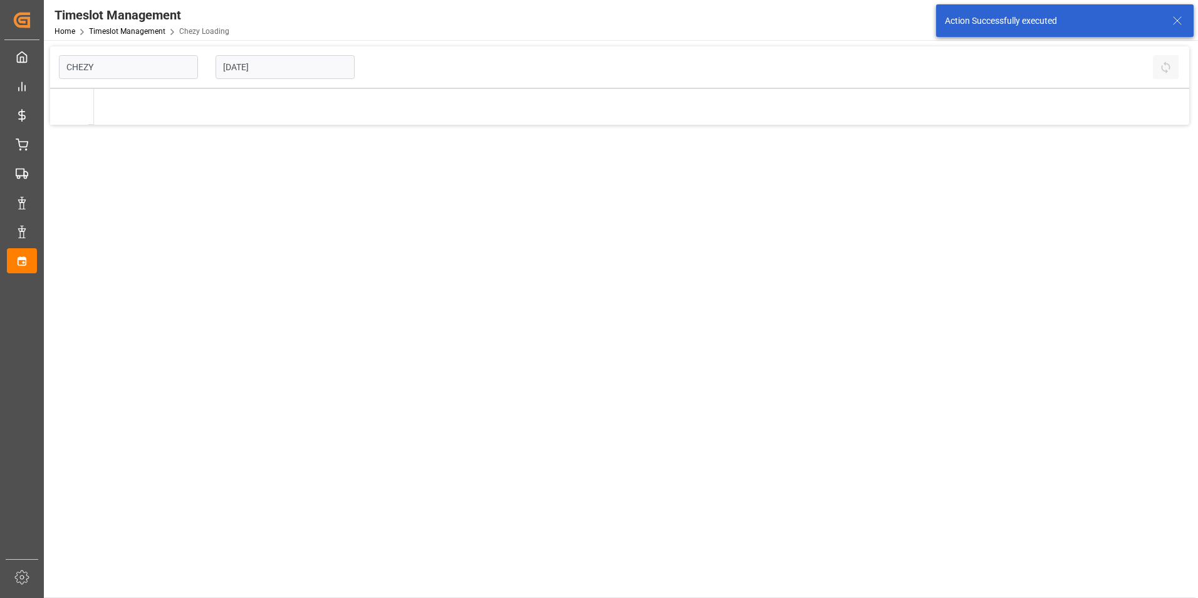
type input "Chezy Loading"
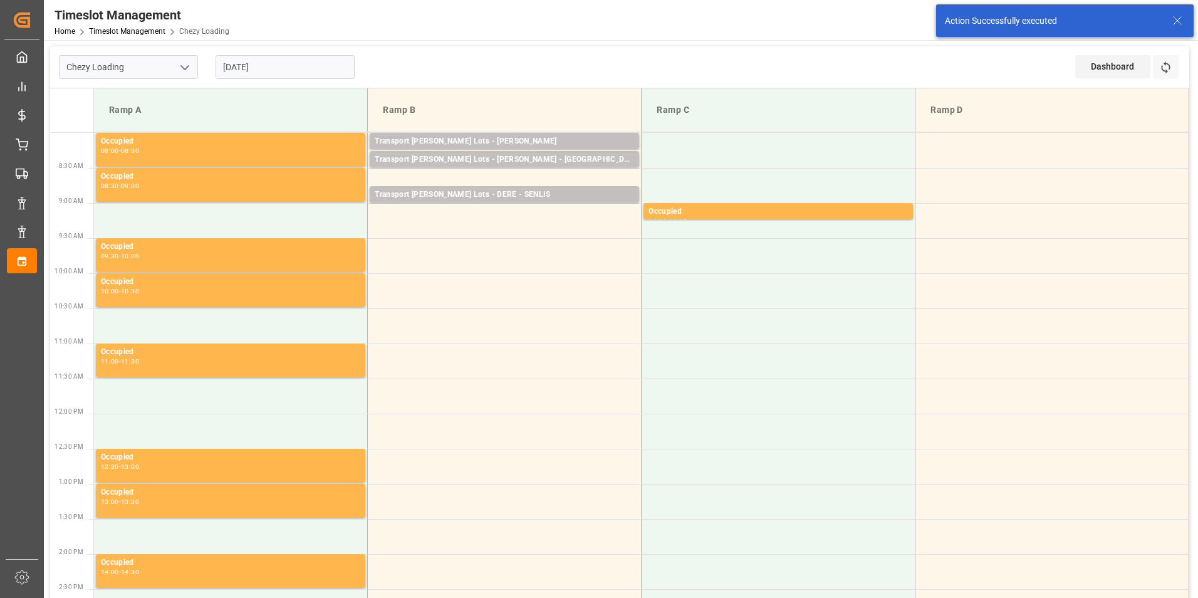
click at [539, 162] on div "Transport [PERSON_NAME] Lots - [PERSON_NAME] - [GEOGRAPHIC_DATA]" at bounding box center [504, 160] width 259 height 13
click at [539, 175] on td "Transport [PERSON_NAME] Lots - DERE - SENLIS Pallets: 1,TU: 442,City: [GEOGRAPH…" at bounding box center [505, 185] width 274 height 35
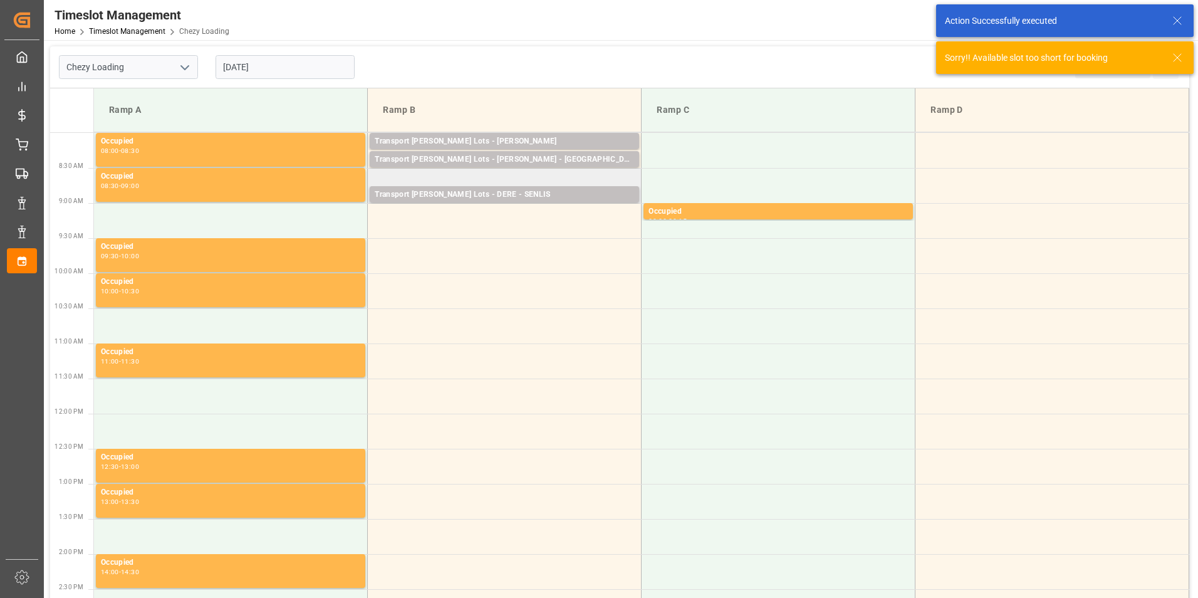
drag, startPoint x: 539, startPoint y: 175, endPoint x: 519, endPoint y: 175, distance: 20.1
click at [519, 175] on td "Transport [PERSON_NAME] Lots - DERE - SENLIS Pallets: 1,TU: 442,City: [GEOGRAPH…" at bounding box center [505, 185] width 274 height 35
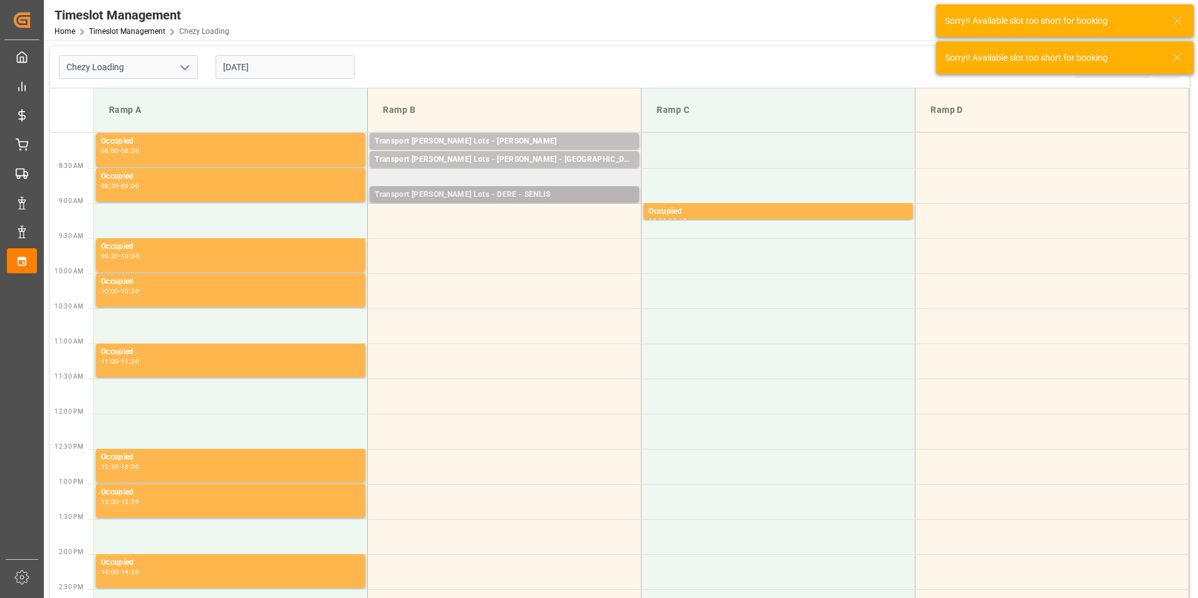
click at [523, 190] on div "Transport [PERSON_NAME] Lots - DERE - SENLIS" at bounding box center [504, 195] width 259 height 13
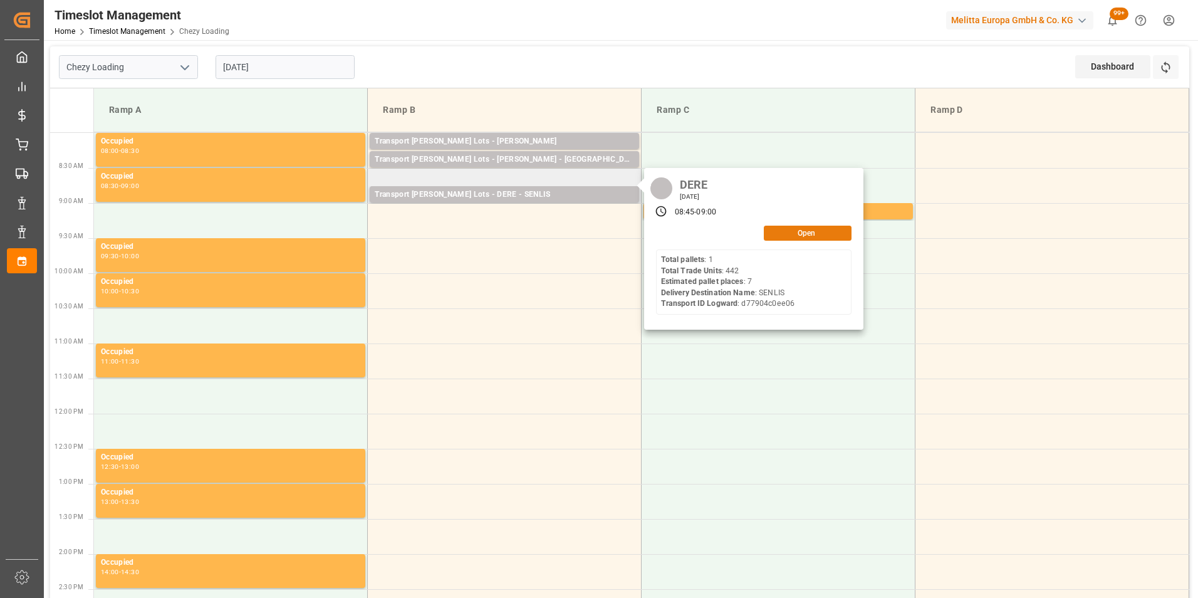
click at [797, 231] on button "Open" at bounding box center [808, 233] width 88 height 15
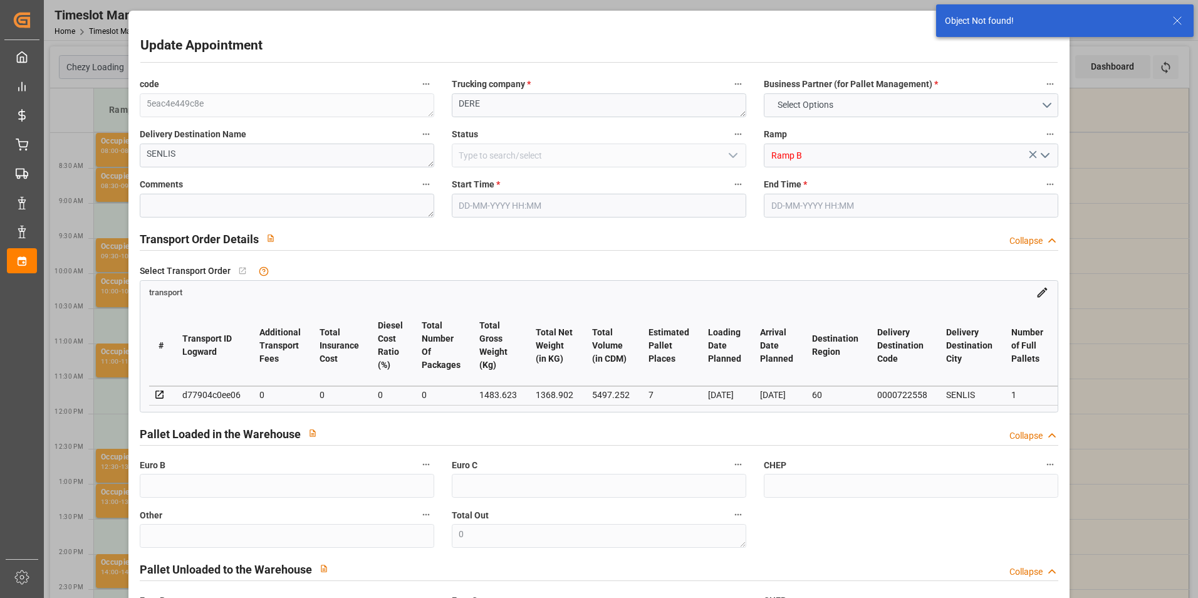
type input "[DATE] 08:45"
type input "[DATE] 09:00"
type input "[DATE] 15:06"
click at [518, 198] on input "[DATE] 08:45" at bounding box center [599, 206] width 295 height 24
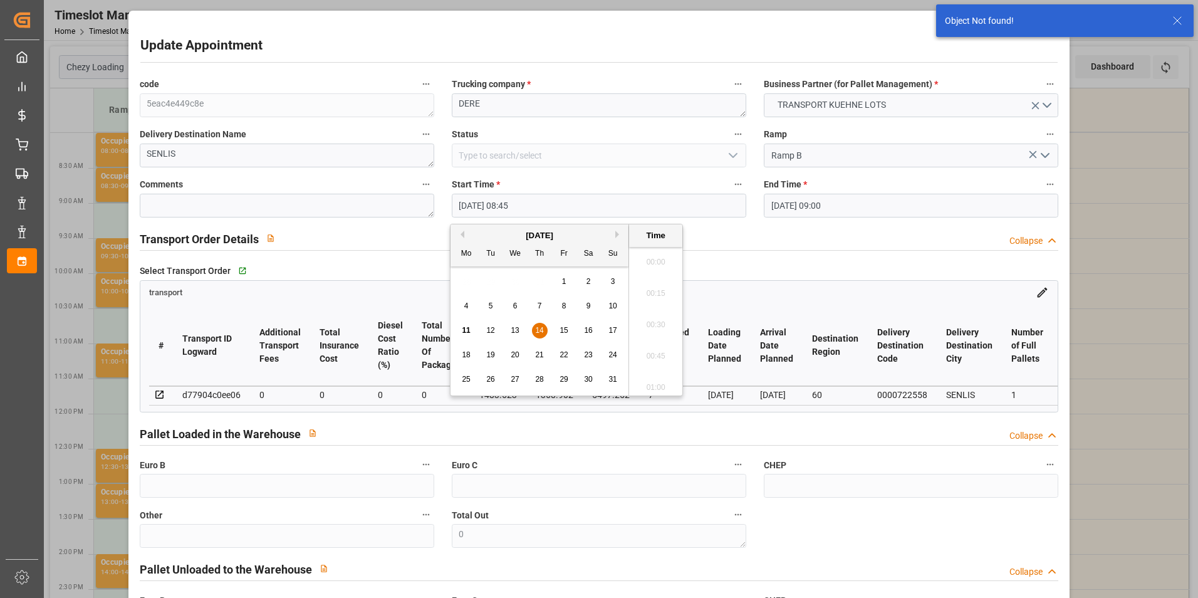
scroll to position [1038, 0]
click at [541, 328] on span "14" at bounding box center [539, 330] width 8 height 9
click at [655, 380] on li "09:15" at bounding box center [655, 383] width 53 height 31
type input "[DATE] 09:15"
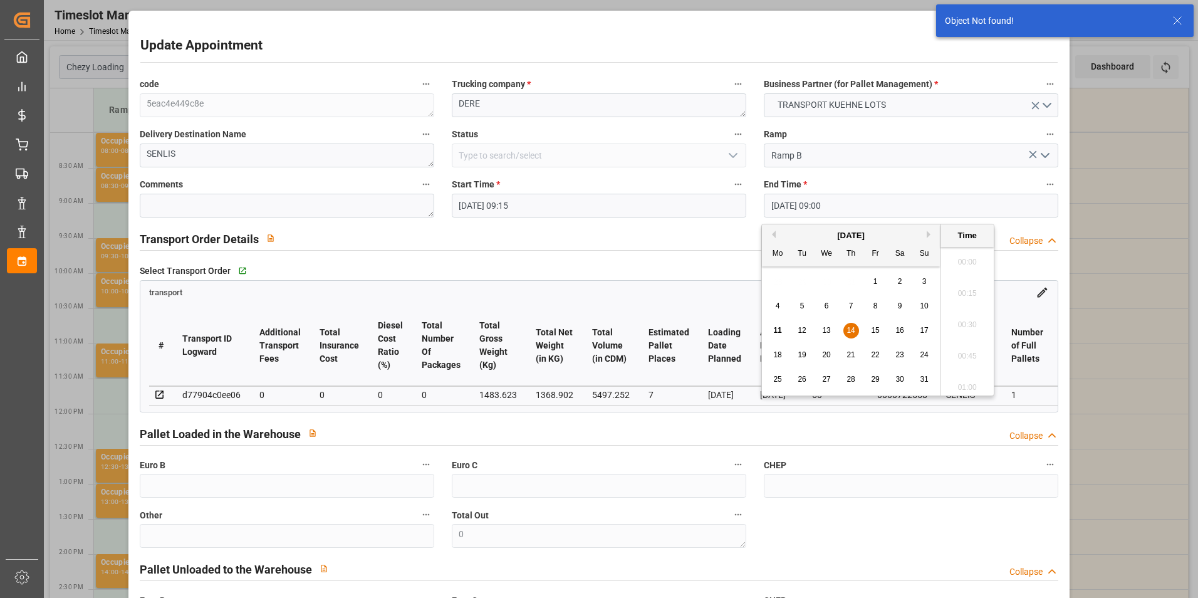
click at [798, 196] on input "[DATE] 09:00" at bounding box center [911, 206] width 295 height 24
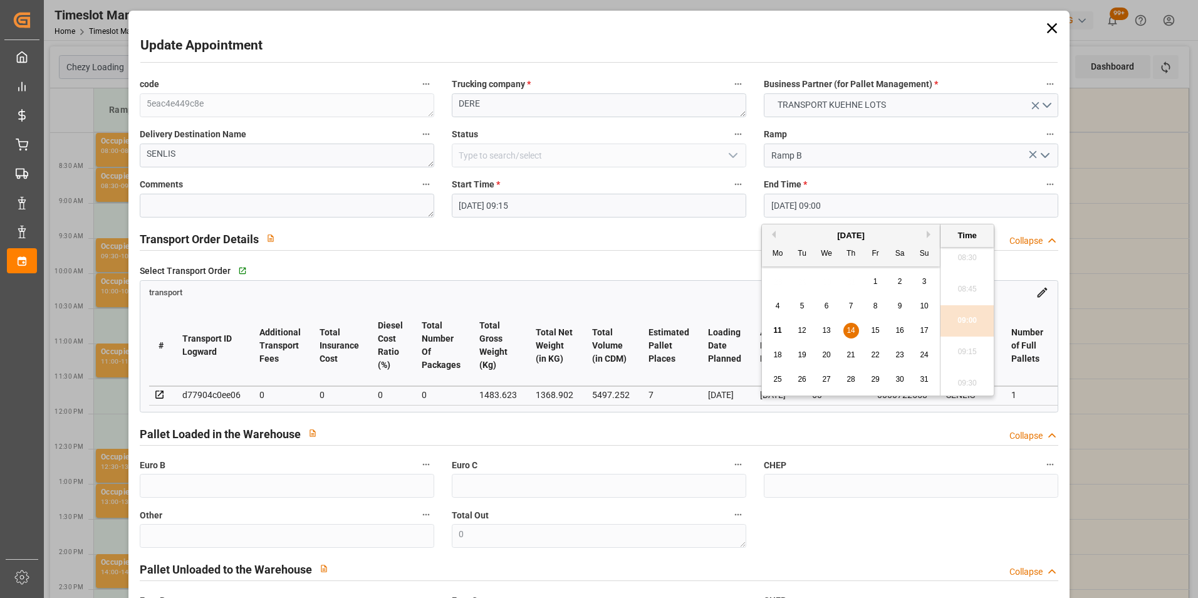
click at [847, 328] on span "14" at bounding box center [851, 330] width 8 height 9
click at [963, 380] on li "09:30" at bounding box center [967, 383] width 53 height 31
type input "[DATE] 09:30"
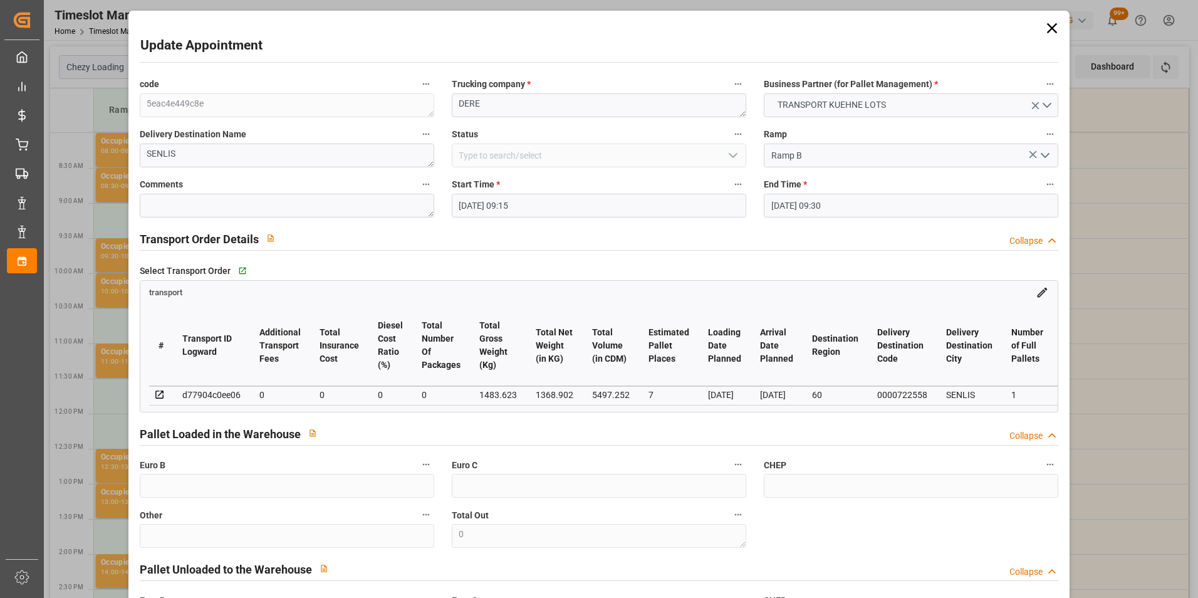
scroll to position [162, 0]
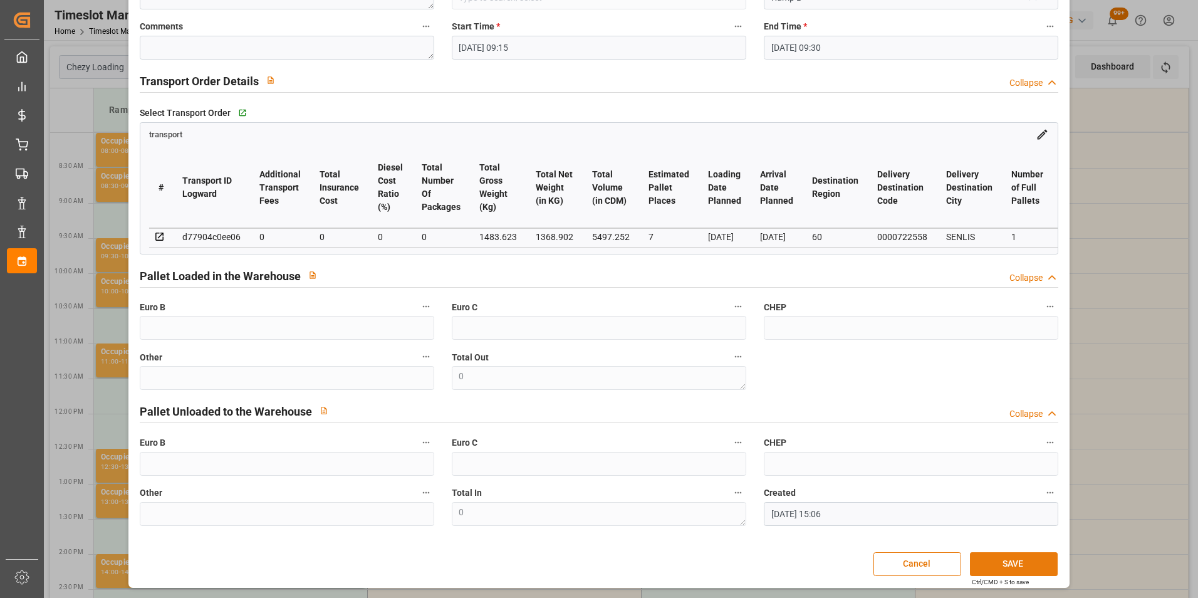
click at [1003, 558] on button "SAVE" at bounding box center [1014, 564] width 88 height 24
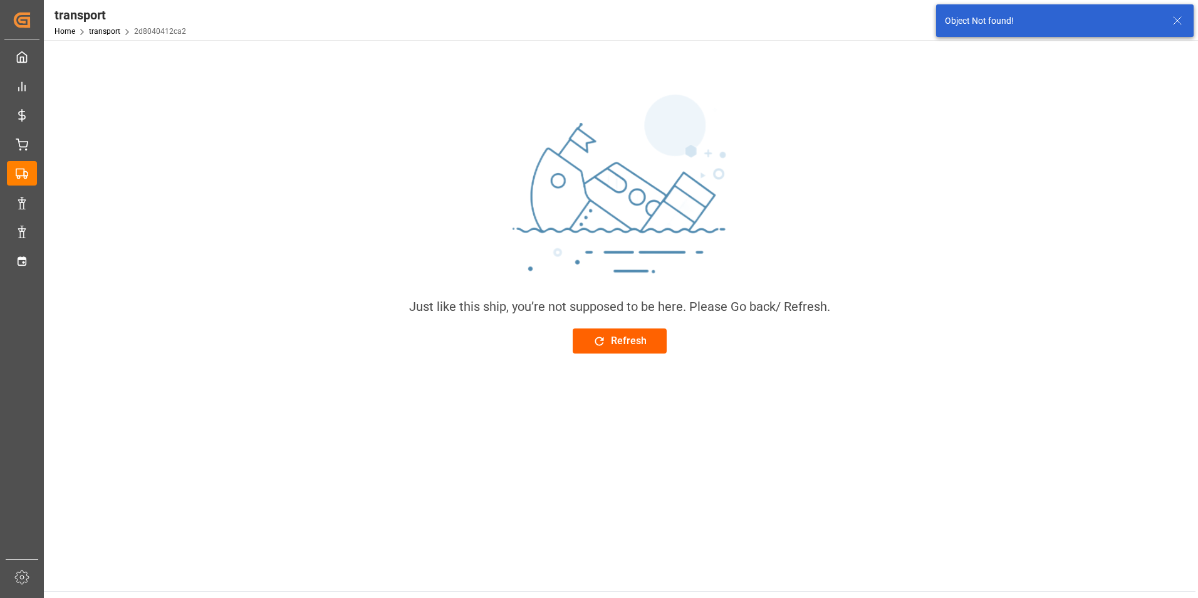
click at [600, 341] on icon at bounding box center [599, 341] width 13 height 13
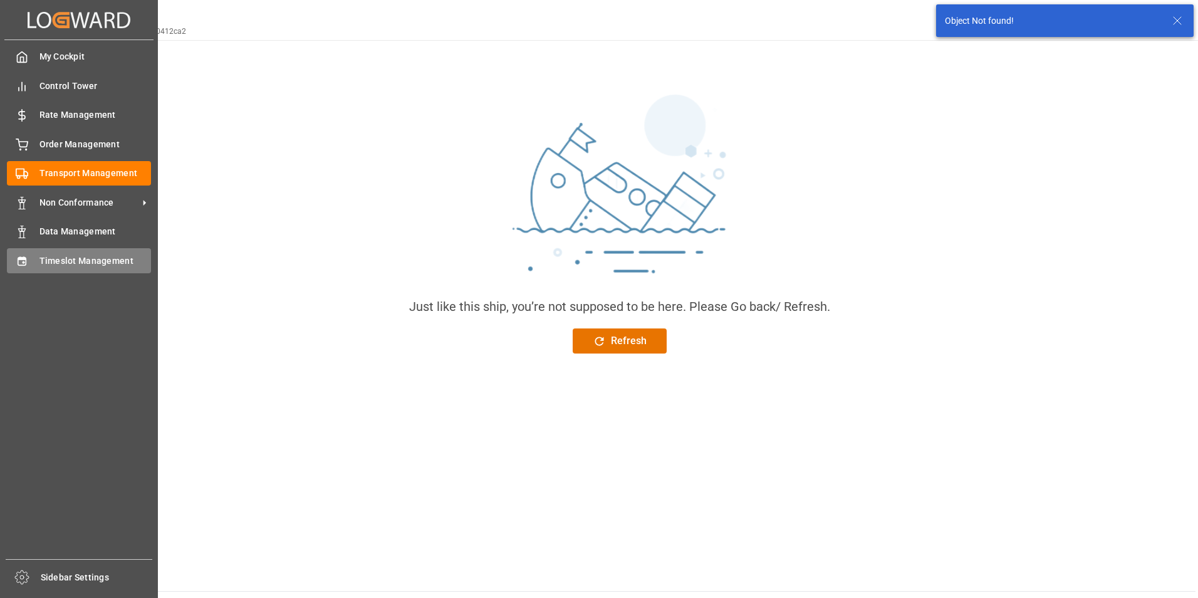
click at [88, 261] on span "Timeslot Management" at bounding box center [95, 260] width 112 height 13
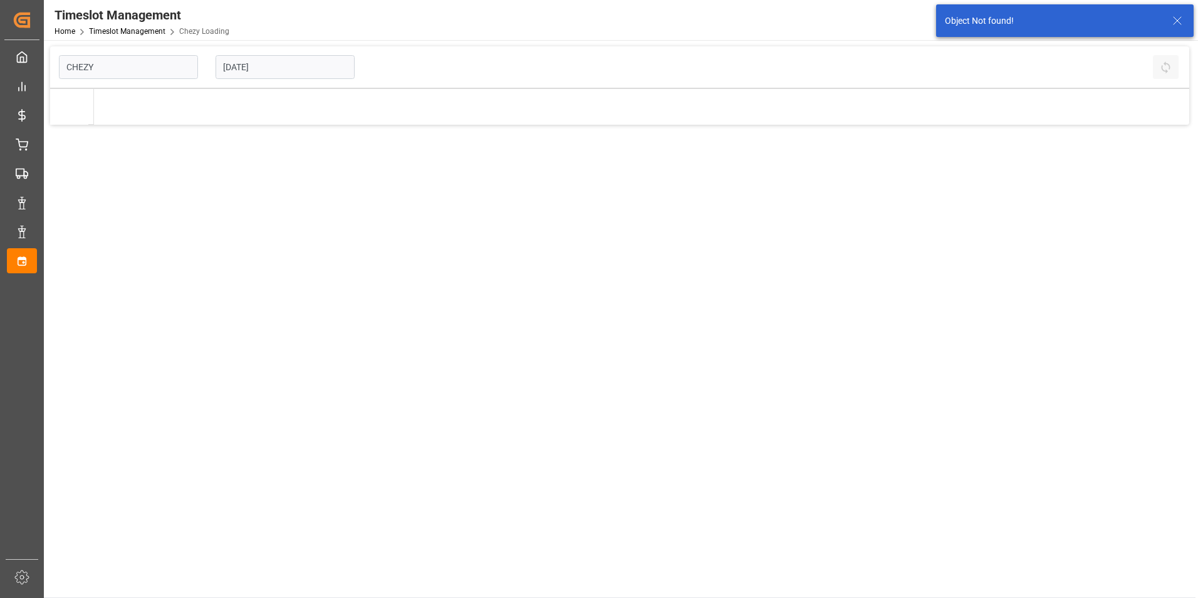
type input "Chezy Loading"
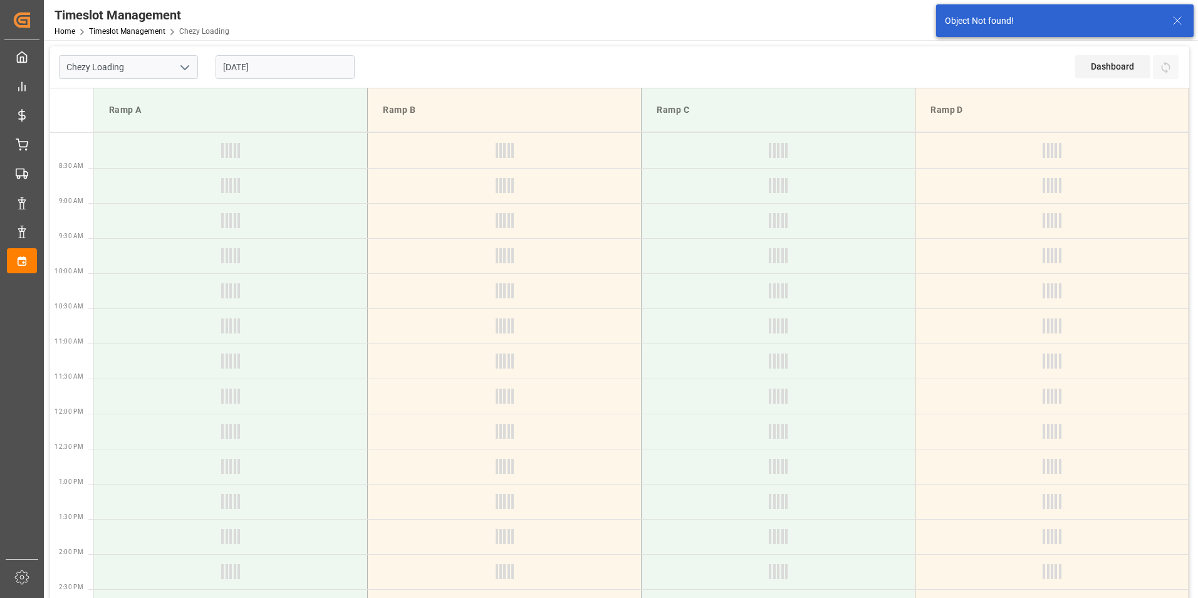
click at [238, 68] on input "[DATE]" at bounding box center [285, 67] width 139 height 24
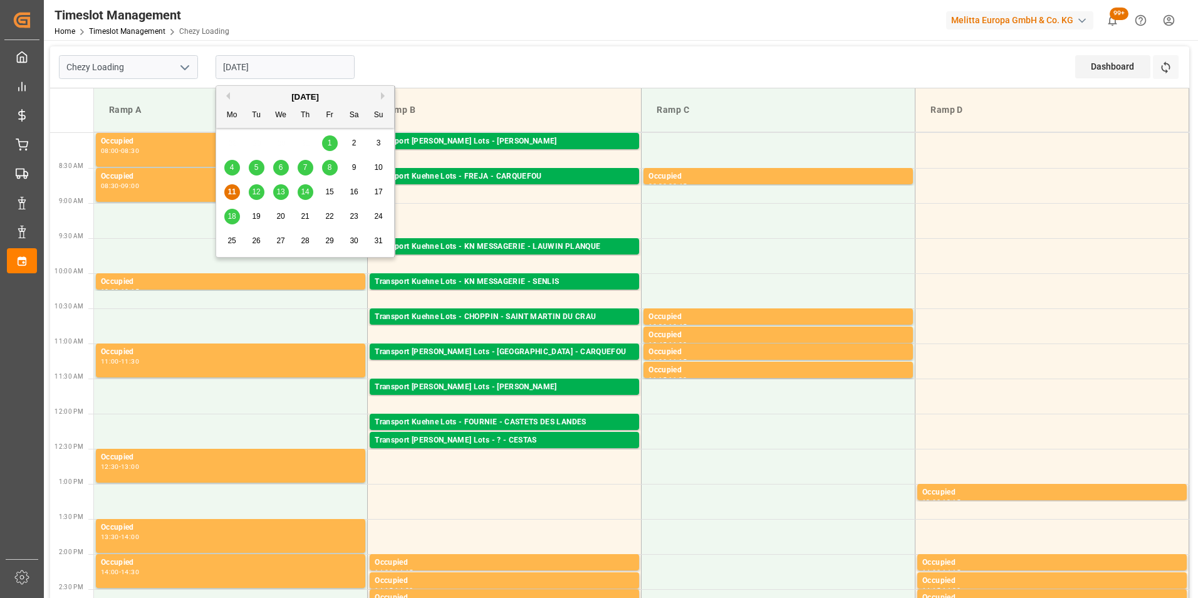
click at [309, 195] on span "14" at bounding box center [305, 191] width 8 height 9
type input "[DATE]"
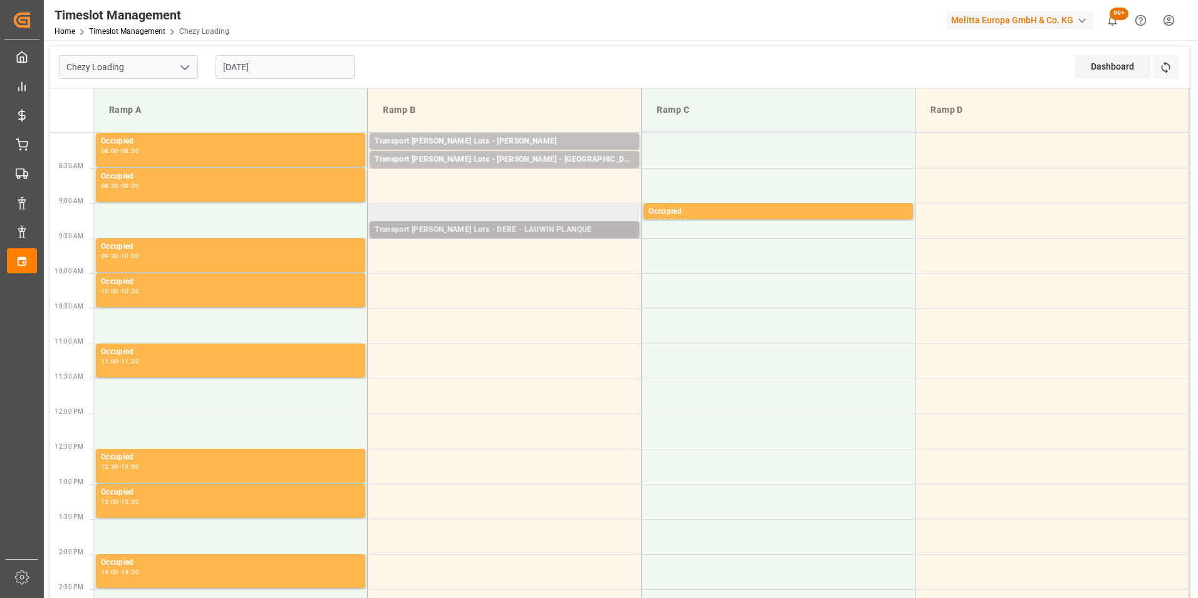
click at [523, 231] on div "Transport Kuehne Lots - DERE - LAUWIN PLANQUE" at bounding box center [504, 230] width 259 height 13
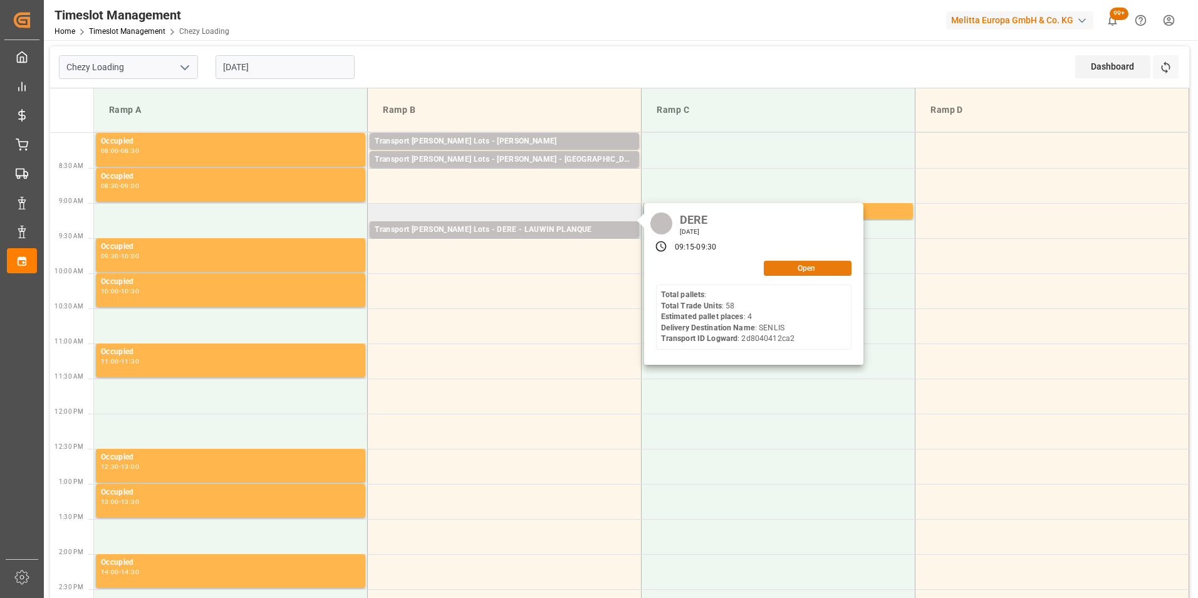
click at [780, 268] on button "Open" at bounding box center [808, 268] width 88 height 15
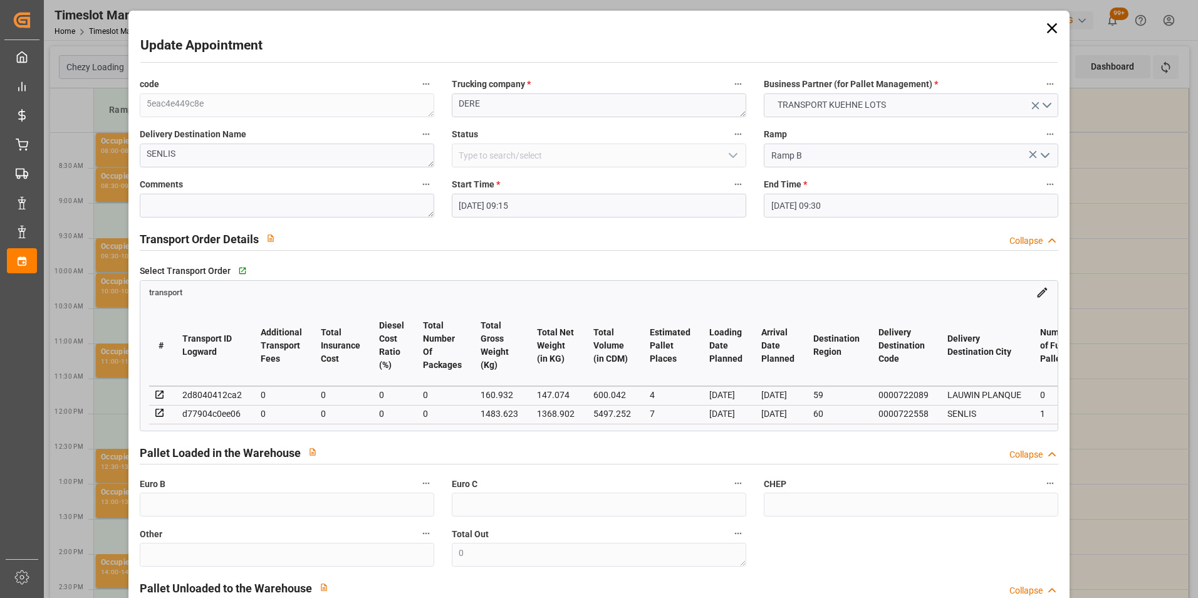
click at [159, 393] on icon at bounding box center [159, 394] width 11 height 11
click at [1099, 251] on div "Update Appointment code 5eac4e449c8e Trucking company * DERE Business Partner (…" at bounding box center [599, 299] width 1198 height 598
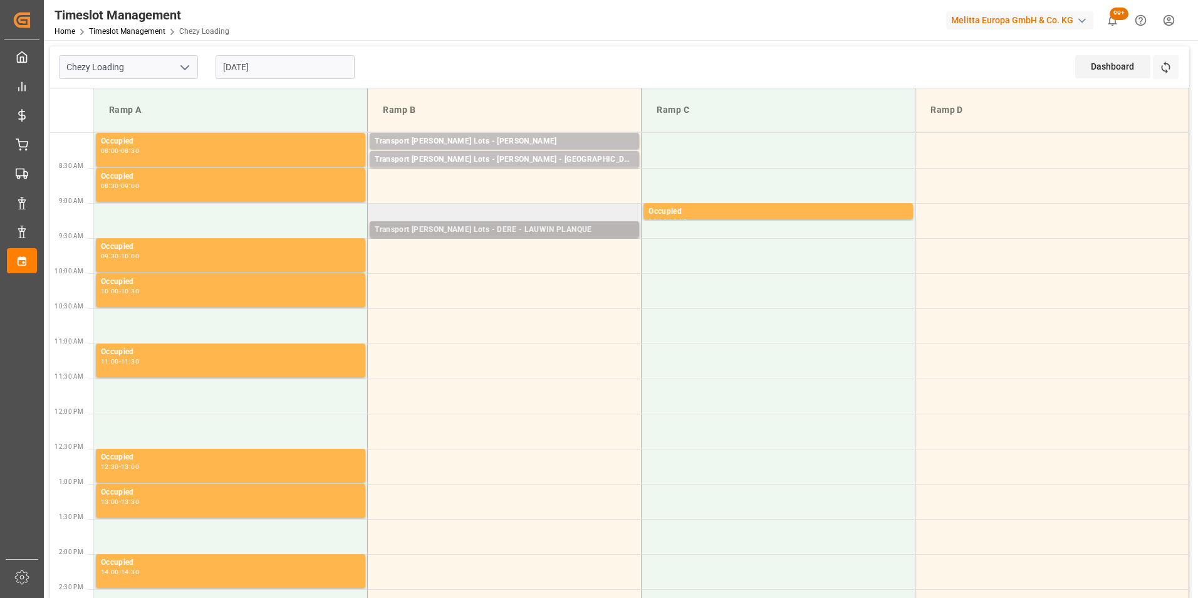
click at [529, 229] on div "Transport Kuehne Lots - DERE - LAUWIN PLANQUE" at bounding box center [504, 230] width 259 height 13
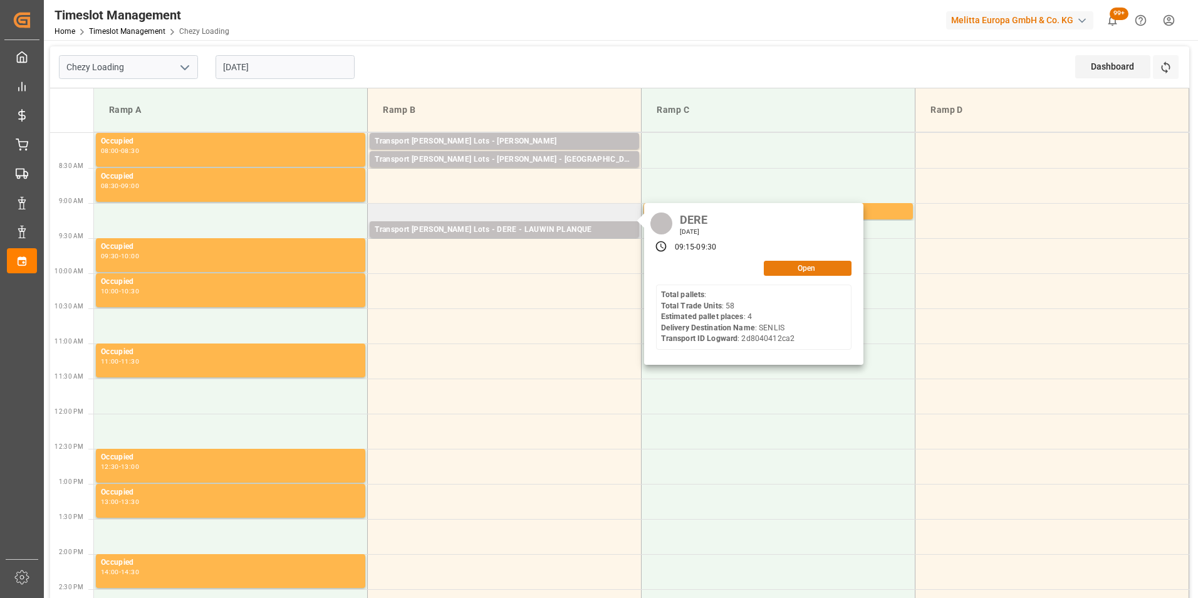
click at [832, 267] on button "Open" at bounding box center [808, 268] width 88 height 15
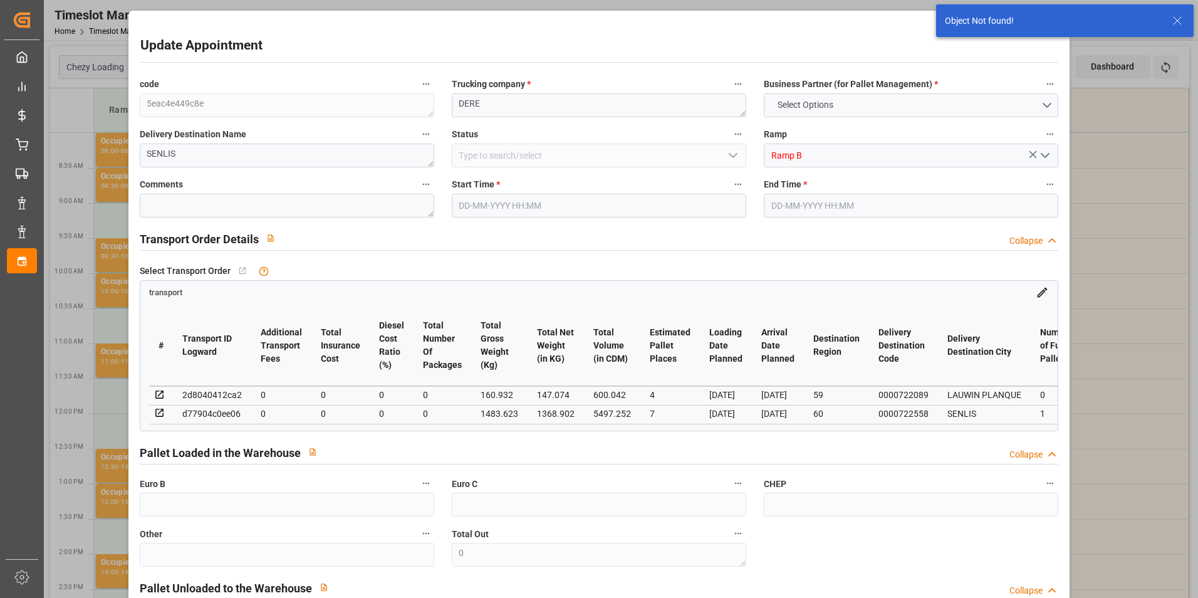
type input "14-08-2025 09:15"
type input "14-08-2025 09:30"
type input "11-08-2025 15:06"
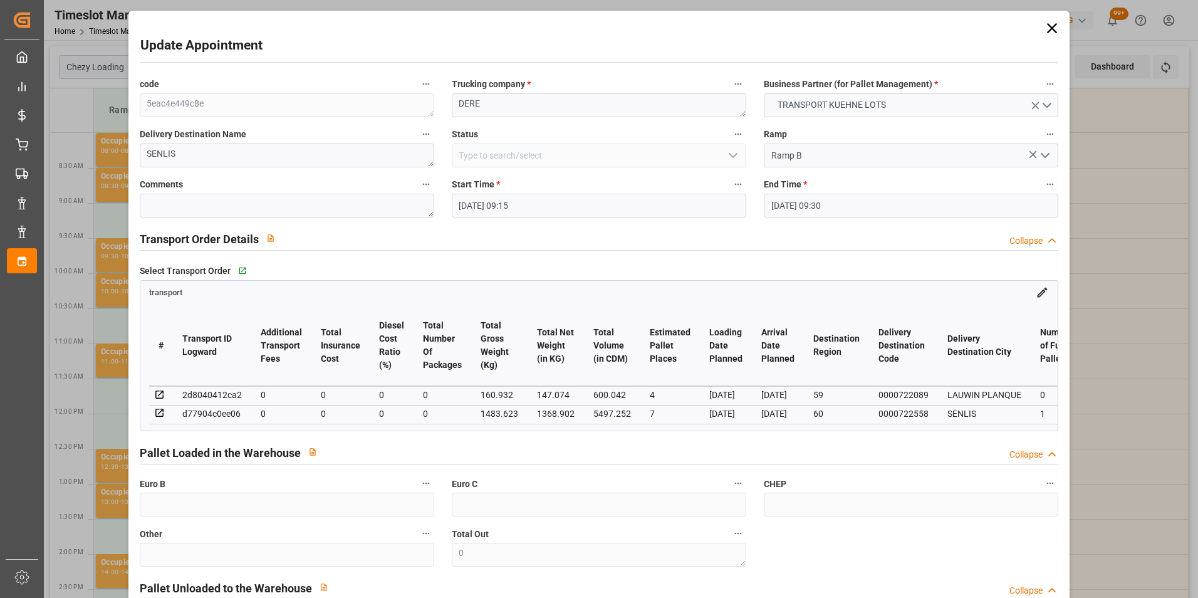
drag, startPoint x: 157, startPoint y: 387, endPoint x: 584, endPoint y: 272, distance: 442.0
click at [584, 272] on div "Select Transport Order   Go to transport Grid" at bounding box center [599, 270] width 919 height 19
click at [1047, 24] on icon at bounding box center [1052, 28] width 10 height 10
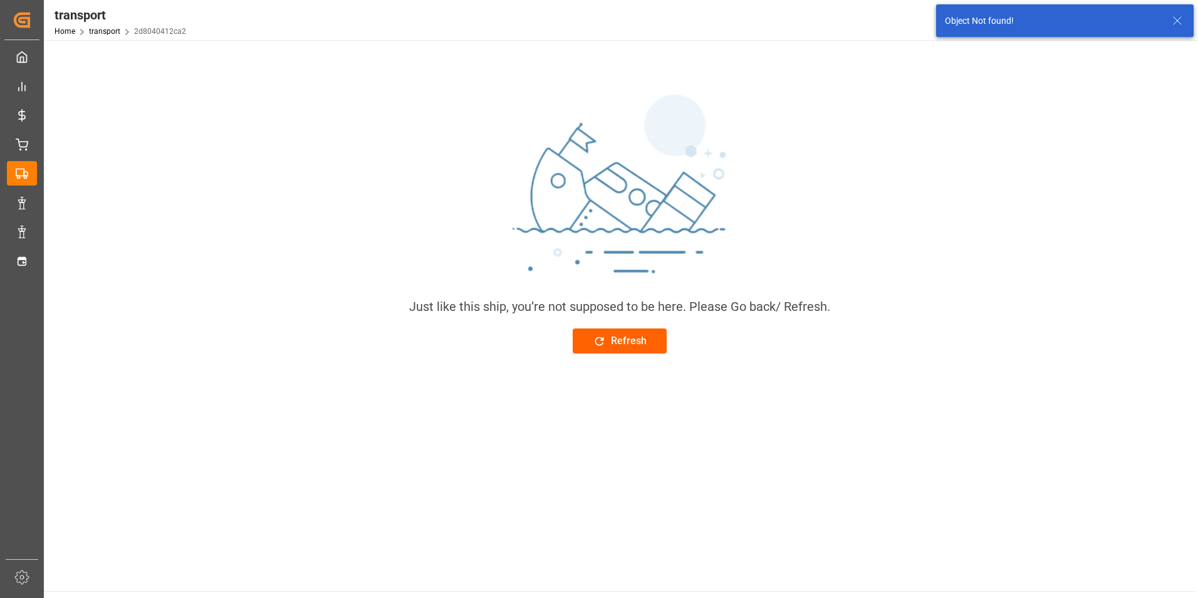
click at [627, 343] on div "Refresh" at bounding box center [620, 340] width 54 height 15
click at [620, 333] on div "Refresh" at bounding box center [620, 340] width 54 height 15
click at [610, 335] on div "Refresh" at bounding box center [620, 340] width 54 height 15
click at [629, 342] on div "Refresh" at bounding box center [620, 340] width 54 height 15
click at [615, 335] on div "Refresh" at bounding box center [620, 340] width 54 height 15
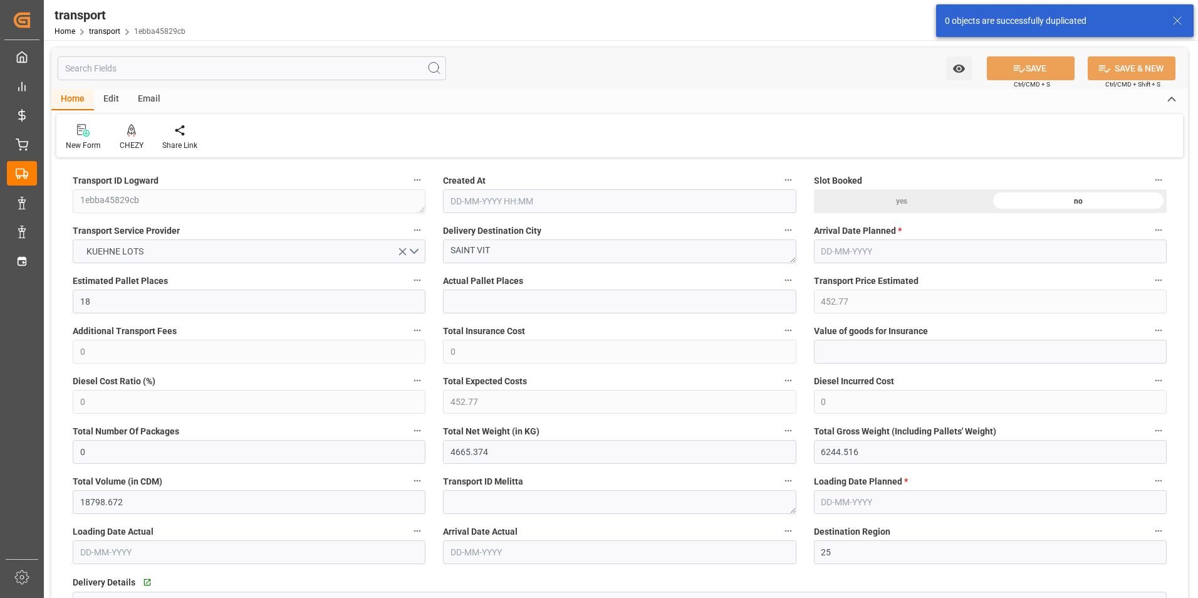
type input "[DATE] 12:10"
type input "[DATE]"
click at [132, 135] on icon at bounding box center [131, 130] width 9 height 13
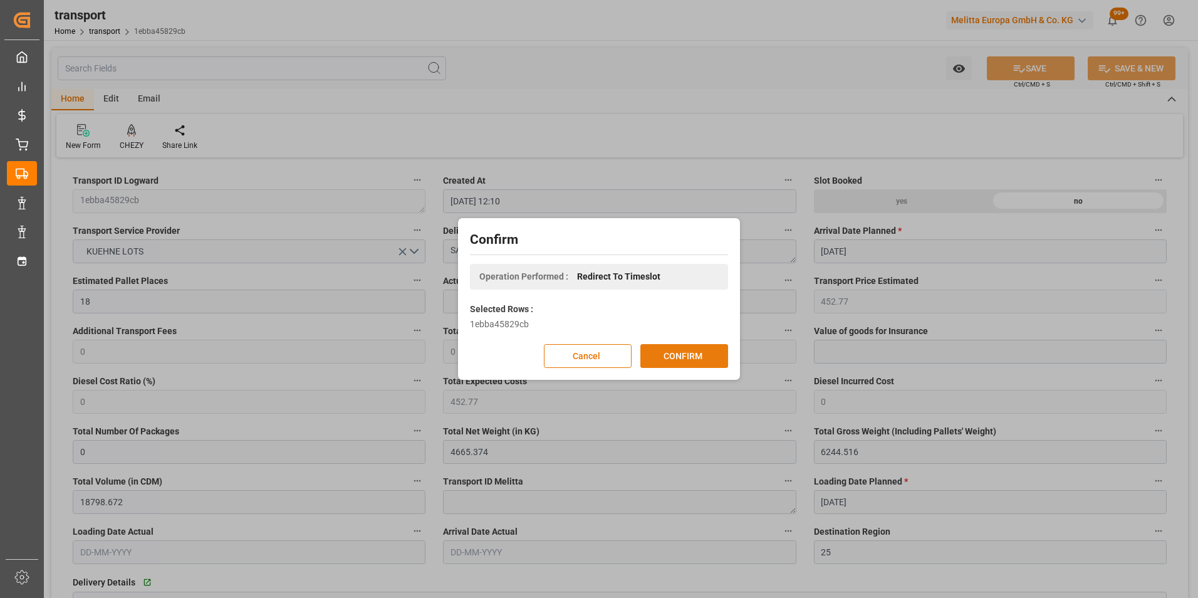
click at [669, 358] on button "CONFIRM" at bounding box center [684, 356] width 88 height 24
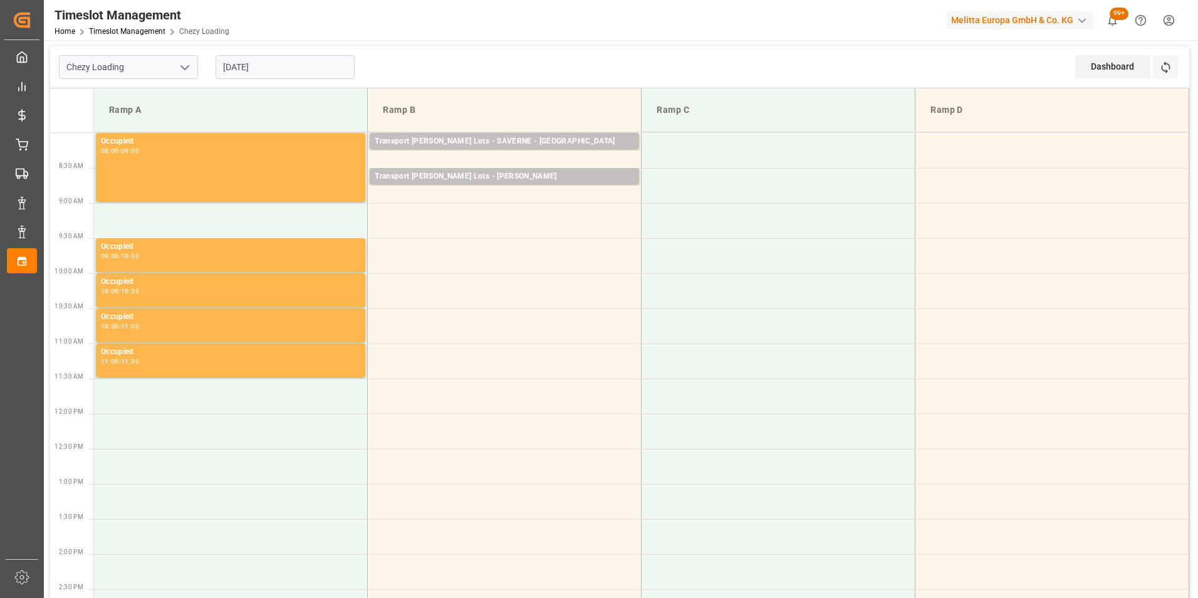
click at [252, 103] on div "Ramp A" at bounding box center [230, 109] width 253 height 23
click at [258, 62] on input "[DATE]" at bounding box center [285, 67] width 139 height 24
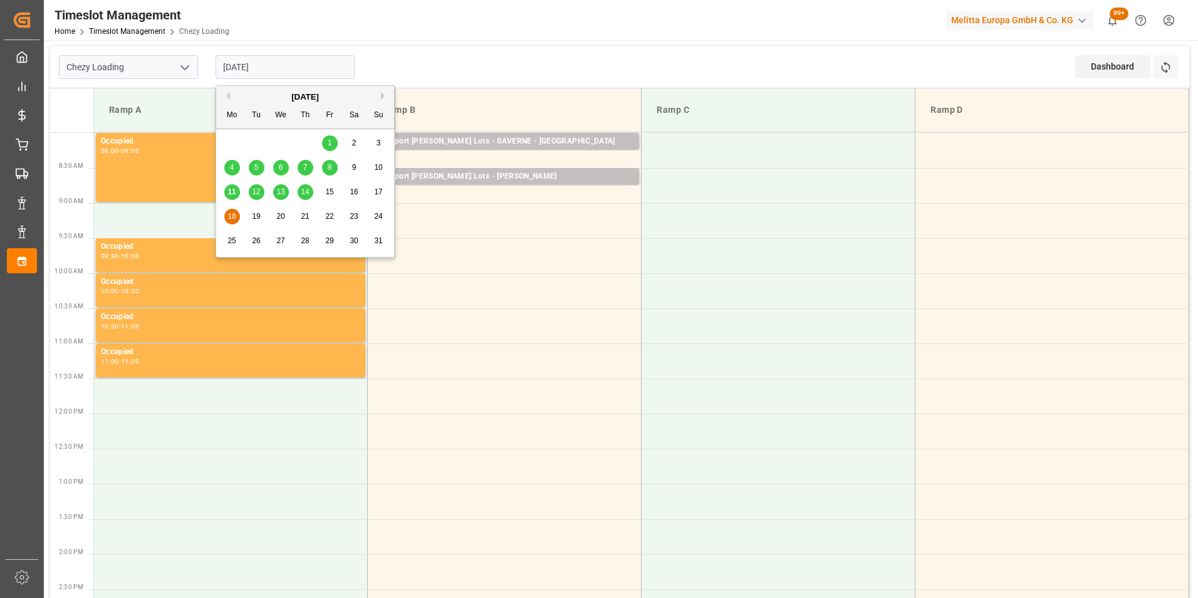
click at [302, 190] on span "14" at bounding box center [305, 191] width 8 height 9
type input "[DATE]"
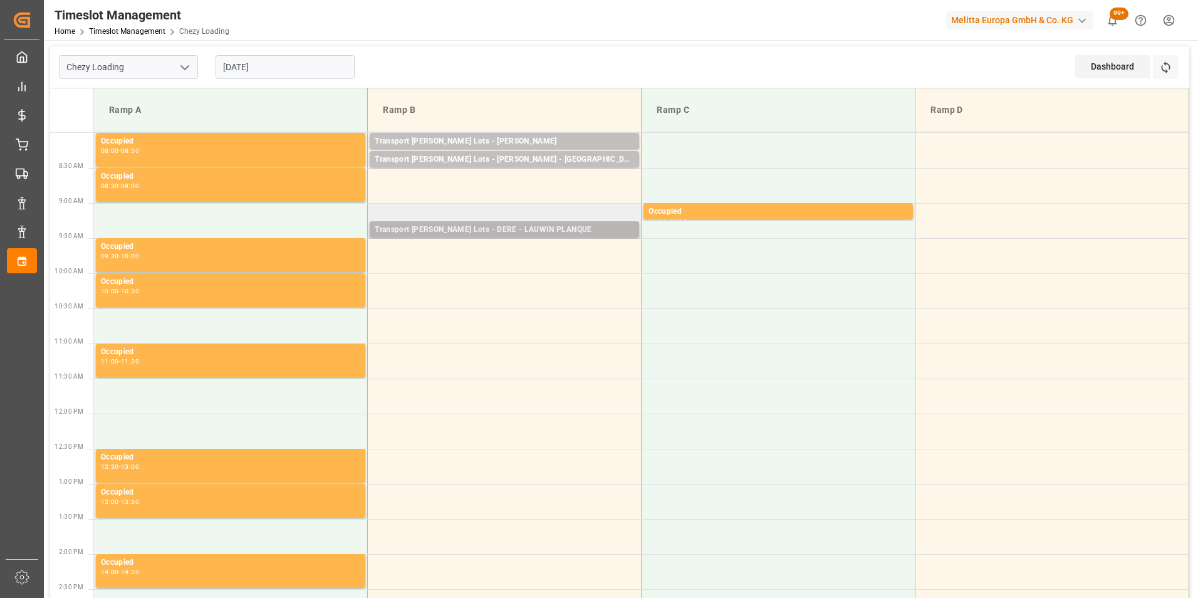
click at [528, 234] on div "Transport [PERSON_NAME] Lots - DERE - LAUWIN PLANQUE" at bounding box center [504, 230] width 259 height 13
click at [535, 250] on td at bounding box center [505, 255] width 274 height 35
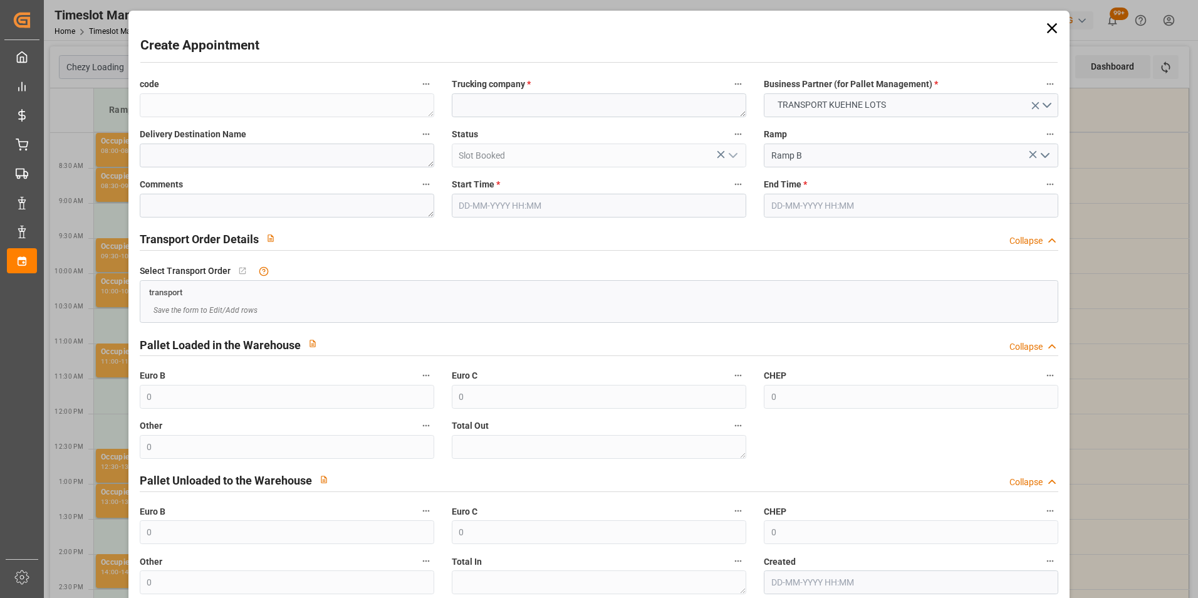
type input "14-08-2025 09:30"
type input "14-08-2025 10:30"
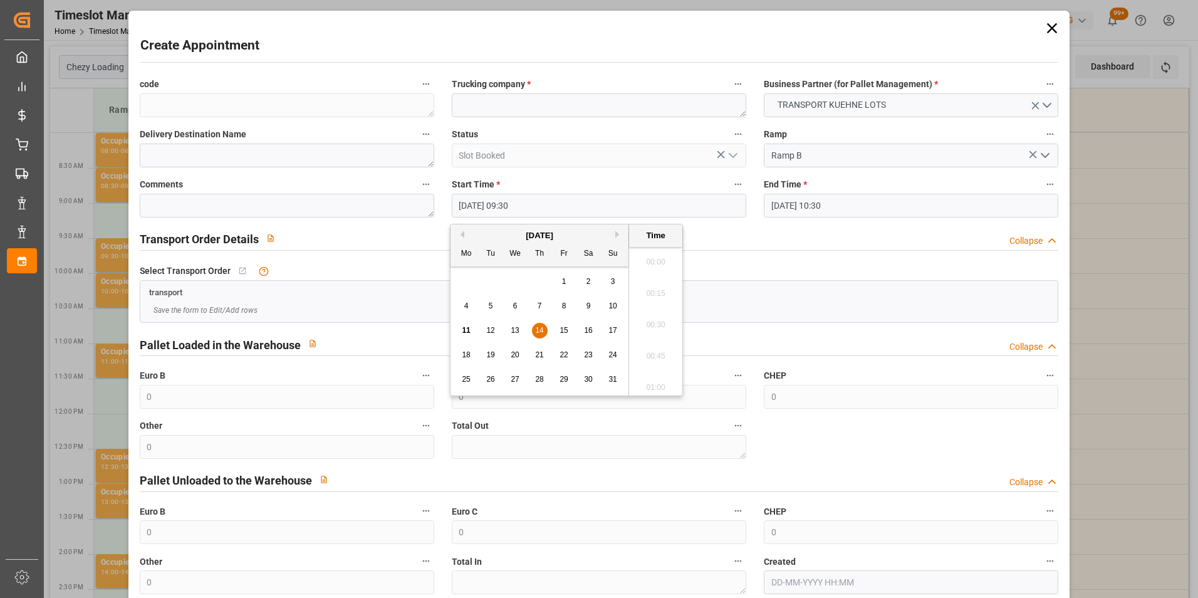
click at [519, 208] on input "14-08-2025 09:30" at bounding box center [599, 206] width 295 height 24
click at [543, 321] on div "11 12 13 14 15 16 17" at bounding box center [539, 330] width 171 height 24
click at [537, 328] on span "14" at bounding box center [539, 330] width 8 height 9
drag, startPoint x: 537, startPoint y: 328, endPoint x: 659, endPoint y: 357, distance: 125.1
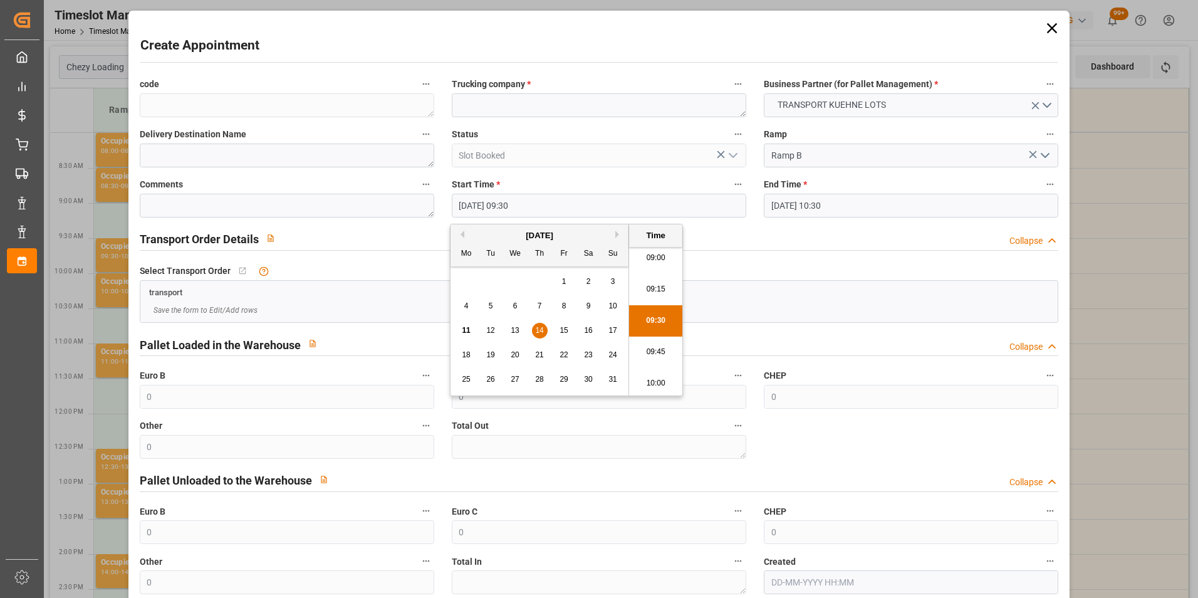
click at [659, 357] on li "09:45" at bounding box center [655, 351] width 53 height 31
type input "14-08-2025 09:45"
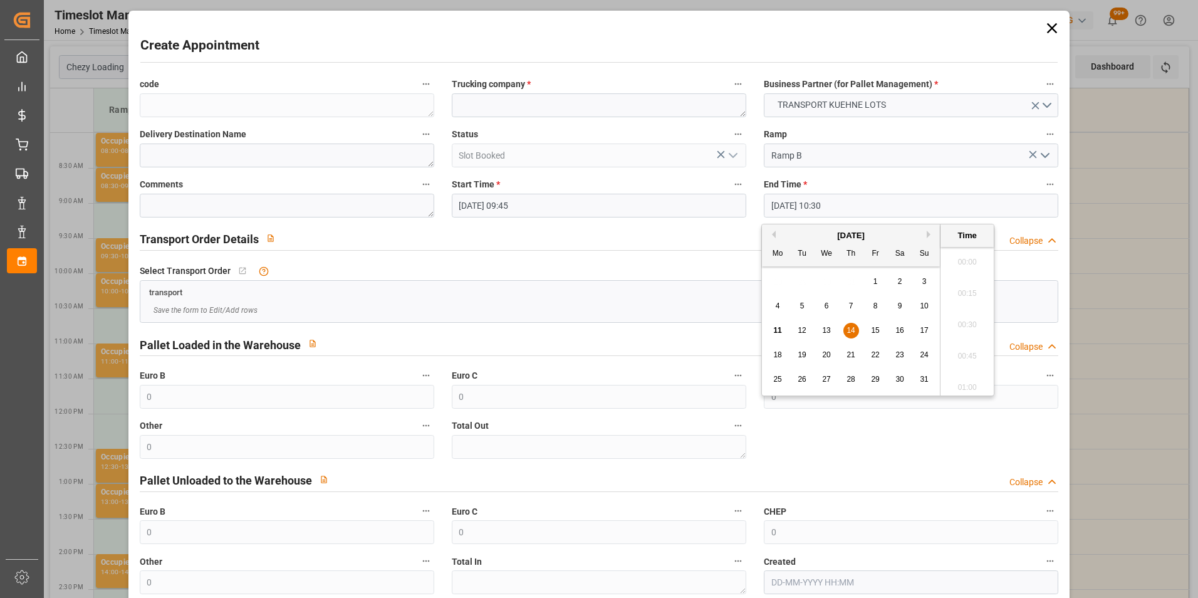
click at [785, 210] on input "14-08-2025 10:30" at bounding box center [911, 206] width 295 height 24
click at [849, 330] on span "14" at bounding box center [851, 330] width 8 height 9
click at [970, 251] on li "10:00" at bounding box center [967, 258] width 53 height 31
type input "14-08-2025 10:00"
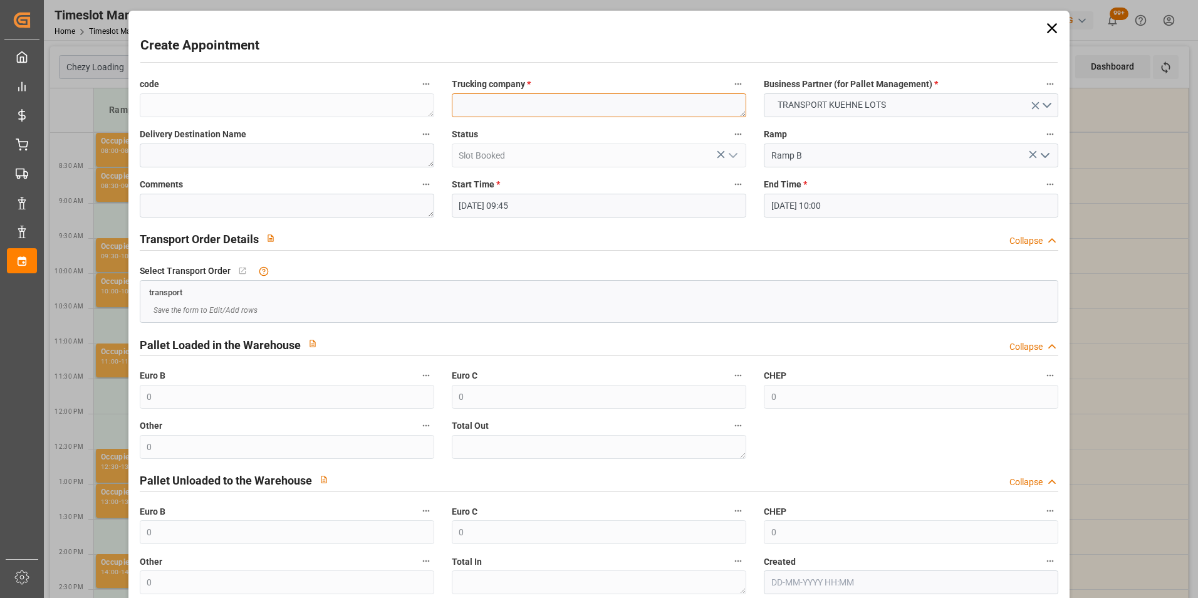
click at [503, 109] on textarea at bounding box center [599, 105] width 295 height 24
type textarea "GAVIGNET"
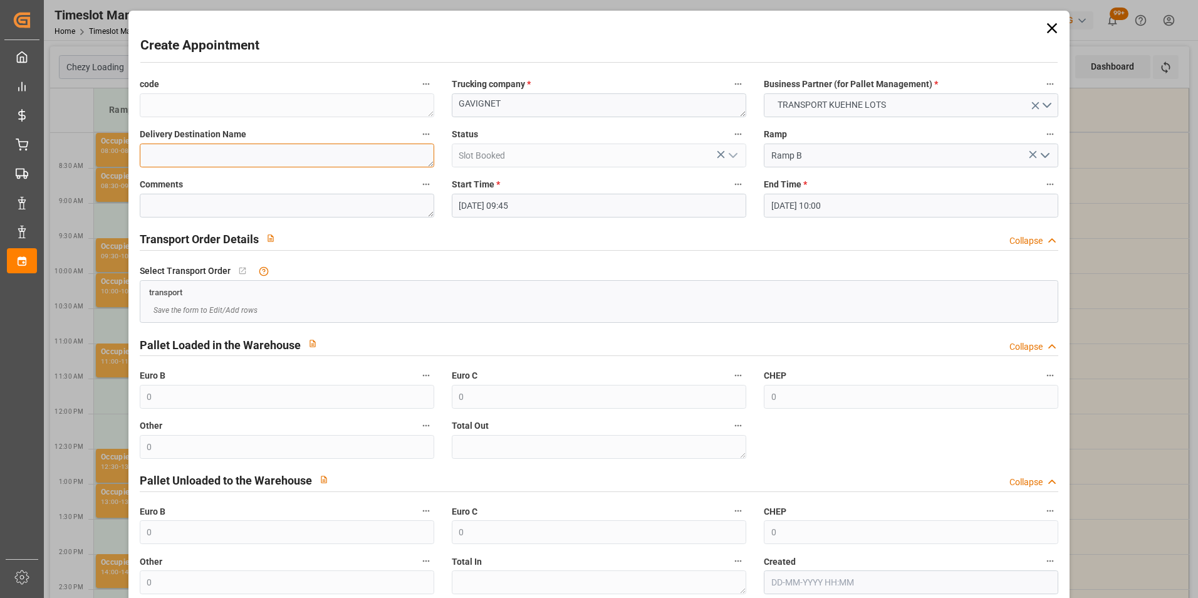
click at [322, 146] on textarea at bounding box center [287, 155] width 295 height 24
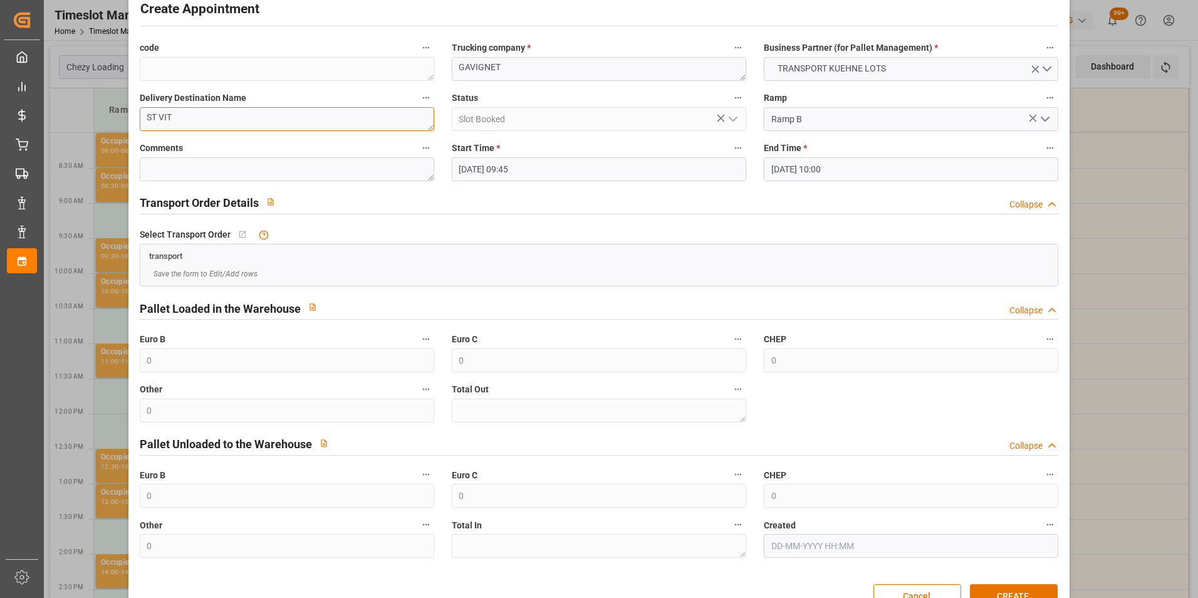
scroll to position [69, 0]
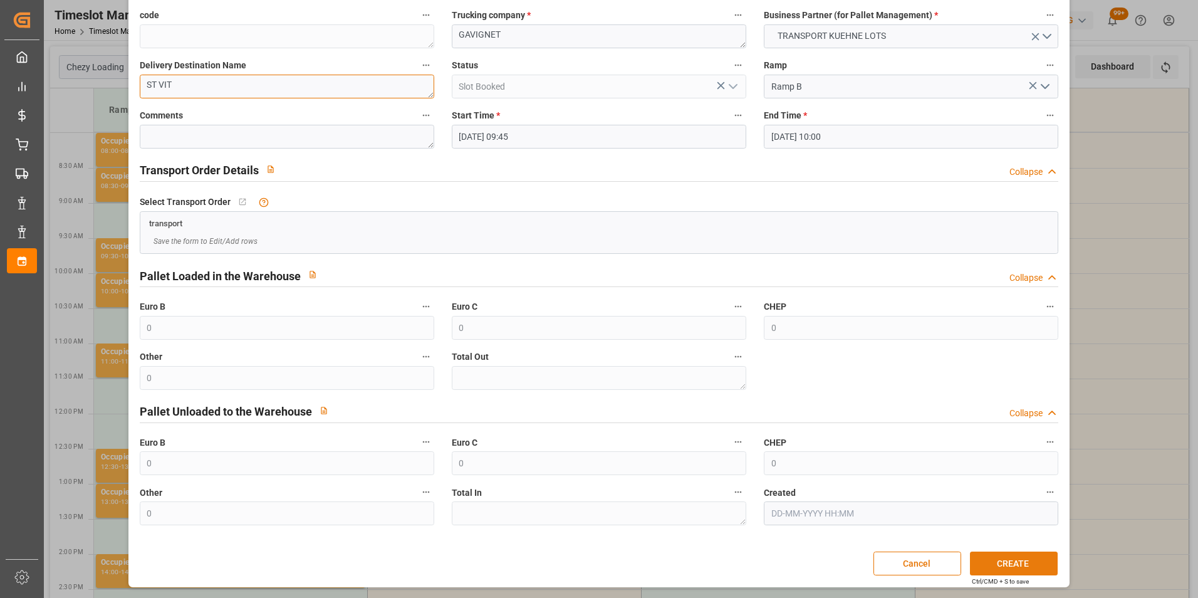
type textarea "ST VIT"
drag, startPoint x: 1029, startPoint y: 560, endPoint x: 1021, endPoint y: 555, distance: 9.3
click at [1028, 560] on button "CREATE" at bounding box center [1014, 563] width 88 height 24
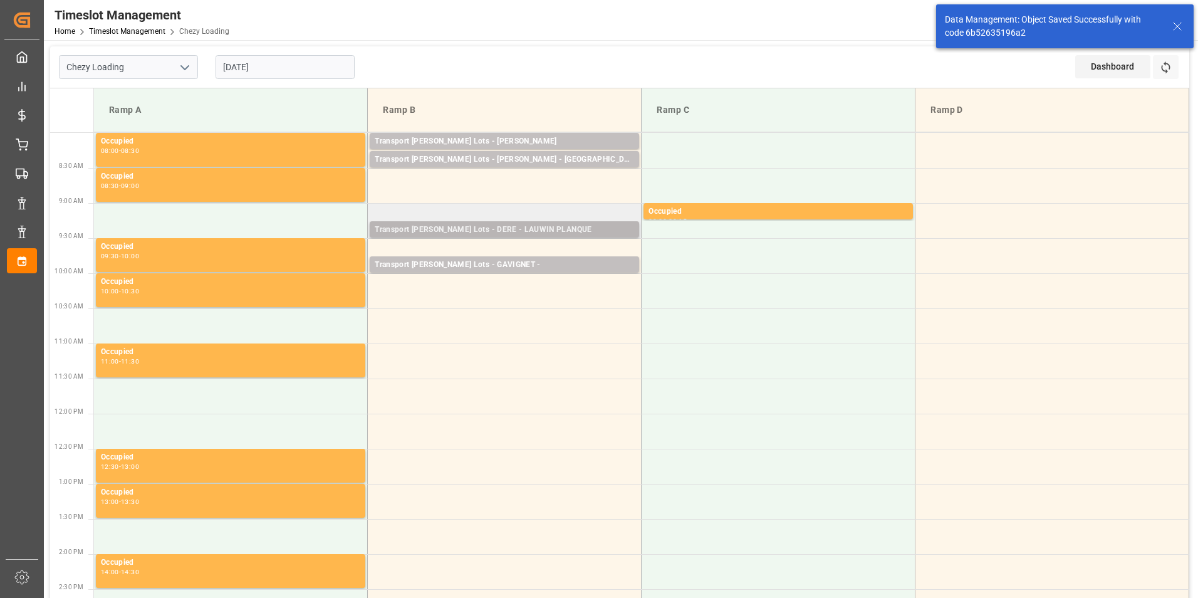
click at [504, 236] on div "Pallets: ,TU: 58,City: LAUWIN PLANQUE,Arrival: 2025-08-18 00:00:00" at bounding box center [504, 241] width 259 height 11
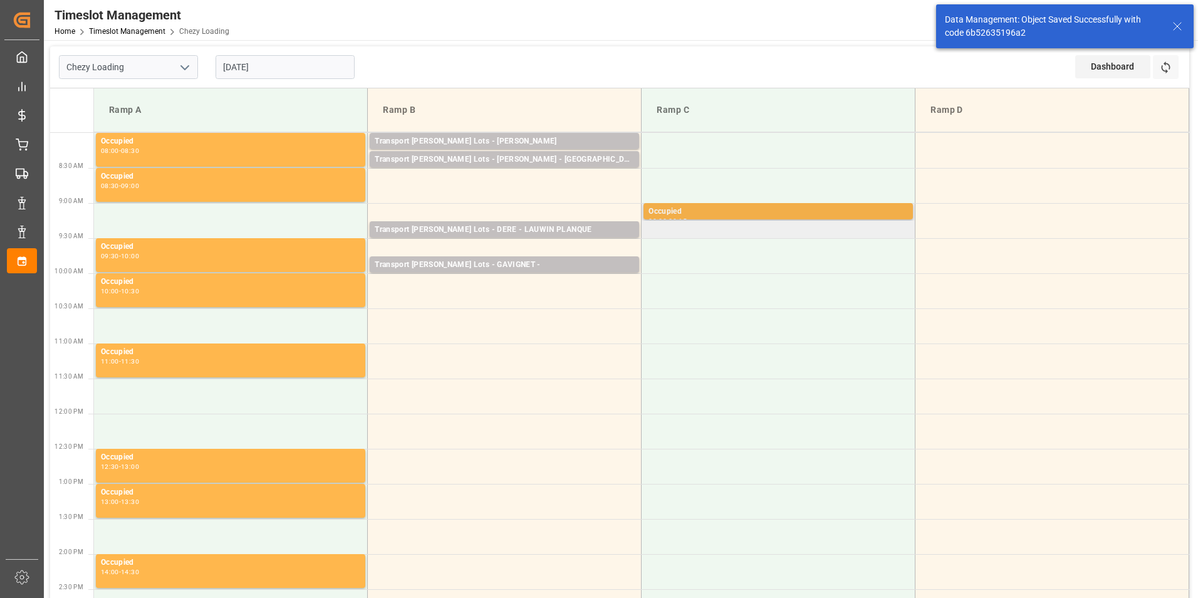
click at [671, 217] on div "Occupied" at bounding box center [778, 212] width 259 height 13
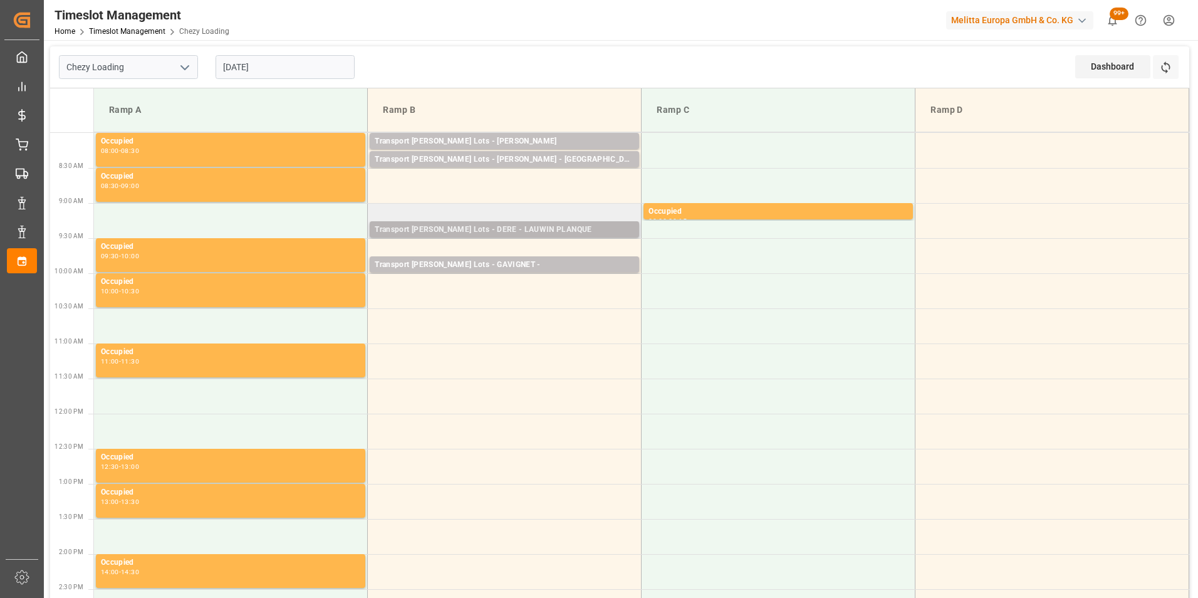
click at [565, 227] on div "Transport Kuehne Lots - DERE - LAUWIN PLANQUE" at bounding box center [504, 230] width 259 height 13
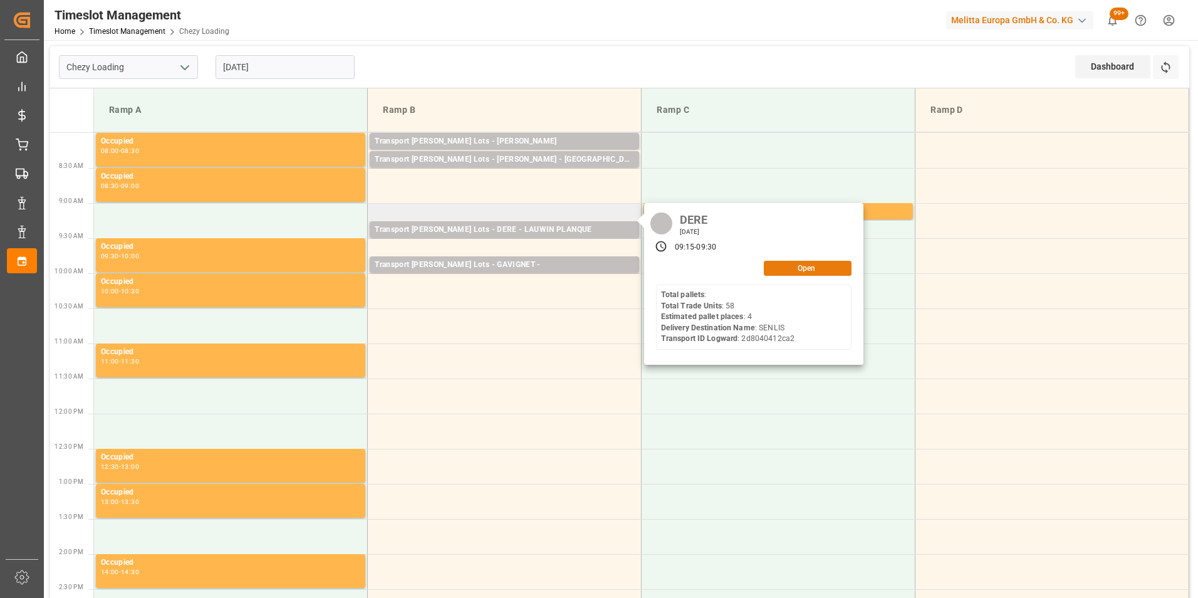
click at [805, 270] on button "Open" at bounding box center [808, 268] width 88 height 15
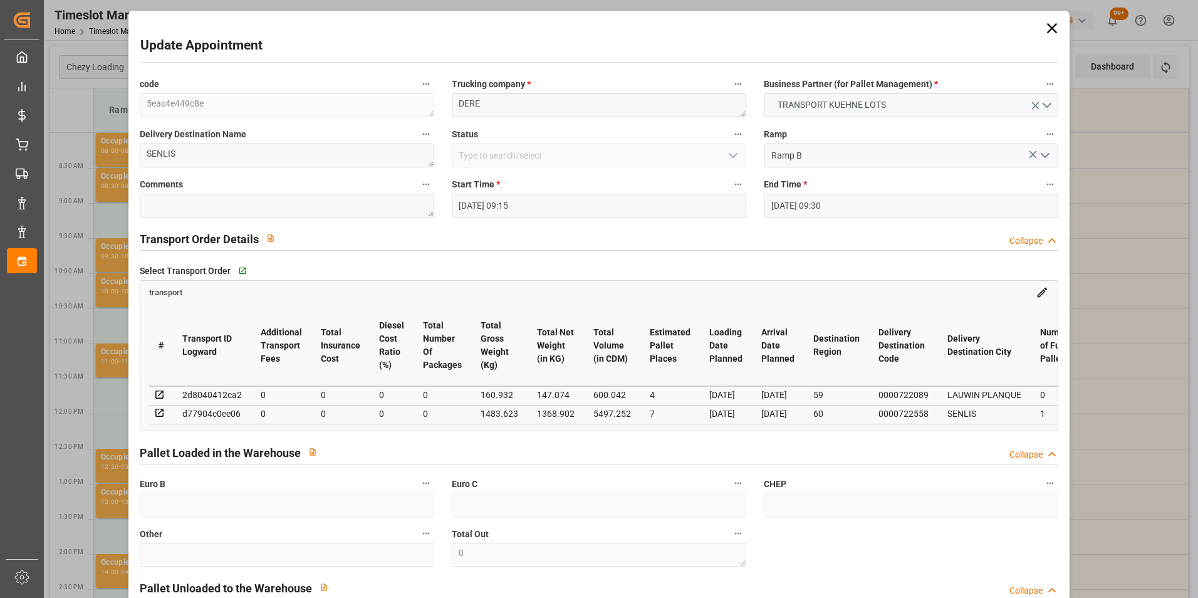
click at [989, 390] on div "LAUWIN PLANQUE" at bounding box center [984, 394] width 74 height 15
click at [159, 392] on icon at bounding box center [159, 394] width 11 height 11
click at [905, 104] on button "TRANSPORT KUEHNE LOTS" at bounding box center [911, 105] width 295 height 24
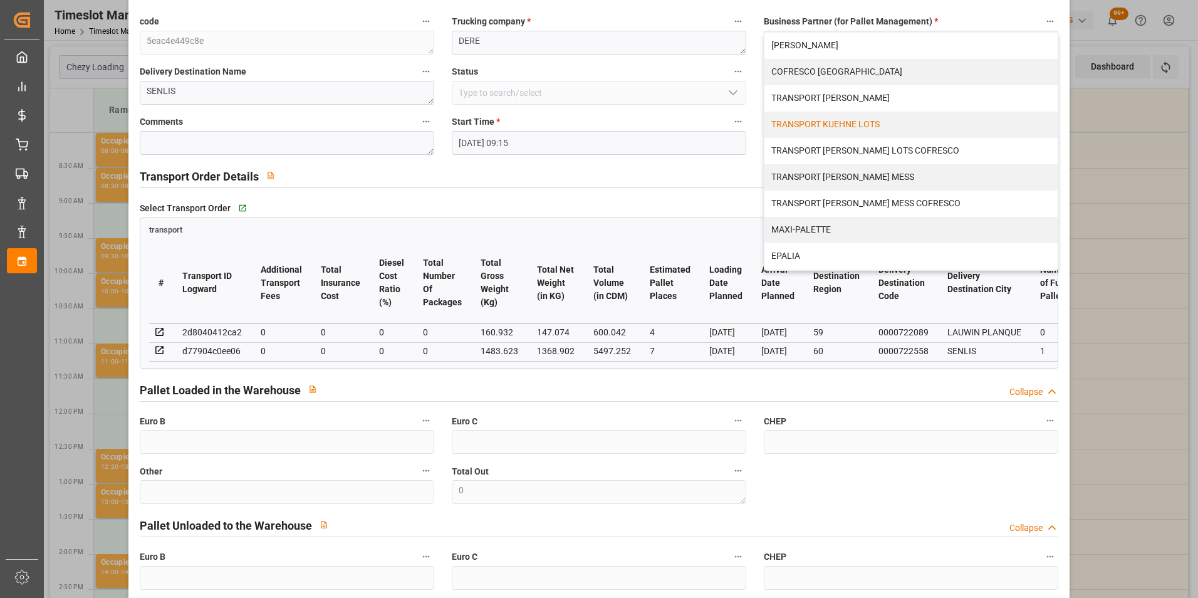
click at [1093, 143] on div "Update Appointment code 5eac4e449c8e Trucking company * DERE Business Partner (…" at bounding box center [599, 299] width 1198 height 598
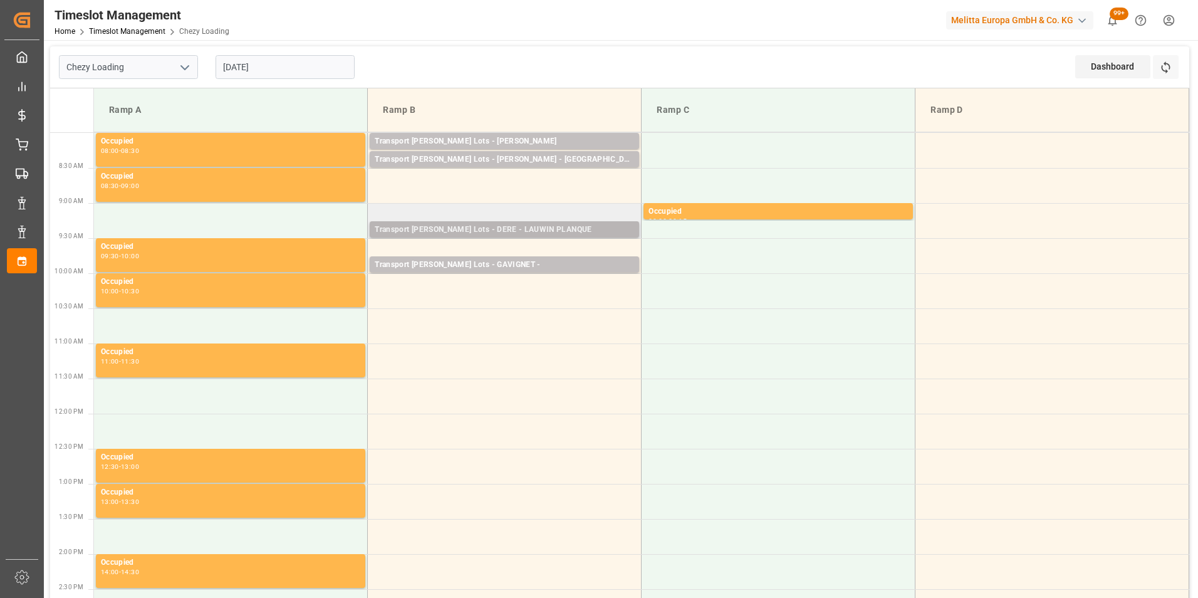
click at [516, 234] on div "Transport Kuehne Lots - DERE - LAUWIN PLANQUE" at bounding box center [504, 230] width 259 height 13
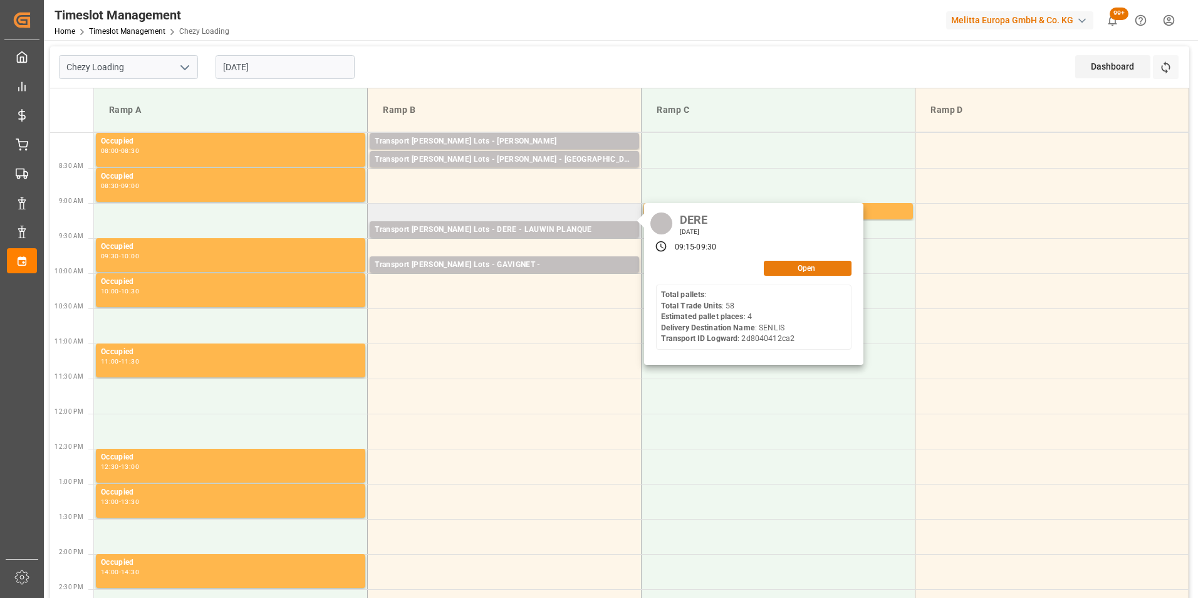
click at [795, 265] on button "Open" at bounding box center [808, 268] width 88 height 15
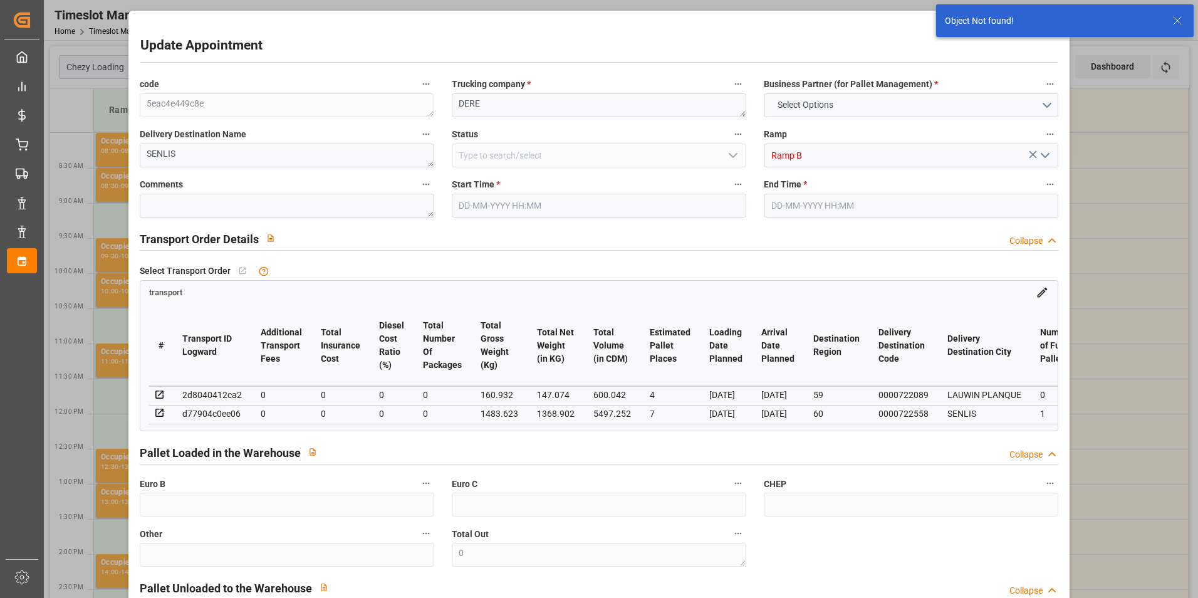
type input "14-08-2025 09:15"
type input "14-08-2025 09:30"
type input "11-08-2025 15:06"
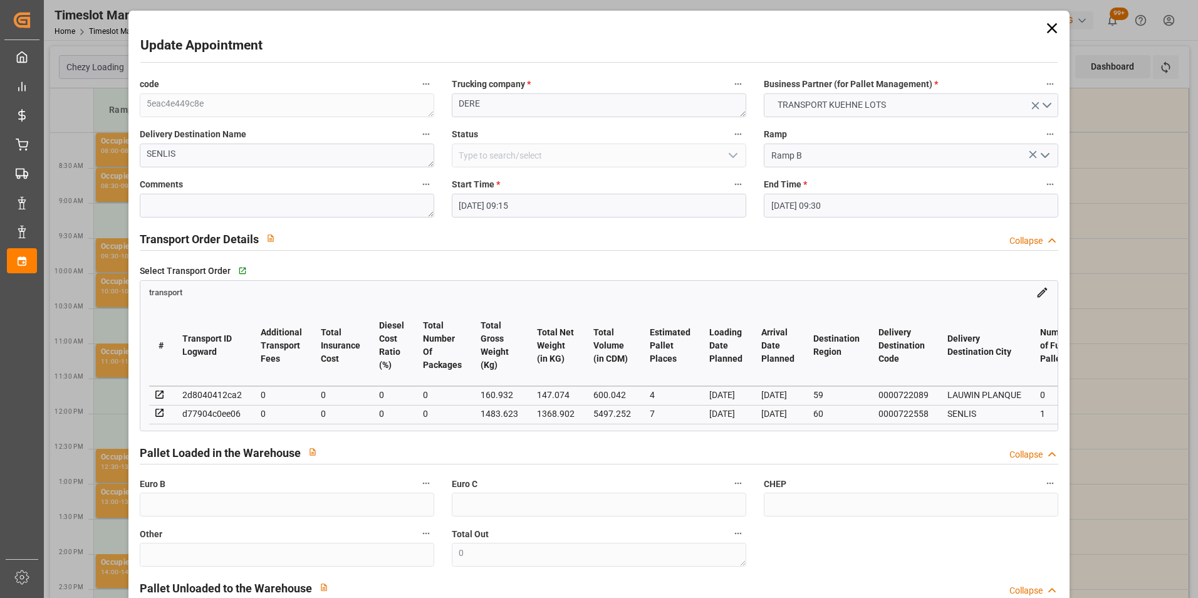
click at [1112, 237] on div "Update Appointment code 5eac4e449c8e Trucking company * DERE Business Partner (…" at bounding box center [599, 299] width 1198 height 598
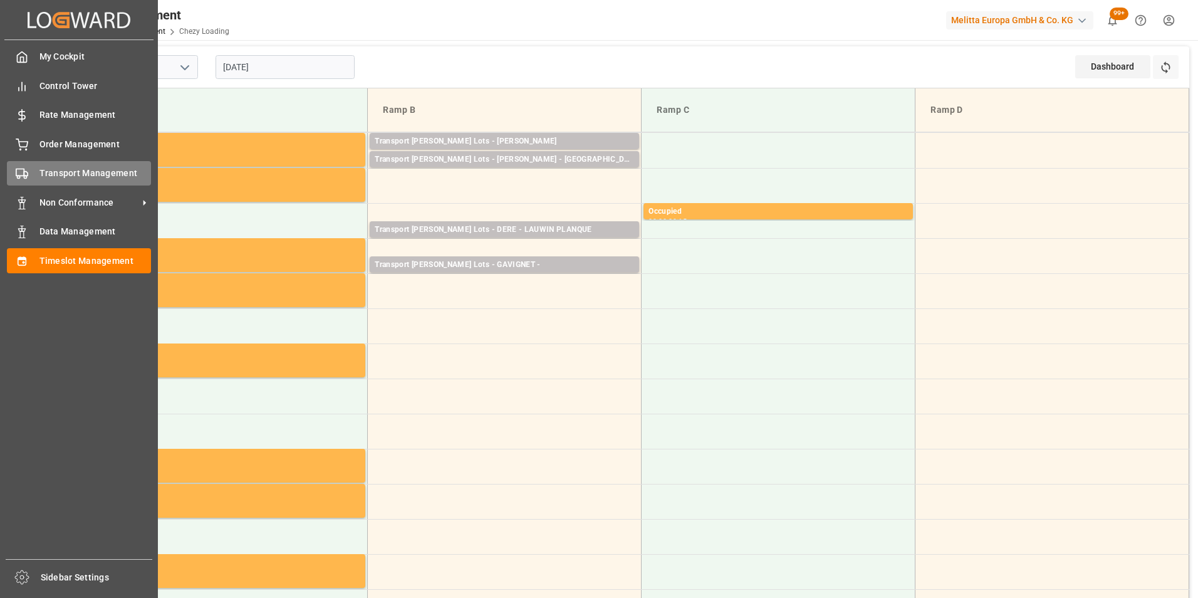
click at [83, 171] on span "Transport Management" at bounding box center [95, 173] width 112 height 13
